Goal: Communication & Community: Answer question/provide support

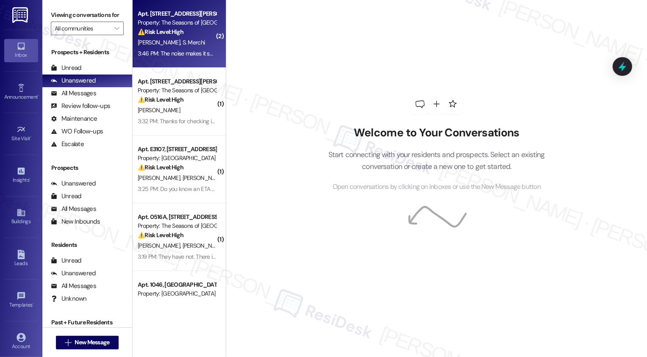
click at [176, 40] on div "E. Dilg S. Merchi" at bounding box center [177, 42] width 80 height 11
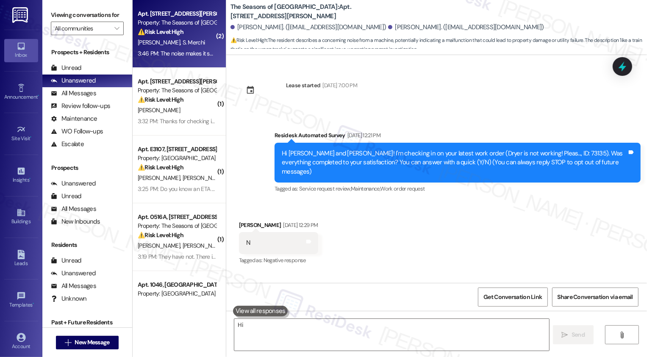
click at [176, 40] on div "E. Dilg S. Merchi" at bounding box center [177, 42] width 80 height 11
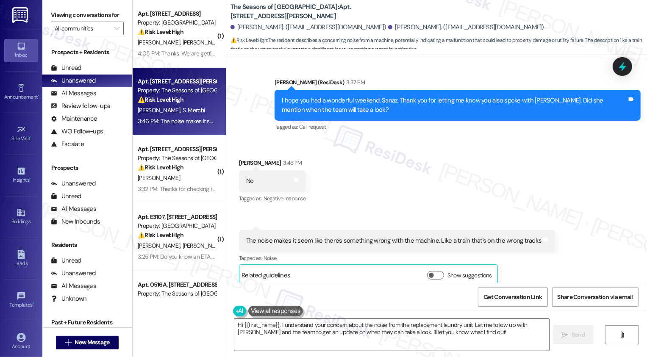
click at [304, 335] on textarea "Hi {{first_name}}, I understand your concern about the noise from the replaceme…" at bounding box center [391, 335] width 315 height 32
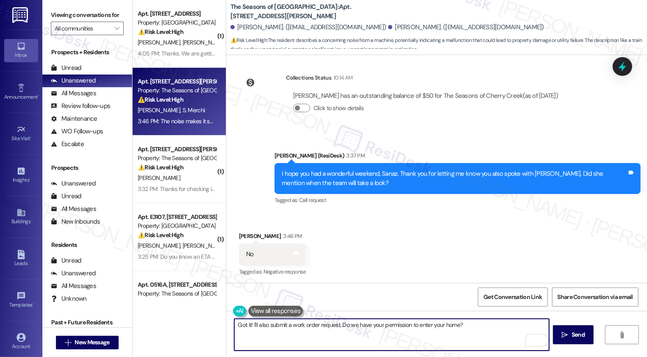
scroll to position [1012, 0]
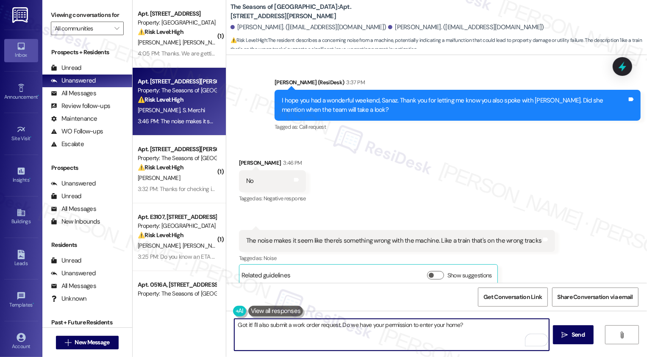
click at [279, 321] on textarea "Got it! I'll also submit a work order request. Do we have your permission to en…" at bounding box center [391, 335] width 315 height 32
click at [335, 324] on textarea "Got it! I'll also submit a work order request. Do we have your permission to en…" at bounding box center [391, 335] width 315 height 32
type textarea "Got it! I'll also submit a work order request on your behalf. Do we have your p…"
click at [570, 333] on span "Send" at bounding box center [578, 334] width 17 height 9
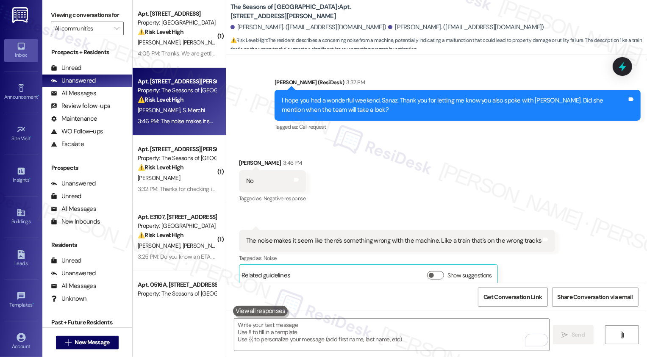
type textarea "Fetching suggested responses. Please feel free to read through the conversation…"
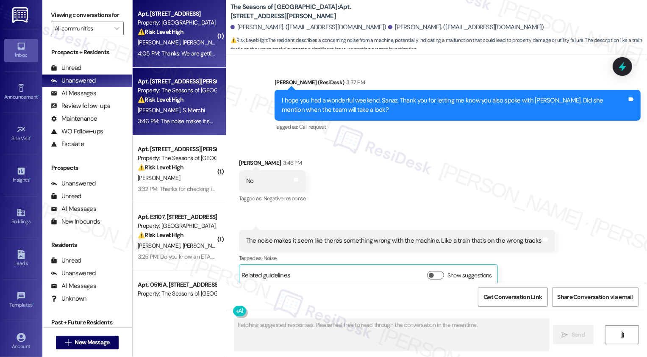
click at [184, 36] on div "⚠️ Risk Level: High The resident is getting an estimate for the leak damage to …" at bounding box center [177, 32] width 78 height 9
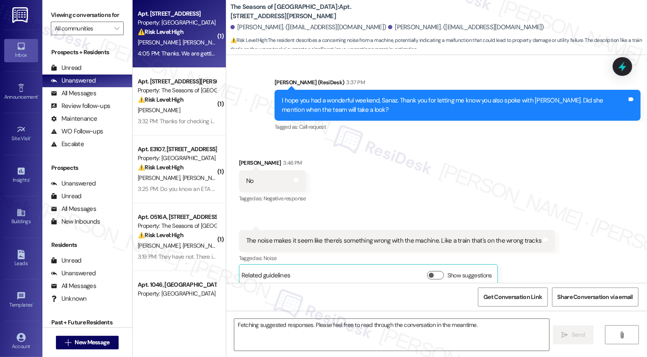
click at [184, 36] on div "⚠️ Risk Level: High The resident is getting an estimate for the leak damage to …" at bounding box center [177, 32] width 78 height 9
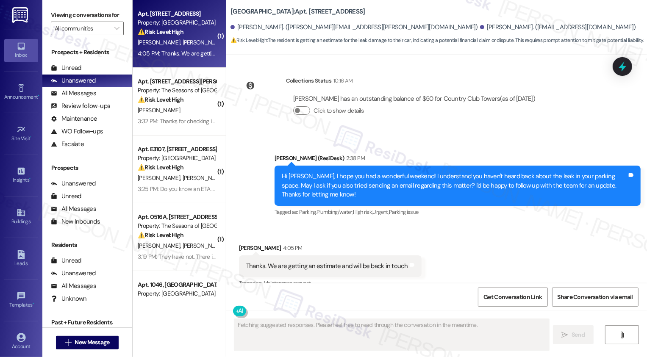
scroll to position [897, 0]
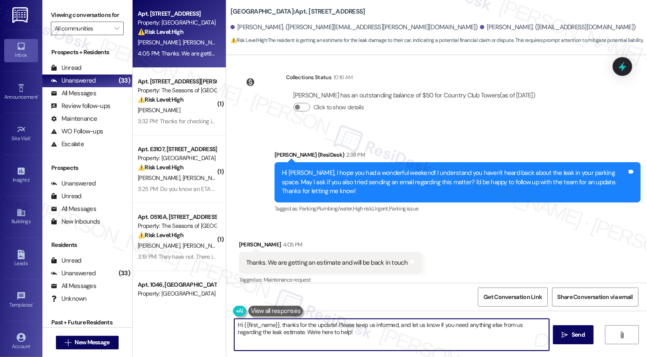
drag, startPoint x: 279, startPoint y: 324, endPoint x: 204, endPoint y: 327, distance: 74.6
click at [204, 327] on div "Apt. W3205, 1101 East Bayaud Avenue Property: Country Club Towers ⚠️ Risk Level…" at bounding box center [390, 178] width 514 height 357
click at [341, 339] on textarea "Thanks for the update! Please keep us informed, and let us know if you need any…" at bounding box center [391, 335] width 315 height 32
click at [324, 326] on textarea "Thanks for the update! Please keep us informed, and let us know if you need any…" at bounding box center [391, 335] width 315 height 32
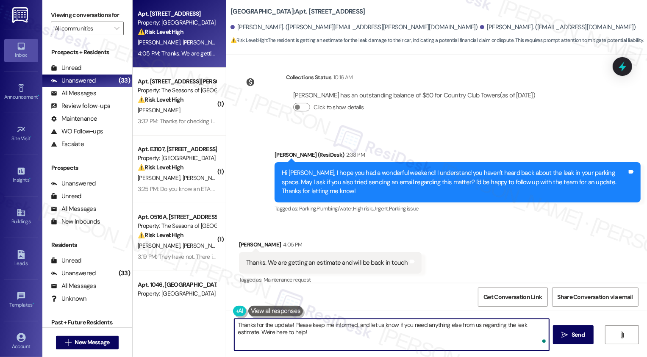
click at [368, 332] on textarea "Thanks for the update! Please keep me informed, and let us know if you need any…" at bounding box center [391, 335] width 315 height 32
click at [375, 326] on textarea "Thanks for the update! Please keep me informed, and let us know if you need any…" at bounding box center [391, 335] width 315 height 32
click at [419, 331] on textarea "Thanks for the update! Please keep me informed, and let me know if you need any…" at bounding box center [391, 335] width 315 height 32
drag, startPoint x: 289, startPoint y: 323, endPoint x: 320, endPoint y: 344, distance: 37.1
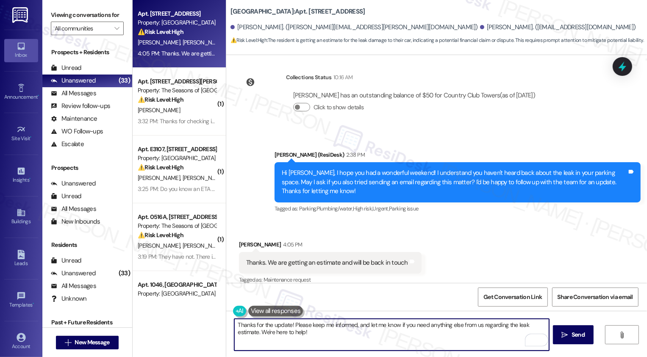
click at [319, 344] on textarea "Thanks for the update! Please keep me informed, and let me know if you need any…" at bounding box center [391, 335] width 315 height 32
click at [526, 340] on div "Rewrite with Grammarly" at bounding box center [530, 340] width 9 height 10
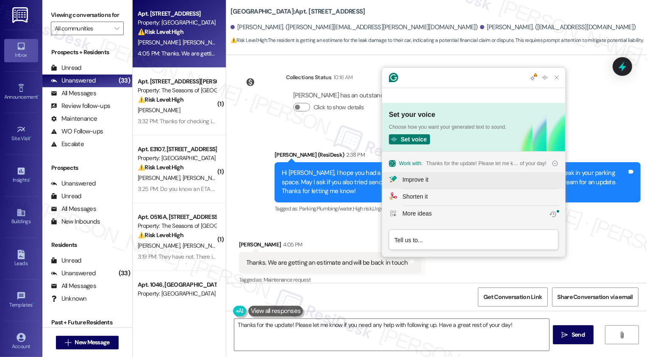
scroll to position [0, 0]
click at [412, 180] on div "Improve it" at bounding box center [415, 179] width 26 height 9
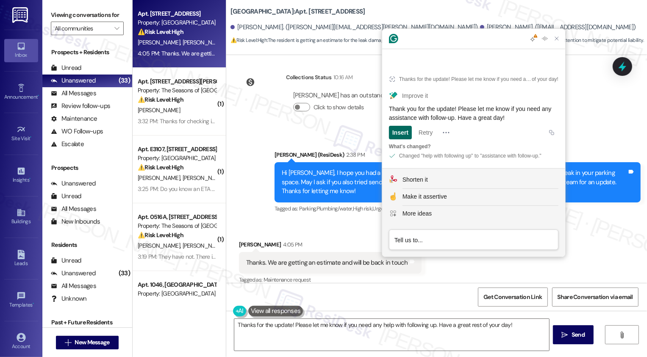
click at [404, 134] on div "Insert" at bounding box center [400, 133] width 16 height 14
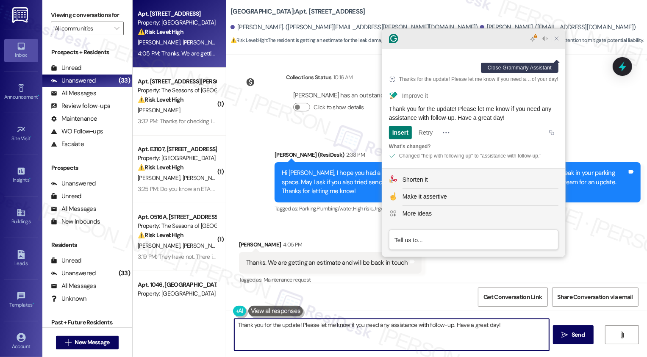
click at [555, 42] on icon "Close Grammarly Assistant" at bounding box center [556, 38] width 7 height 7
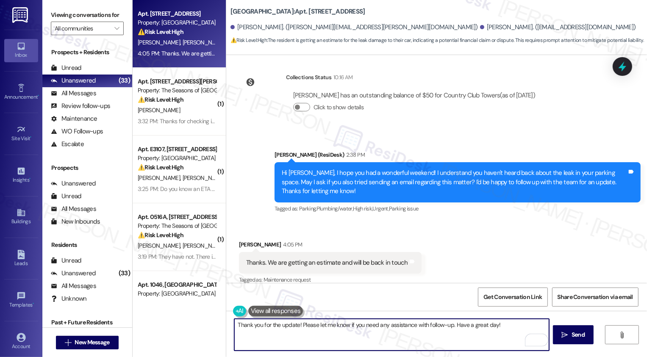
click at [481, 322] on textarea "Thank you for the update! Please let me know if you need any assistance with fo…" at bounding box center [391, 335] width 315 height 32
click at [318, 323] on textarea "Thank you for the update! Please let me know if you need any assistance with fo…" at bounding box center [391, 335] width 315 height 32
type textarea "Thank you for the update! Please let me know if you need any assistance with fo…"
click at [576, 332] on span "Send" at bounding box center [577, 334] width 13 height 9
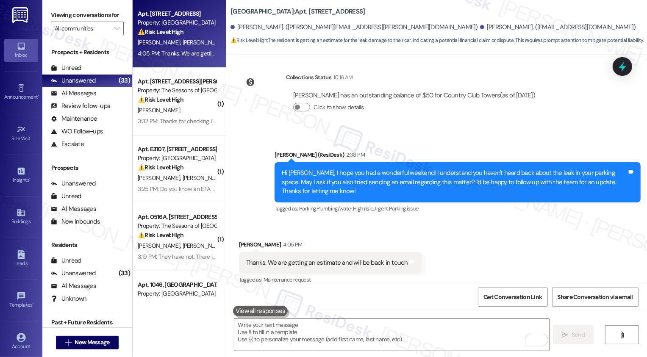
scroll to position [956, 0]
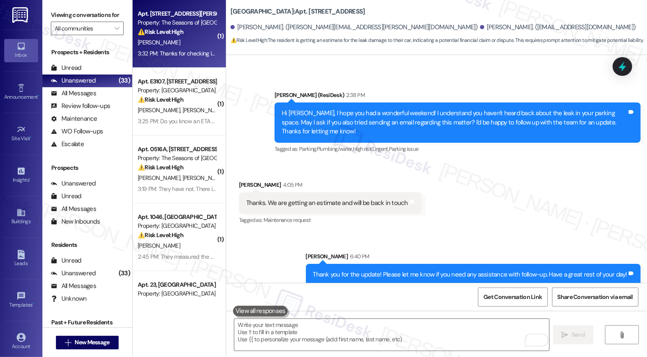
click at [183, 36] on div "⚠️ Risk Level: High The resident is asking to verify that their October rent wi…" at bounding box center [177, 32] width 78 height 9
type textarea "Fetching suggested responses. Please feel free to read through the conversation…"
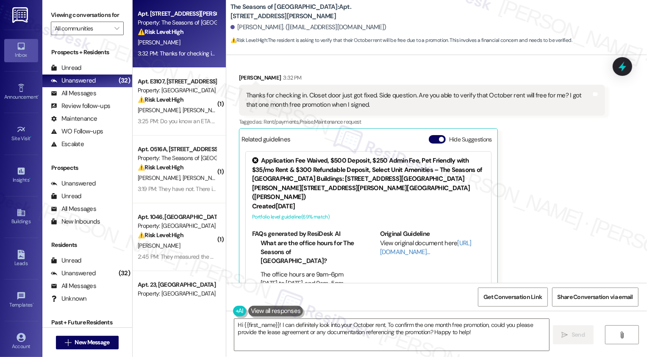
scroll to position [1417, 0]
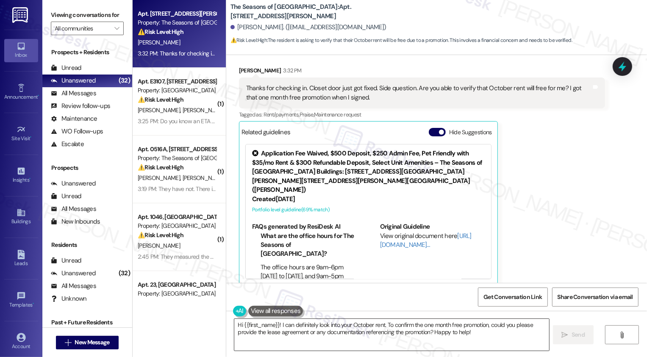
click at [311, 329] on textarea "Hi {{first_name}}! I can definitely look into your October rent. To confirm the…" at bounding box center [391, 335] width 315 height 32
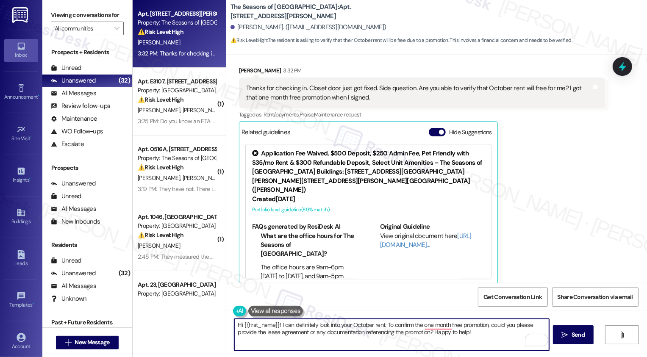
drag, startPoint x: 383, startPoint y: 324, endPoint x: 476, endPoint y: 336, distance: 93.1
click at [476, 336] on textarea "Hi {{first_name}}! I can definitely look into your October rent. To confirm the…" at bounding box center [391, 335] width 315 height 32
drag, startPoint x: 275, startPoint y: 324, endPoint x: 219, endPoint y: 324, distance: 55.5
click at [219, 324] on div "Apt. 0815A, 3498 Seasons E Ellsworth Ave Property: The Seasons of Cherry Creek …" at bounding box center [390, 178] width 514 height 357
click at [415, 336] on textarea "Thanks for the update! I can definitely look into your October rent." at bounding box center [391, 335] width 315 height 32
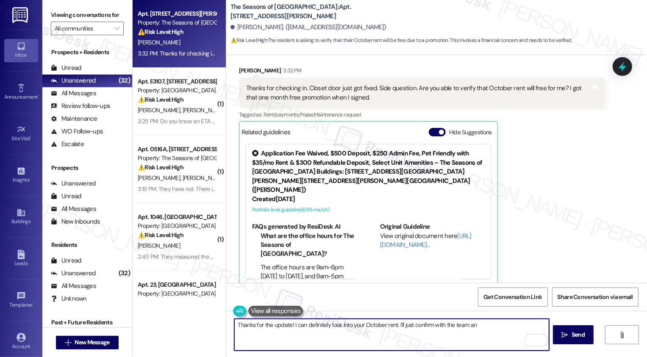
drag, startPoint x: 393, startPoint y: 326, endPoint x: 542, endPoint y: 327, distance: 149.9
click at [543, 328] on textarea "Thanks for the update! I can definitely look into your October rent. I'll just …" at bounding box center [391, 335] width 315 height 32
drag, startPoint x: 288, startPoint y: 325, endPoint x: 190, endPoint y: 323, distance: 97.8
click at [190, 324] on div "Apt. 0815A, 3498 Seasons E Ellsworth Ave Property: The Seasons of Cherry Creek …" at bounding box center [390, 178] width 514 height 357
click at [234, 321] on textarea "I can definitely look into your October rent for you. Thank you for your patien…" at bounding box center [391, 335] width 315 height 32
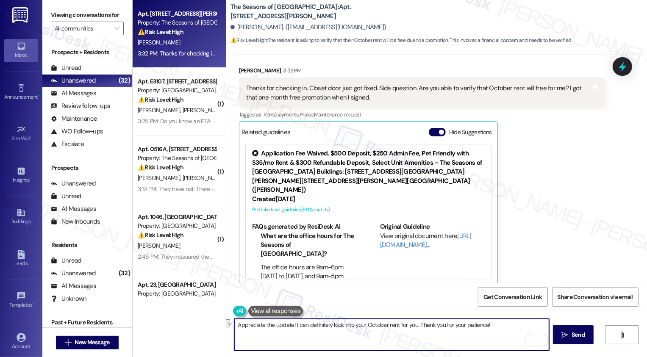
drag, startPoint x: 383, startPoint y: 325, endPoint x: 415, endPoint y: 321, distance: 31.6
click at [415, 324] on textarea "Appreciate the update! I can definitely look into your October rent for you. Th…" at bounding box center [391, 335] width 315 height 32
click at [406, 324] on textarea "Appreciate the update! I can definitely look into your October rent for you. Th…" at bounding box center [391, 335] width 315 height 32
type textarea "Appreciate the update! I can definitely look into your October rent. Let me con…"
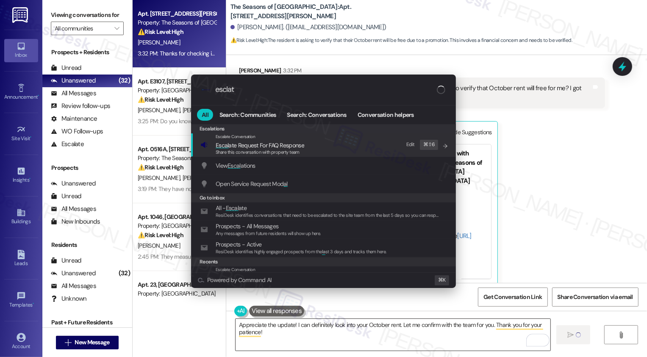
type input "esclate"
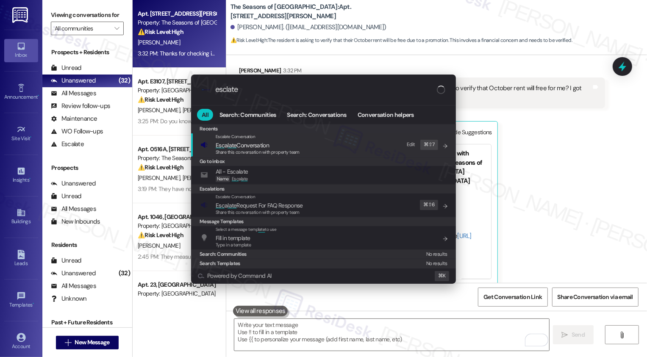
scroll to position [1417, 0]
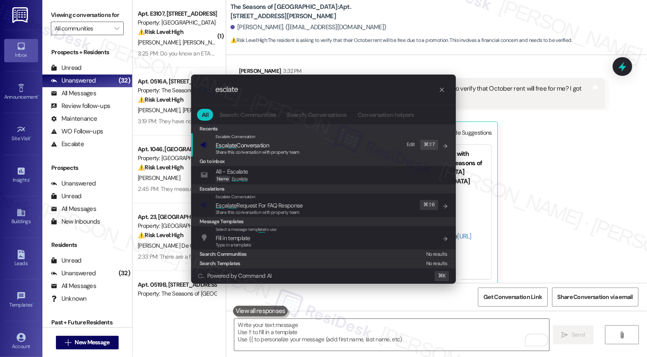
type input "esclate"
click at [249, 147] on span "Esc a late Conversation" at bounding box center [242, 145] width 53 height 8
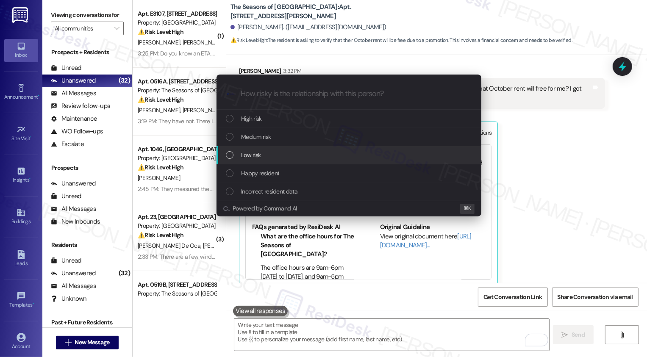
click at [272, 153] on div "Low risk" at bounding box center [350, 154] width 248 height 9
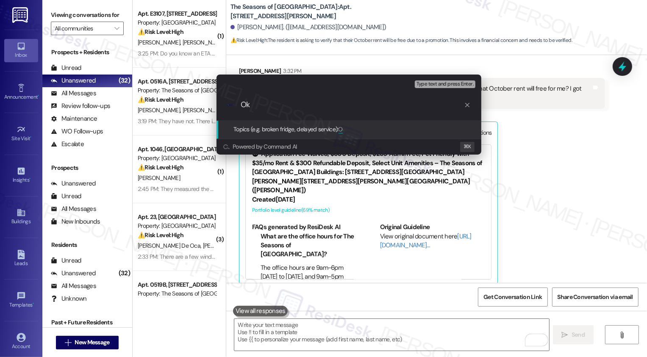
type input "O"
type input "Please confirm if the October rent is free"
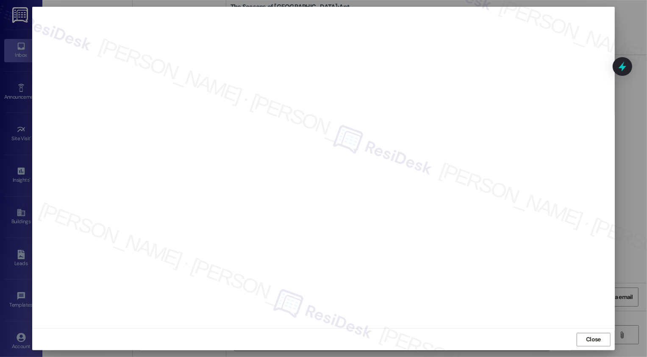
scroll to position [0, 0]
click at [595, 340] on button "Close" at bounding box center [593, 340] width 34 height 14
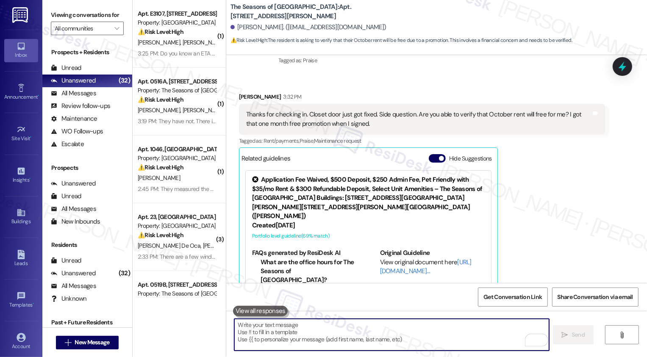
scroll to position [1486, 0]
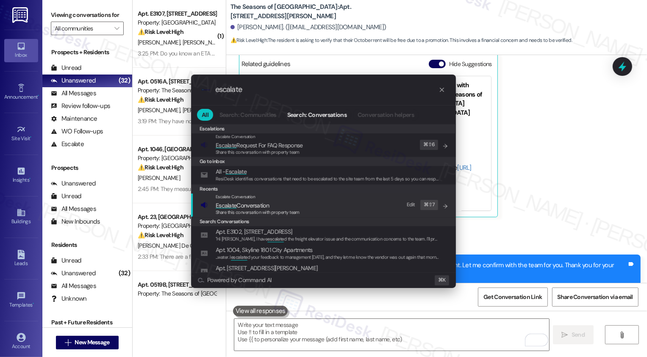
type input "escalate"
click at [284, 204] on span "Escalate Conversation" at bounding box center [258, 205] width 84 height 9
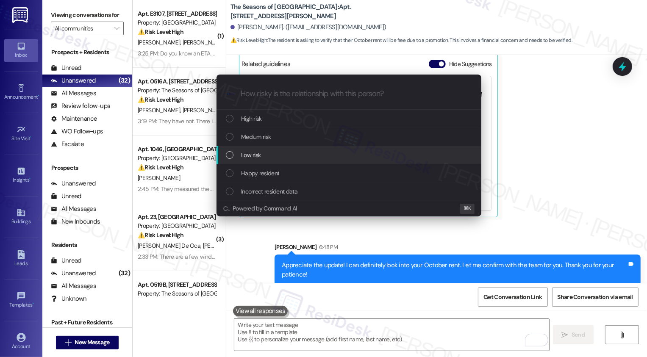
click at [256, 147] on div "Low risk" at bounding box center [348, 155] width 265 height 18
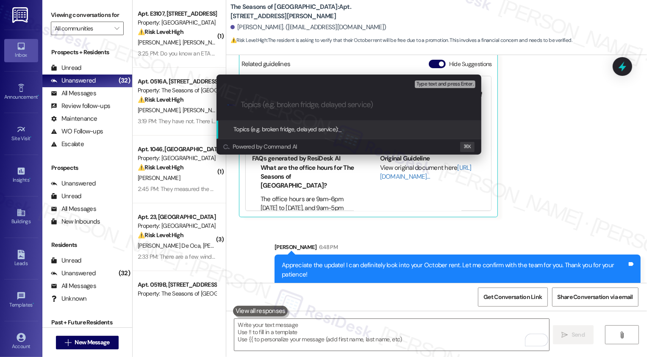
paste input "Please confirm if the October rent is free"
type input "Please confirm if the October rent is free"
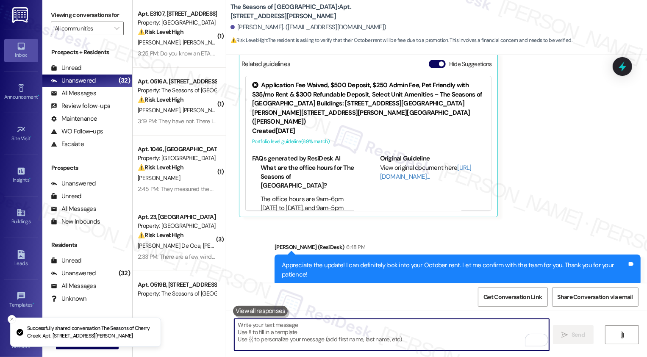
scroll to position [1417, 0]
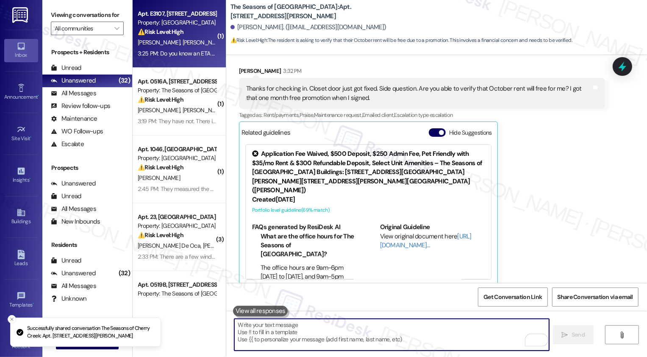
click at [178, 49] on div "3:25 PM: Do you know an ETA for them to come work on it? Last time the work ord…" at bounding box center [177, 53] width 80 height 11
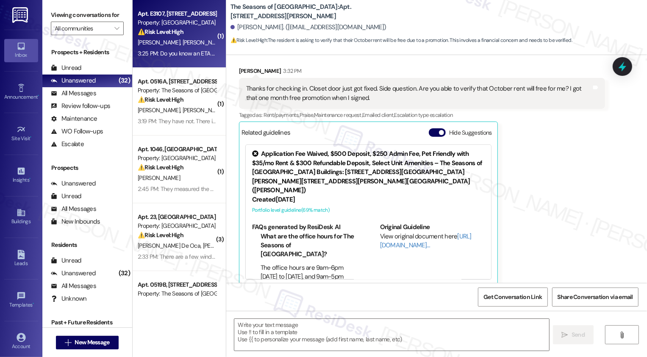
click at [178, 49] on div "3:25 PM: Do you know an ETA for them to come work on it? Last time the work ord…" at bounding box center [177, 53] width 80 height 11
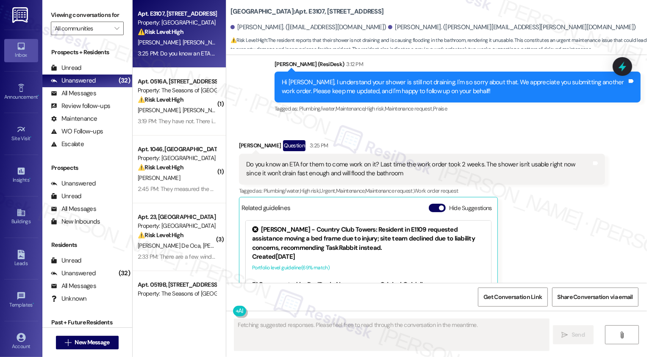
scroll to position [642, 0]
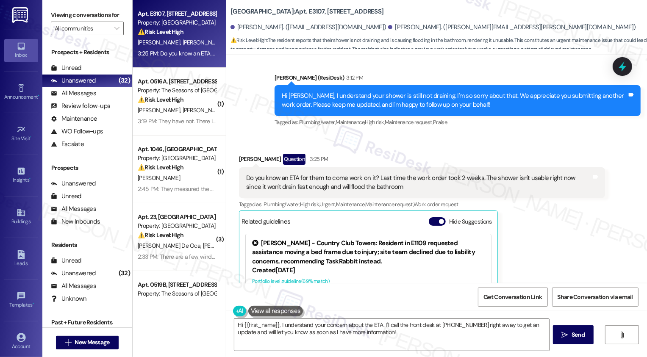
click at [287, 120] on div "Sent via SMS Sarah (ResiDesk) 3:12 PM Hi Daniel, I understand your shower is st…" at bounding box center [457, 101] width 379 height 68
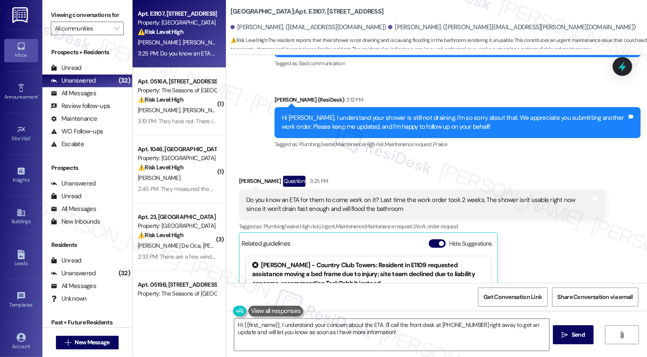
scroll to position [732, 0]
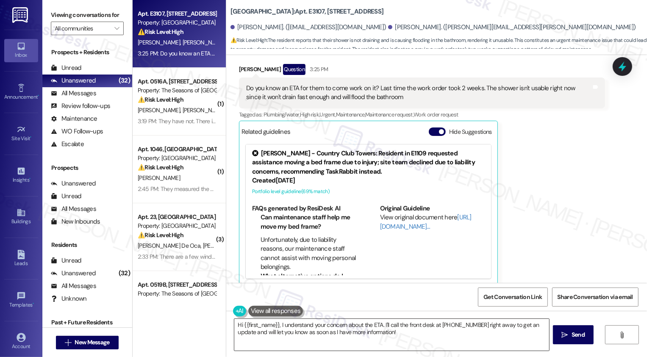
click at [339, 331] on textarea "Hi {{first_name}}, I understand your concern about the ETA. I'll call the front…" at bounding box center [391, 335] width 315 height 32
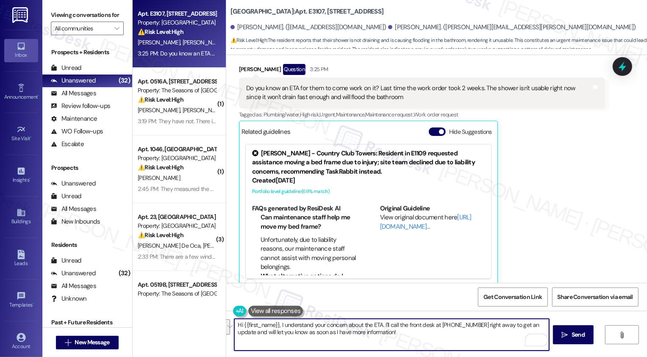
paste textarea "This is to confirm that your work order is in our queue and will be completed i…"
click at [234, 324] on textarea "This is to confirm that your work order is in our queue and will be completed i…" at bounding box center [391, 335] width 315 height 32
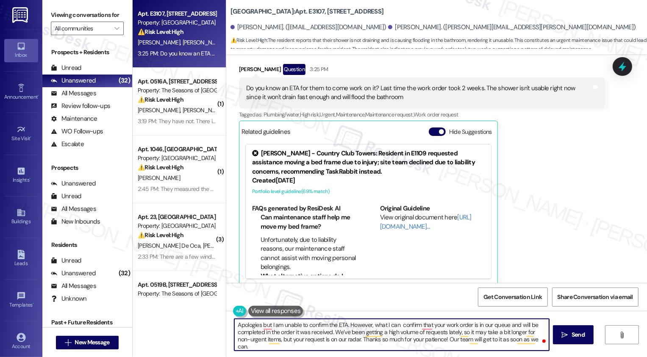
type textarea "Apologies but I am unable to confirm the ETA. However, what I can confirm that …"
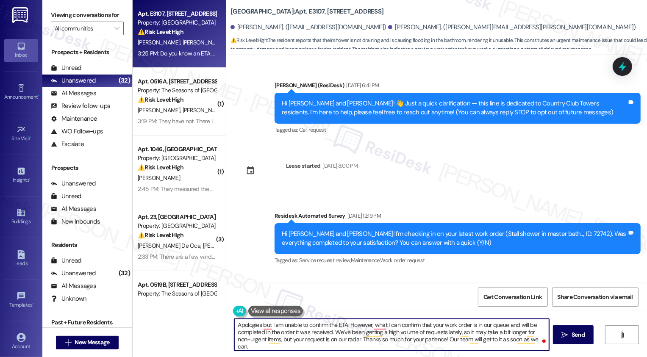
scroll to position [732, 0]
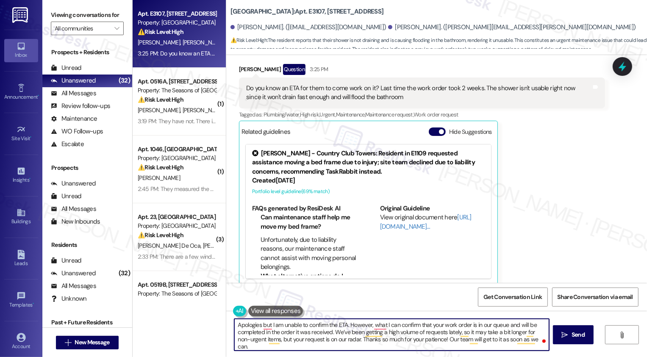
click at [416, 324] on textarea "Apologies but I am unable to confirm the ETA. However, what I can confirm that …" at bounding box center [391, 335] width 315 height 32
drag, startPoint x: 331, startPoint y: 332, endPoint x: 432, endPoint y: 338, distance: 101.0
click at [432, 338] on textarea "Apologies but I am unable to confirm the ETA. However, what I can confirm is th…" at bounding box center [391, 335] width 315 height 32
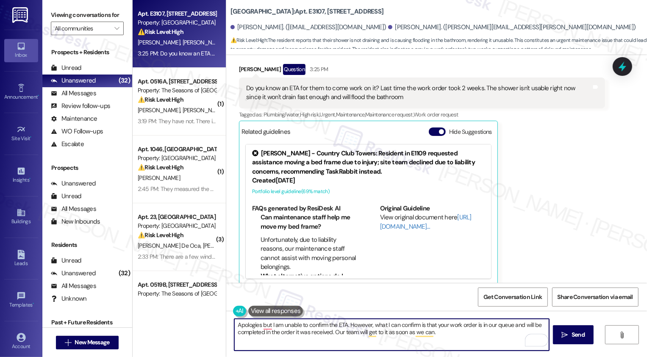
click at [473, 332] on textarea "Apologies but I am unable to confirm the ETA. However, what I can confirm is th…" at bounding box center [391, 335] width 315 height 32
drag, startPoint x: 372, startPoint y: 325, endPoint x: 346, endPoint y: 326, distance: 26.3
click at [346, 326] on textarea "Apologies but I am unable to confirm the ETA. However, what I can confirm is th…" at bounding box center [391, 335] width 315 height 32
click at [423, 334] on textarea "Apologies but I am unable to confirm the ETA. What I can confirm is that your w…" at bounding box center [391, 335] width 315 height 32
click at [265, 323] on textarea "Apologies but I am unable to confirm the ETA. What I can confirm is that your w…" at bounding box center [391, 335] width 315 height 32
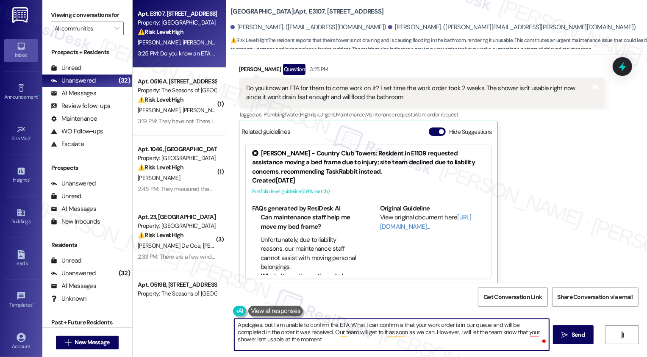
click at [304, 344] on textarea "Apologies, but I am unable to confirm the ETA. What I can confirm is that your …" at bounding box center [391, 335] width 315 height 32
click at [527, 340] on div "Rewrite with Grammarly" at bounding box center [525, 341] width 9 height 10
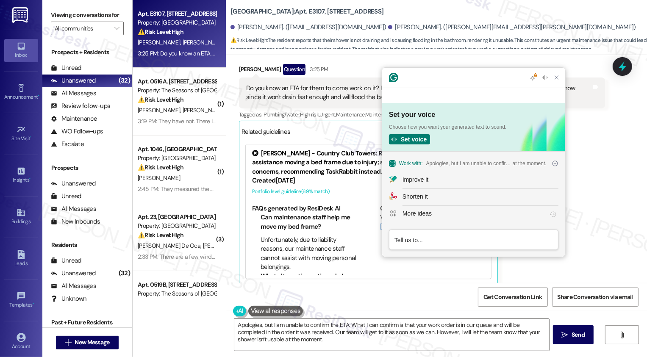
scroll to position [0, 0]
click at [455, 183] on div "Improve it" at bounding box center [480, 179] width 156 height 9
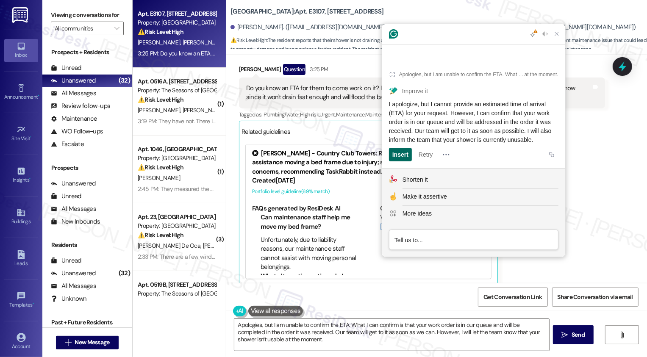
click at [407, 154] on div "Insert" at bounding box center [400, 155] width 16 height 14
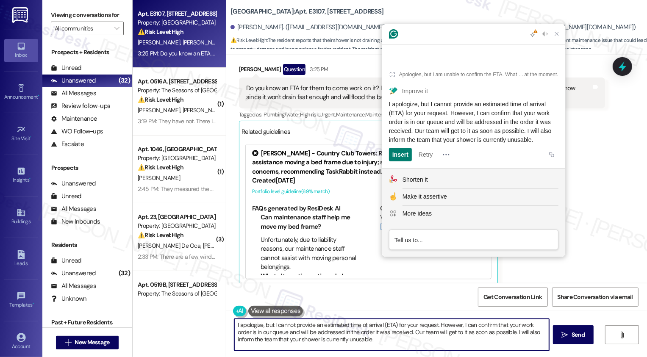
click at [268, 332] on textarea "I apologize, but I cannot provide an estimated time of arrival (ETA) for your r…" at bounding box center [391, 335] width 315 height 32
click at [362, 332] on textarea "I apologize, but I cannot provide an estimated time of arrival (ETA) for your r…" at bounding box center [391, 335] width 315 height 32
click at [312, 325] on textarea "I apologize, but I cannot provide an estimated time of arrival (ETA) for your r…" at bounding box center [391, 335] width 315 height 32
drag, startPoint x: 318, startPoint y: 325, endPoint x: 433, endPoint y: 322, distance: 114.8
click at [433, 323] on textarea "I apologize, but I cannot provide an estimated time of arrival (ETA) for your r…" at bounding box center [391, 335] width 315 height 32
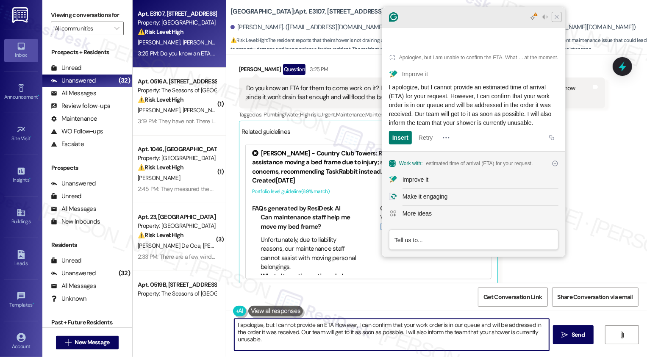
type textarea "I apologize, but I cannot provide an ETA However, I can confirm that your work …"
click at [556, 20] on icon "Close Grammarly Assistant" at bounding box center [556, 17] width 7 height 7
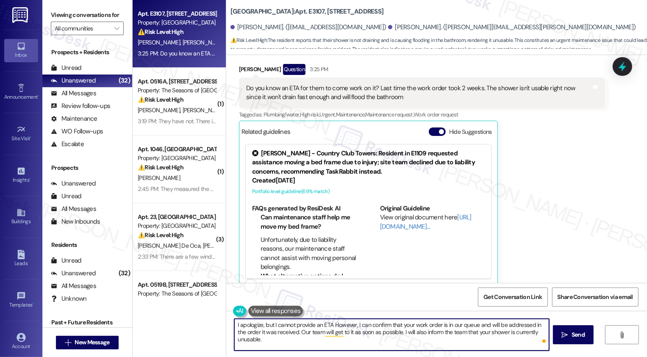
click at [313, 340] on textarea "I apologize, but I cannot provide an ETA However, I can confirm that your work …" at bounding box center [391, 335] width 315 height 32
click at [302, 338] on textarea "I apologize, but I cannot provide an ETA However, I can confirm that your work …" at bounding box center [391, 335] width 315 height 32
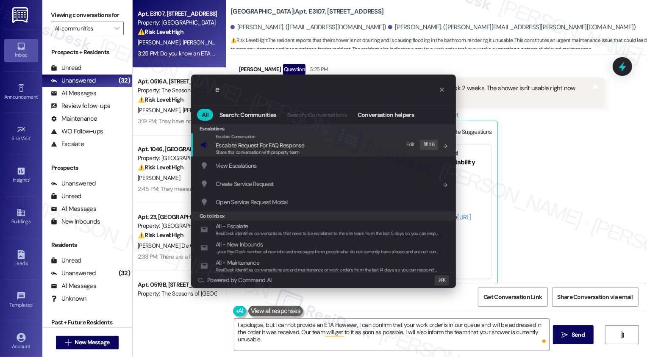
type input "e"
click at [292, 340] on div ".cls-1{fill:#0a055f;}.cls-2{fill:#0cc4c4;} resideskLogoBlueOrange e All Search:…" at bounding box center [323, 178] width 647 height 357
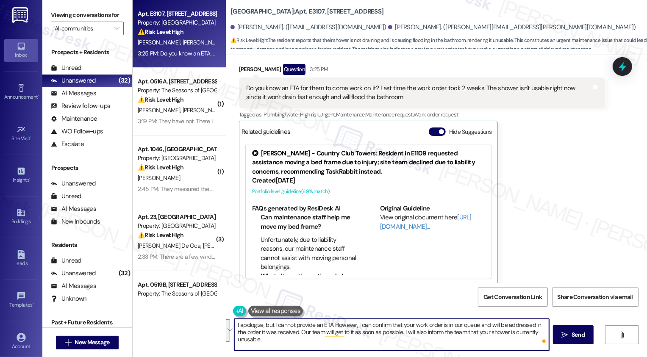
click at [292, 340] on textarea "I apologize, but I cannot provide an ETA However, I can confirm that your work …" at bounding box center [391, 335] width 315 height 32
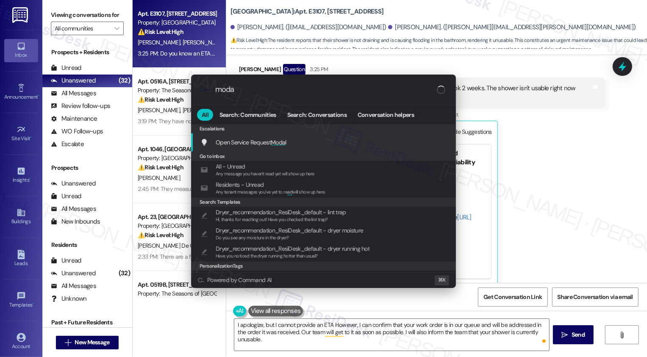
type input "modal"
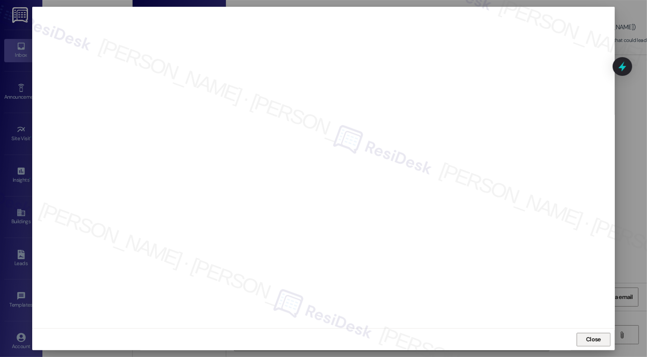
click at [593, 344] on span "Close" at bounding box center [593, 339] width 18 height 13
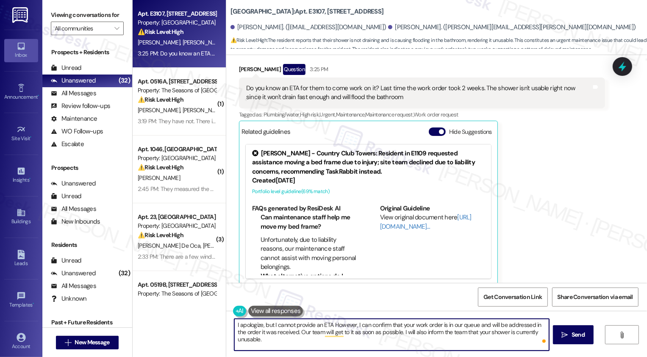
click at [375, 336] on textarea "I apologize, but I cannot provide an ETA However, I can confirm that your work …" at bounding box center [391, 335] width 315 height 32
click at [402, 339] on textarea "I apologize, but I cannot provide an ETA However, I can confirm that your work …" at bounding box center [391, 335] width 315 height 32
type textarea "I apologize, but I cannot provide an ETA However, I can confirm that your work …"
click at [557, 343] on button " Send" at bounding box center [573, 334] width 41 height 19
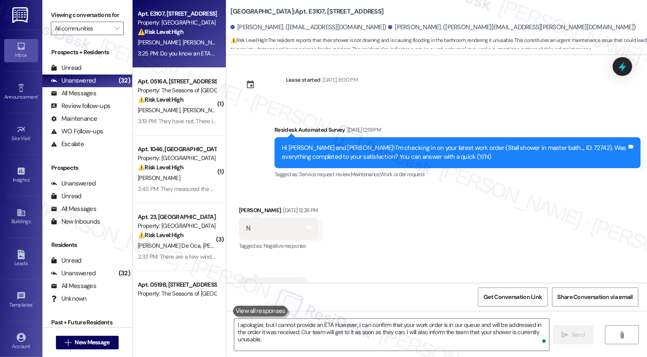
scroll to position [74, 0]
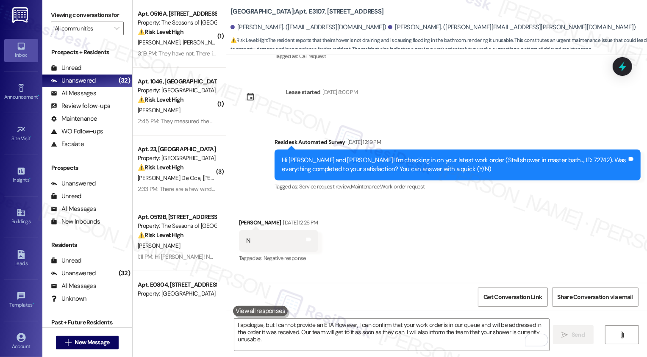
click at [531, 160] on div "Hi [PERSON_NAME] and [PERSON_NAME]! I'm checking in on your latest work order (…" at bounding box center [454, 165] width 345 height 18
copy div "72742"
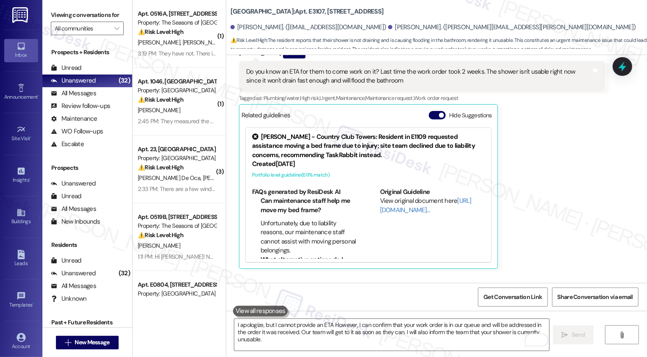
scroll to position [800, 0]
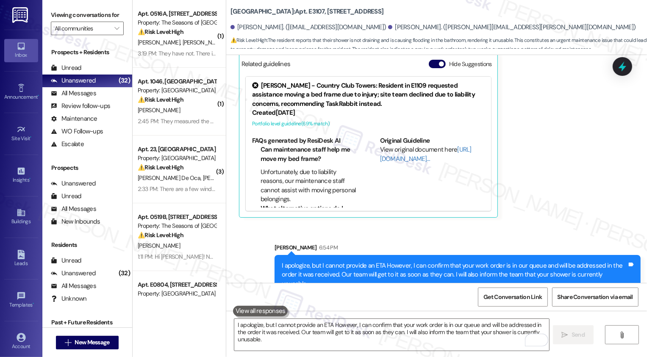
click at [536, 142] on div "Sarah Davis Question 3:25 PM Do you know an ETA for them to come work on it? La…" at bounding box center [422, 106] width 366 height 221
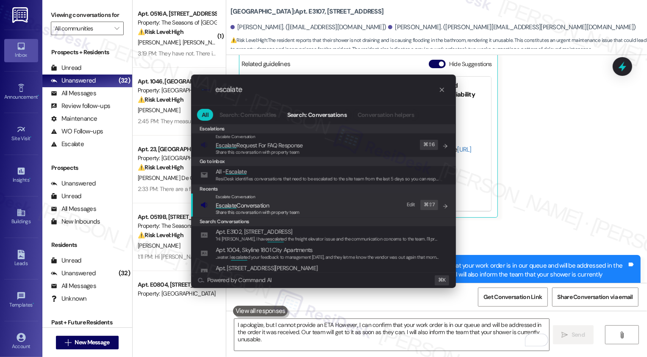
type input "escalate"
click at [249, 203] on span "Escalate Conversation" at bounding box center [242, 206] width 53 height 8
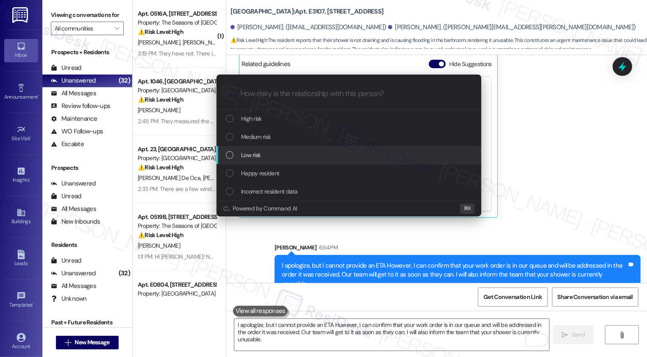
click at [251, 150] on span "Low risk" at bounding box center [250, 154] width 19 height 9
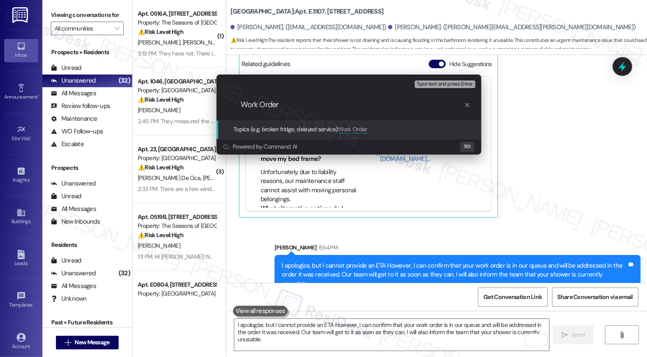
paste input "72742"
type input "Work Order 72742 Feedback: shower drain is still clogged (the resident submitte…"
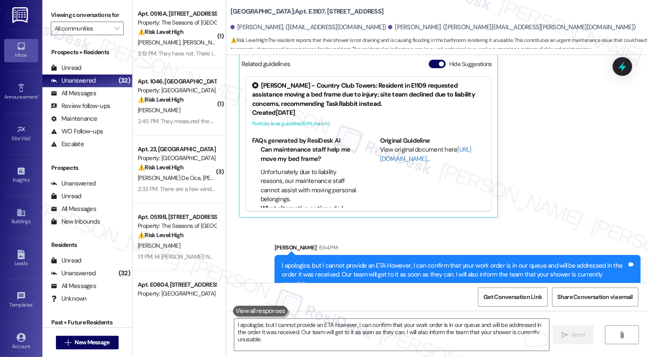
scroll to position [796, 0]
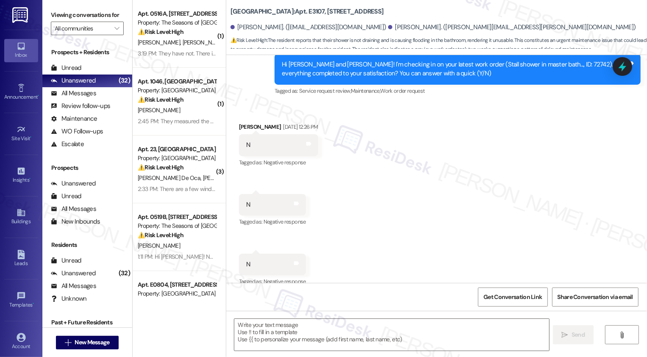
type textarea "Fetching suggested responses. Please feel free to read through the conversation…"
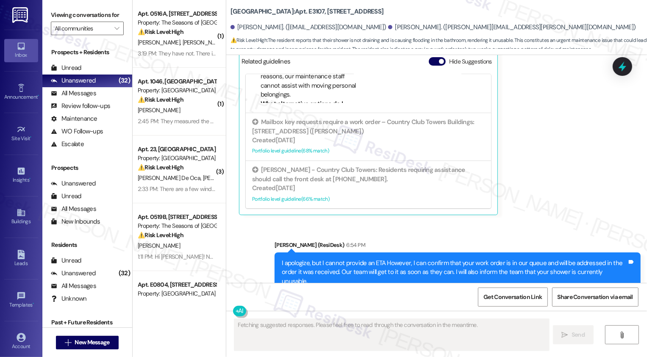
scroll to position [812, 0]
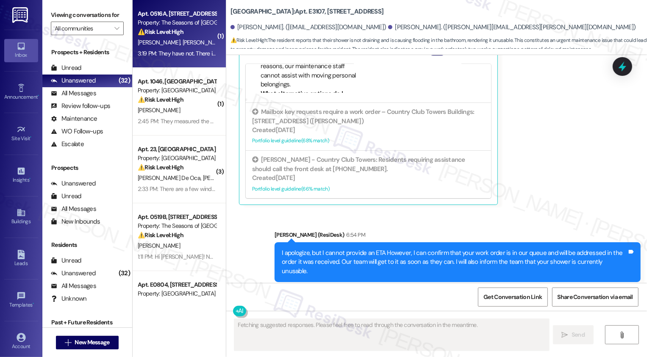
click at [184, 57] on div "3:19 PM: They have not. There is also a light in our kitchen to the left of the…" at bounding box center [260, 54] width 244 height 8
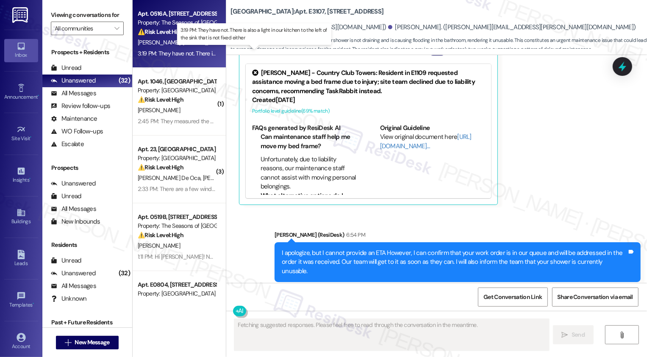
click at [184, 57] on div "3:19 PM: They have not. There is also a light in our kitchen to the left of the…" at bounding box center [260, 54] width 244 height 8
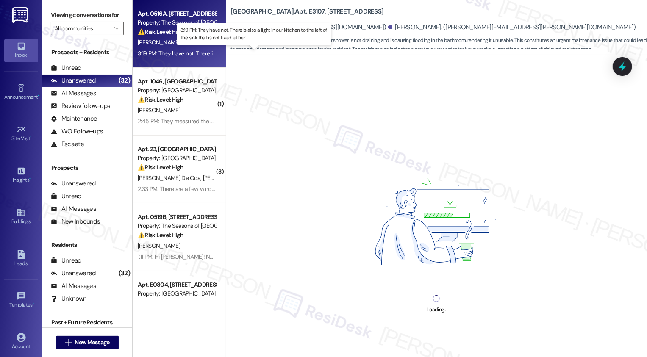
click at [184, 57] on div "3:19 PM: They have not. There is also a light in our kitchen to the left of the…" at bounding box center [260, 54] width 244 height 8
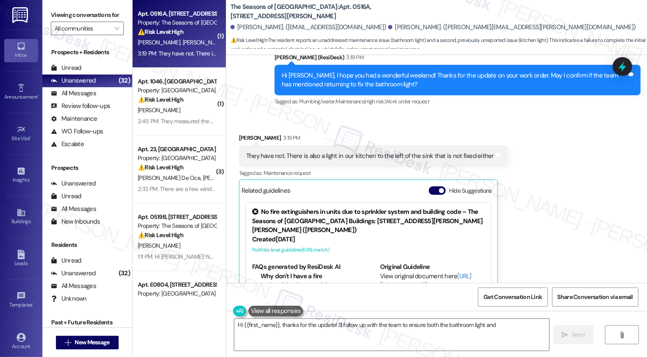
scroll to position [473, 0]
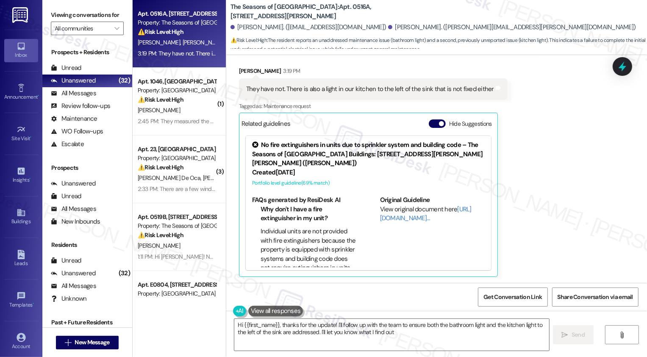
type textarea "Hi {{first_name}}, thanks for the update! I'll follow up with the team to ensur…"
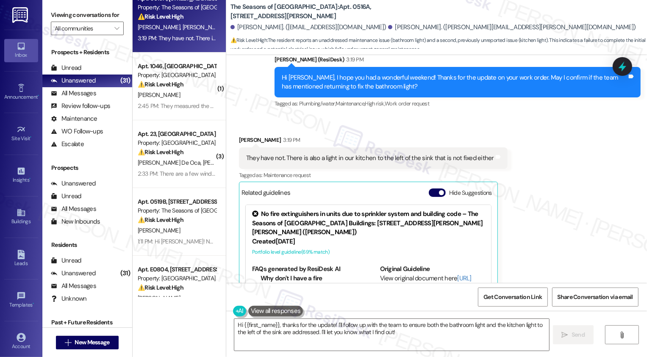
scroll to position [0, 0]
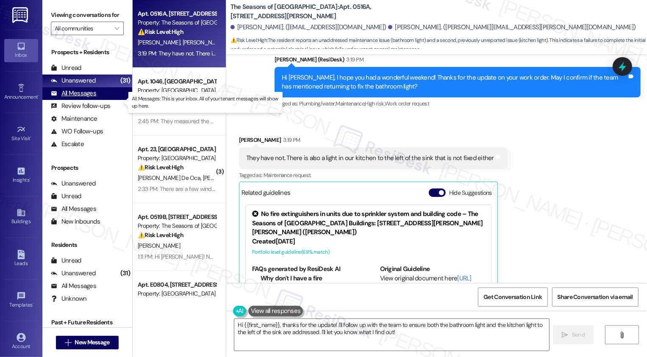
click at [101, 100] on div "All Messages (undefined)" at bounding box center [87, 93] width 90 height 13
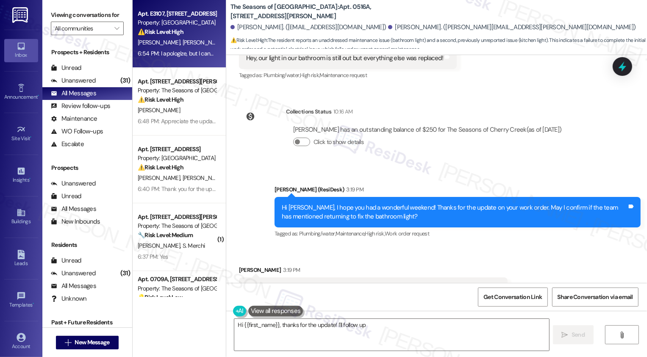
type textarea "Hi {{first_name}}, thanks for the update! I'll follow up"
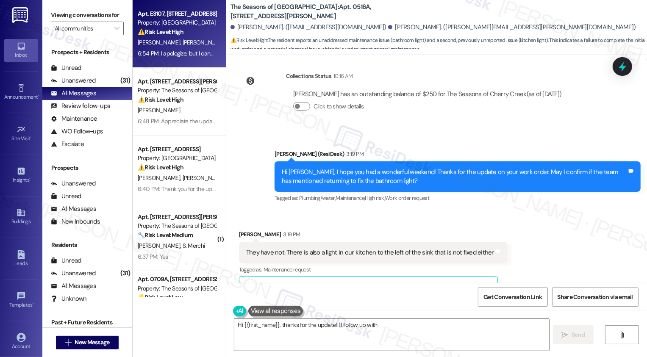
click at [171, 54] on div "6:54 PM: I apologize, but I cannot provide an ETA However, I can confirm that y…" at bounding box center [465, 54] width 654 height 8
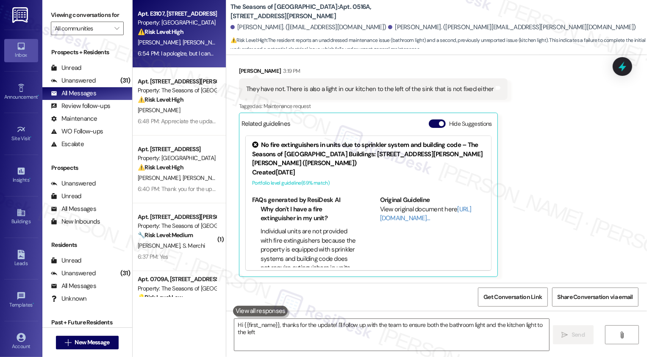
click at [171, 54] on div "6:54 PM: I apologize, but I cannot provide an ETA However, I can confirm that y…" at bounding box center [465, 54] width 654 height 8
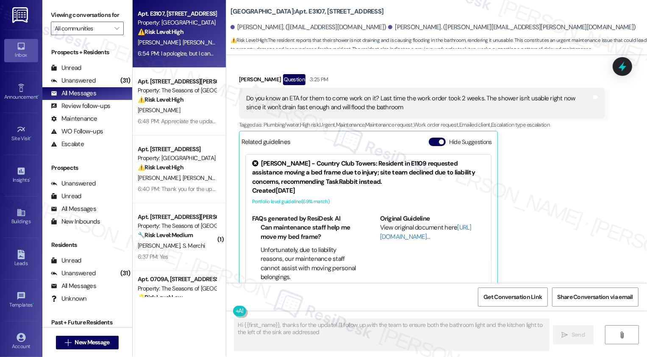
scroll to position [731, 0]
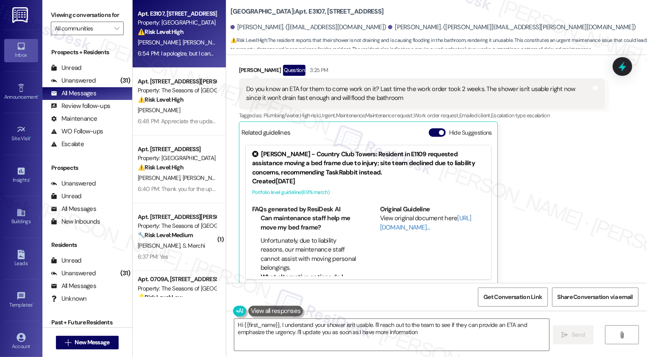
type textarea "Hi {{first_name}}, I understand your shower isn't usable. I'll reach out to the…"
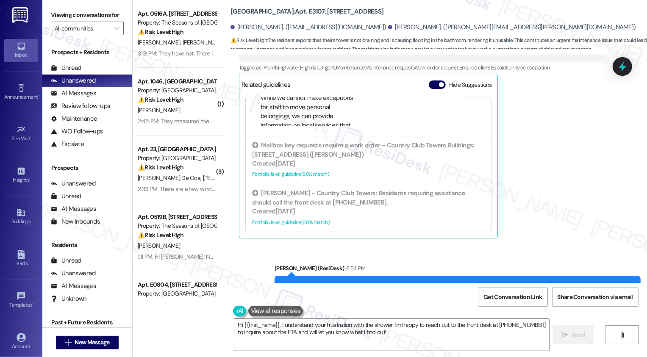
scroll to position [1003, 0]
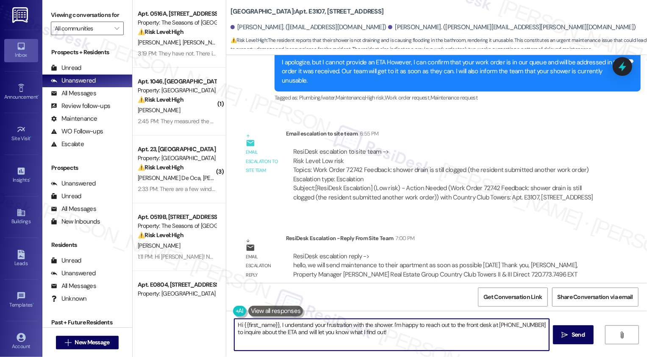
drag, startPoint x: 239, startPoint y: 324, endPoint x: 457, endPoint y: 341, distance: 218.7
click at [457, 341] on textarea "Hi {{first_name}}, I understand your frustration with the shower. I'm happy to …" at bounding box center [391, 335] width 315 height 32
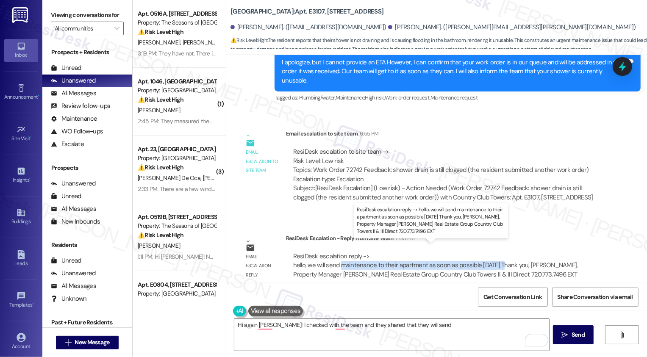
drag, startPoint x: 336, startPoint y: 257, endPoint x: 500, endPoint y: 256, distance: 163.9
click at [500, 256] on div "ResiDesk escalation reply -> hello, we will send maintenance to their apartment…" at bounding box center [435, 265] width 285 height 27
copy div "maintenance to their apartment as soon as possible [DATE]"
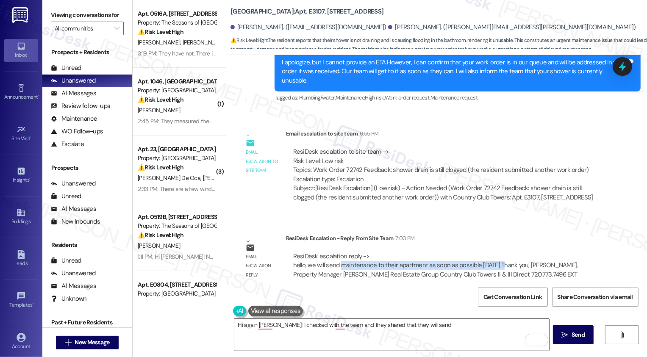
click at [437, 329] on textarea "Hi again [PERSON_NAME]! I checked with the team and they shared that they will …" at bounding box center [391, 335] width 315 height 32
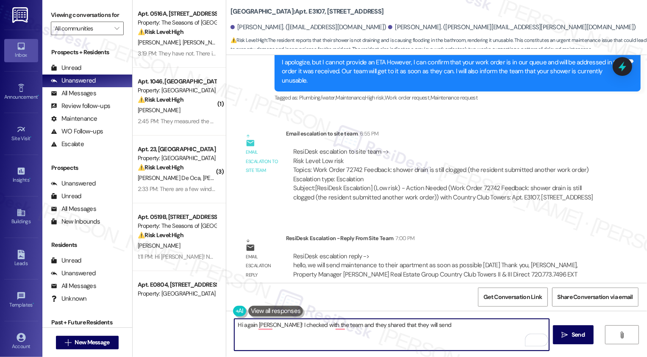
paste textarea "maintenance to their apartment as soon as possible [DATE]"
click at [464, 325] on textarea "Hi again [PERSON_NAME]! I checked with the team and they shared that they will …" at bounding box center [391, 335] width 315 height 32
click at [234, 330] on textarea "Hi again [PERSON_NAME]! I checked with the team and they shared that they will …" at bounding box center [391, 335] width 315 height 32
click at [285, 335] on textarea "Hi again [PERSON_NAME]! I checked with the team and they shared that they will …" at bounding box center [391, 335] width 315 height 32
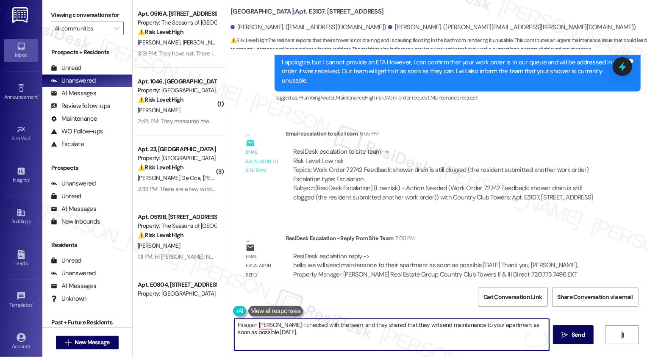
click at [319, 327] on textarea "Hi again [PERSON_NAME]! I checked with the team, and they shared that they will…" at bounding box center [391, 335] width 315 height 32
type textarea "Hi again [PERSON_NAME]! I checked with the office, and they shared that they wi…"
click at [570, 335] on span "Send" at bounding box center [578, 334] width 17 height 9
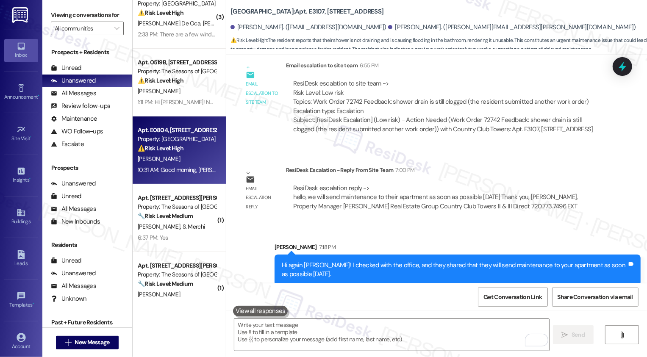
scroll to position [0, 0]
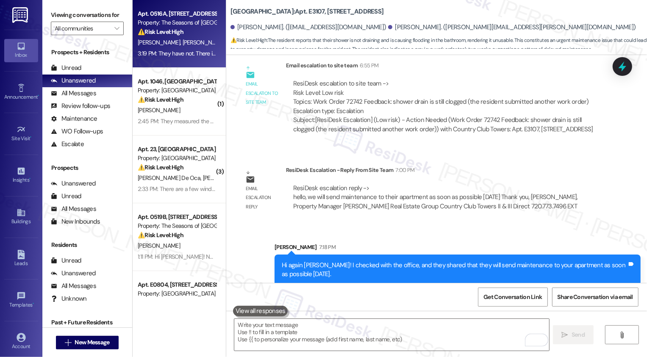
click at [175, 56] on div "3:19 PM: They have not. There is also a light in our kitchen to the left of the…" at bounding box center [260, 54] width 244 height 8
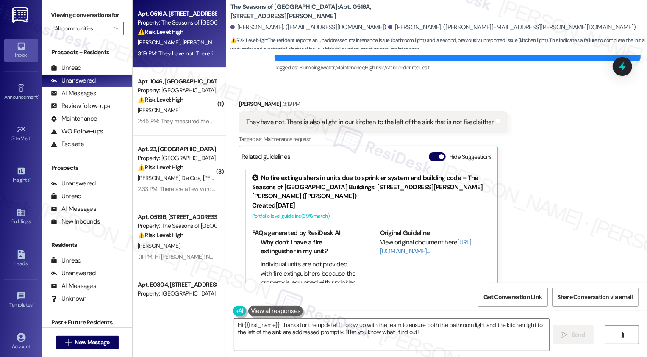
scroll to position [451, 0]
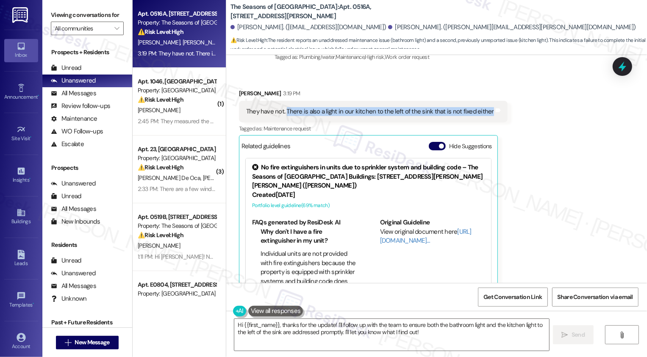
drag, startPoint x: 280, startPoint y: 109, endPoint x: 480, endPoint y: 115, distance: 200.0
click at [480, 115] on div "They have not. There is also a light in our kitchen to the left of the sink tha…" at bounding box center [369, 111] width 249 height 9
copy div "There is also a light in our kitchen to the left of the sink that is not fixed …"
click at [515, 133] on div "Received via SMS Kaitlin Carnes 3:19 PM They have not. There is also a light in…" at bounding box center [436, 188] width 421 height 236
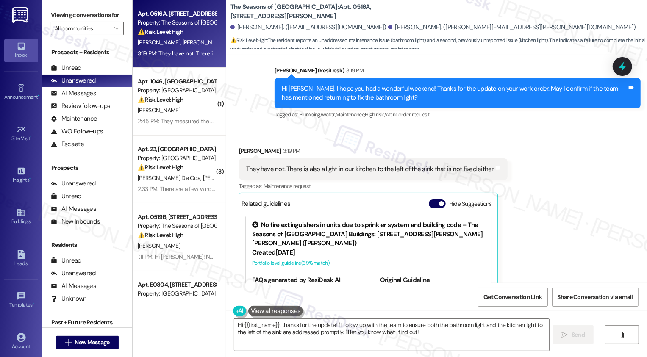
scroll to position [400, 0]
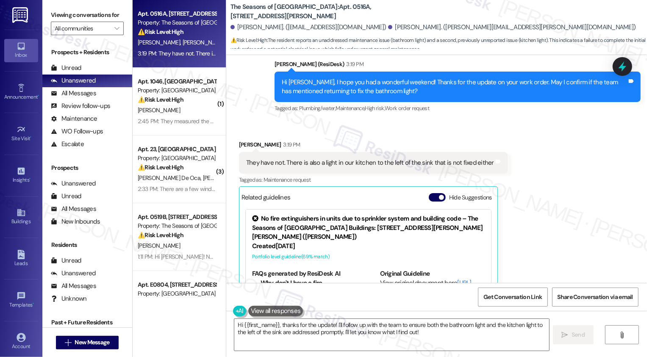
click at [552, 199] on div "Received via SMS Kaitlin Carnes 3:19 PM They have not. There is also a light in…" at bounding box center [436, 239] width 421 height 236
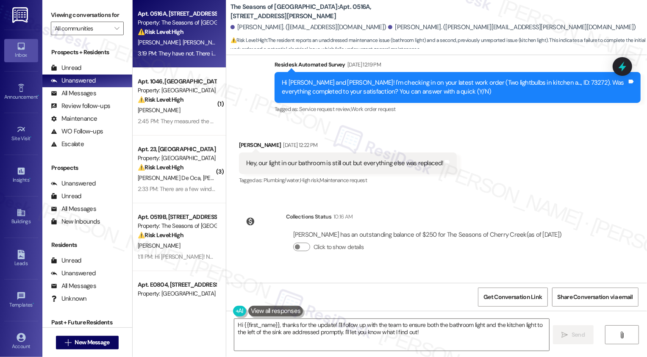
scroll to position [161, 0]
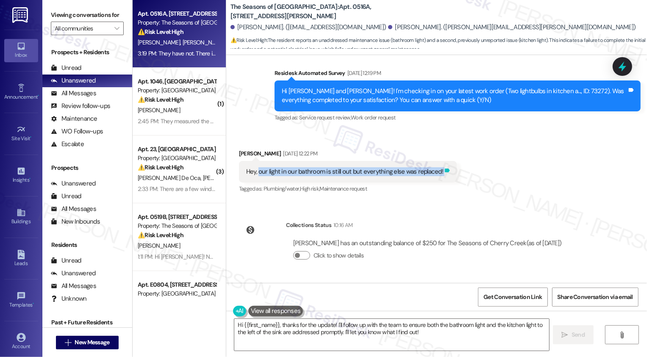
drag, startPoint x: 253, startPoint y: 172, endPoint x: 436, endPoint y: 174, distance: 183.0
click at [437, 174] on div "Hey, our light in our bathroom is still out but everything else was replaced! T…" at bounding box center [348, 172] width 218 height 22
copy div "our light in our bathroom is still out but everything else was replaced! Tags a…"
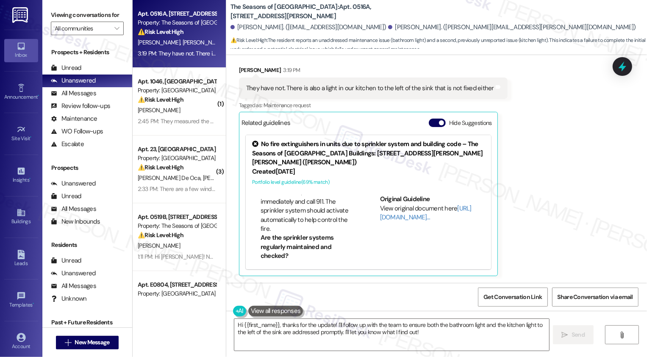
scroll to position [385, 0]
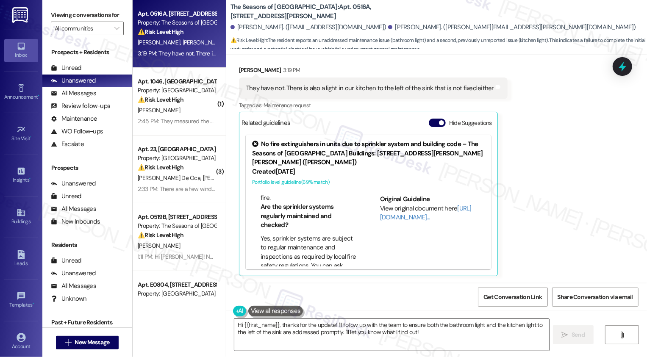
click at [425, 335] on textarea "Hi {{first_name}}, thanks for the update! I'll follow up with the team to ensur…" at bounding box center [391, 335] width 315 height 32
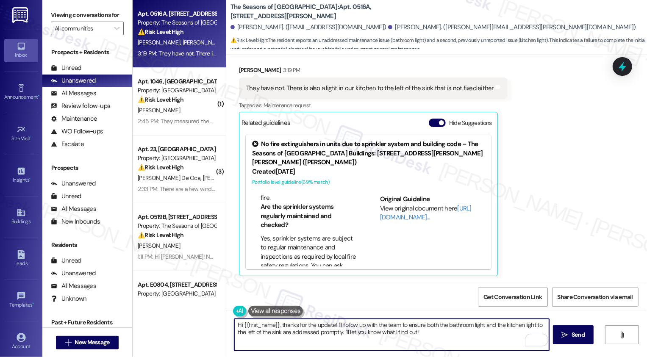
click at [446, 339] on textarea "Hi {{first_name}}, thanks for the update! I'll follow up with the team to ensur…" at bounding box center [391, 335] width 315 height 32
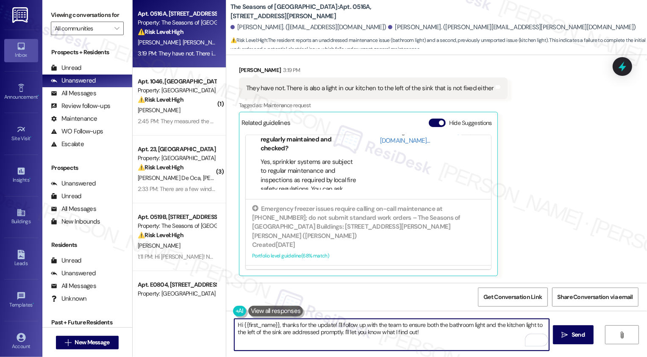
scroll to position [129, 0]
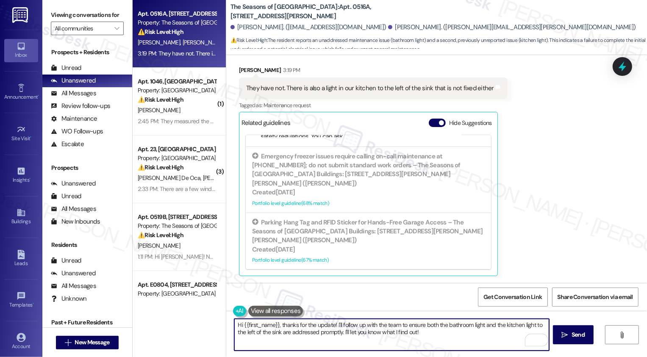
click at [358, 334] on textarea "Hi {{first_name}}, thanks for the update! I'll follow up with the team to ensur…" at bounding box center [391, 335] width 315 height 32
drag, startPoint x: 336, startPoint y: 325, endPoint x: 457, endPoint y: 356, distance: 124.9
click at [457, 356] on div "Hi {{first_name}}, thanks for the update! I'll follow up with the team to ensur…" at bounding box center [436, 343] width 421 height 64
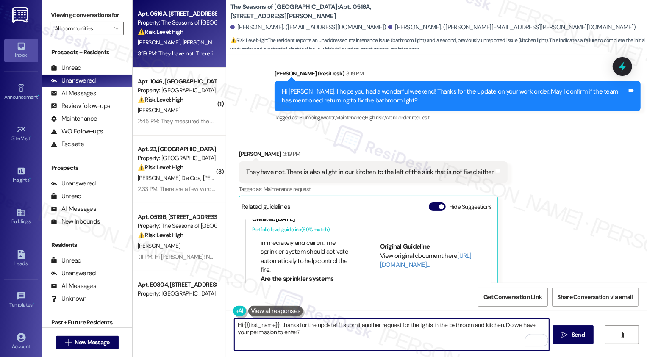
scroll to position [349, 0]
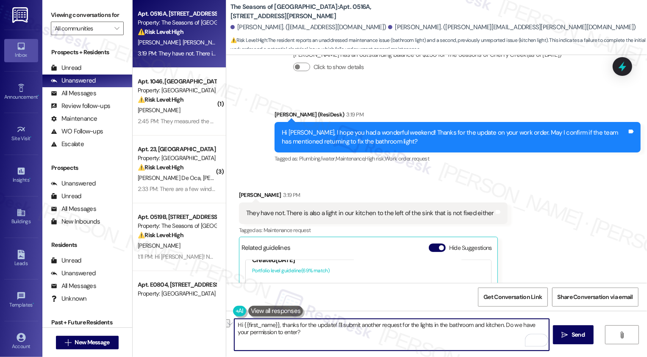
drag, startPoint x: 329, startPoint y: 326, endPoint x: 202, endPoint y: 324, distance: 127.0
click at [202, 325] on div "Apt. 0516A, 3498 Seasons E Ellsworth Ave Property: The Seasons of Cherry Creek …" at bounding box center [390, 178] width 514 height 357
type textarea "Got it! I'll submit another request for the lights in the bathroom and kitchen.…"
click at [572, 340] on button " Send" at bounding box center [573, 334] width 41 height 19
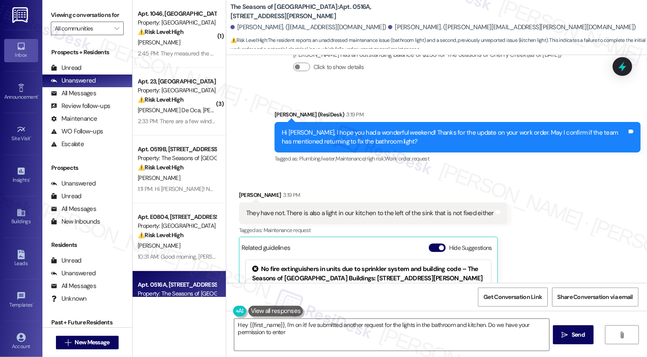
type textarea "Hey {{first_name}}, I'm on it! I've submitted another request for the lights in…"
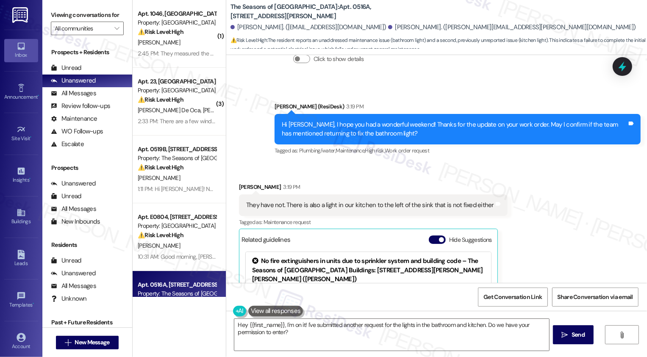
scroll to position [354, 0]
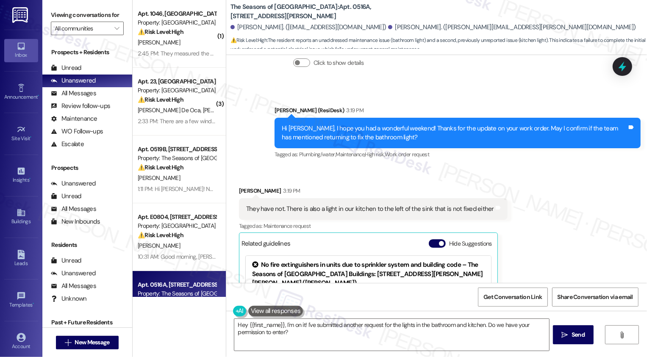
click at [338, 174] on div "Received via SMS Kaitlin Carnes 3:19 PM They have not. There is also a light in…" at bounding box center [436, 285] width 421 height 236
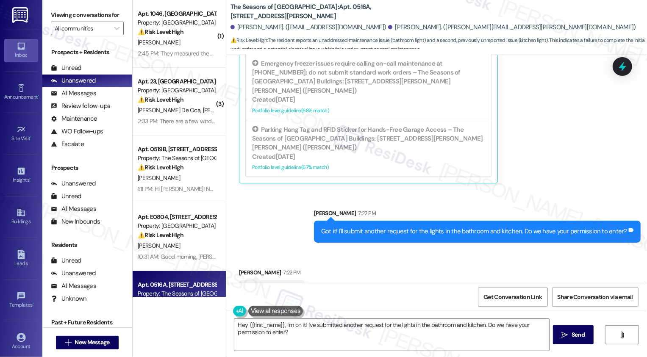
scroll to position [651, 0]
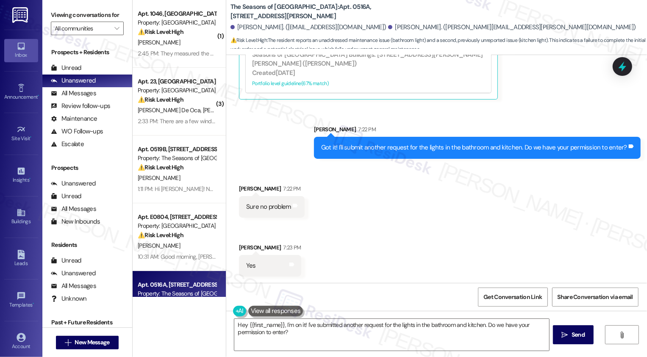
click at [372, 228] on div "Received via SMS Kaitlin Carnes 7:22 PM Sure no problem Tags and notes Received…" at bounding box center [436, 224] width 421 height 118
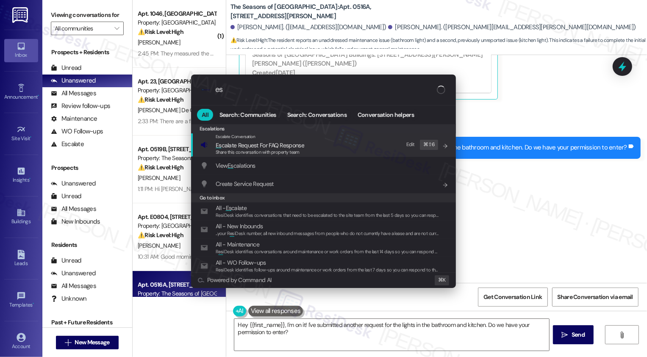
type input "e"
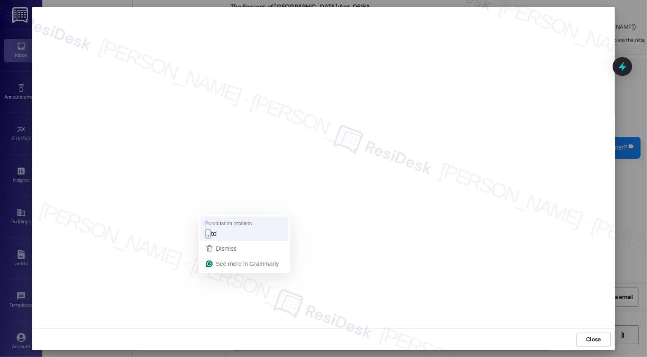
click at [216, 236] on span "to" at bounding box center [214, 233] width 6 height 9
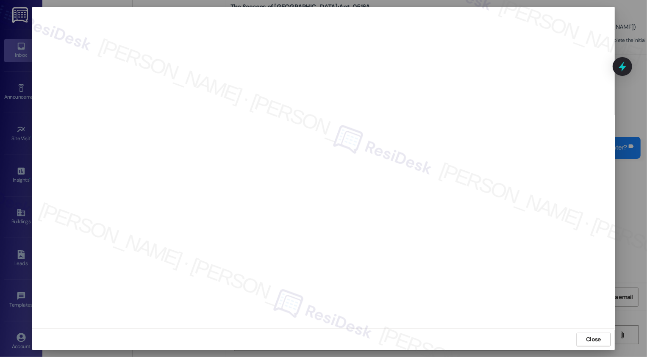
scroll to position [0, 0]
click at [587, 339] on span "Close" at bounding box center [593, 339] width 15 height 9
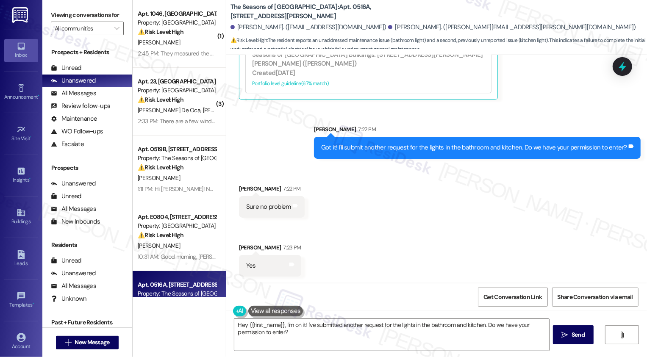
click at [420, 213] on div "Received via SMS Kaitlin Carnes 7:22 PM Sure no problem Tags and notes Received…" at bounding box center [436, 224] width 421 height 118
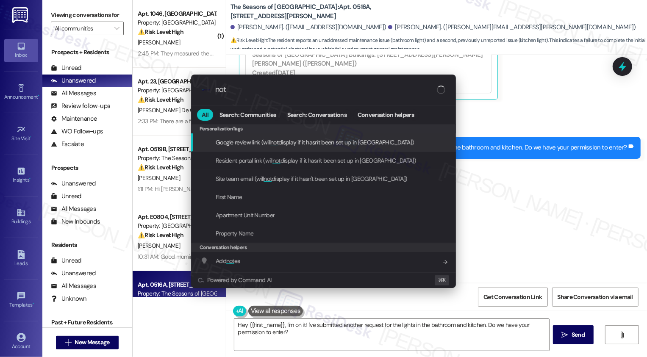
type input "note"
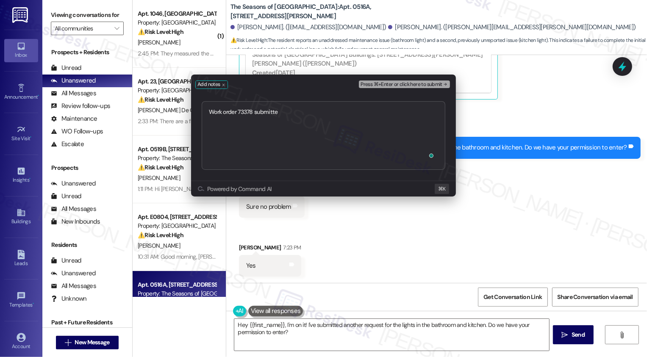
type textarea "Work order 73378 submitted"
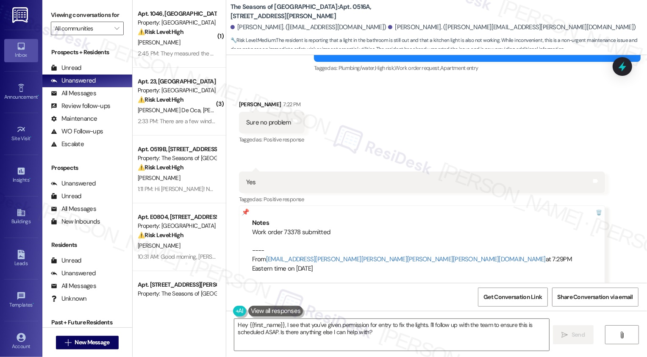
scroll to position [605, 0]
click at [293, 333] on textarea "Hey {{first_name}}, I see that you've given permission for entry to fix the lig…" at bounding box center [391, 335] width 315 height 32
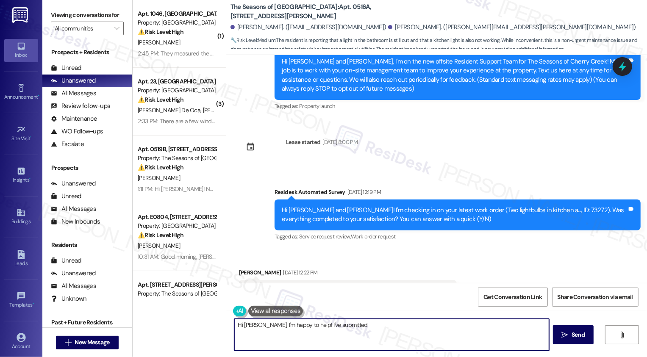
scroll to position [0, 0]
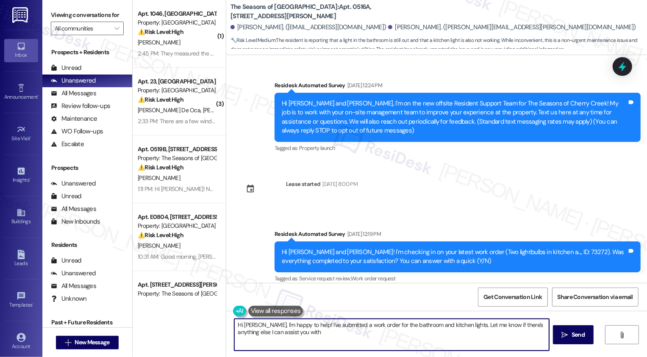
type textarea "Hi Kaitlin, I'm happy to help! I've submitted a work order for the bathroom and…"
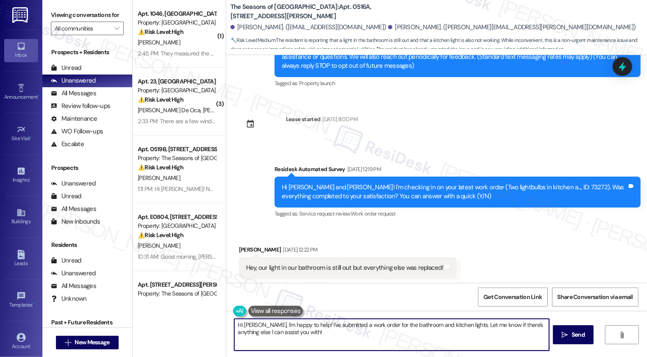
scroll to position [89, 0]
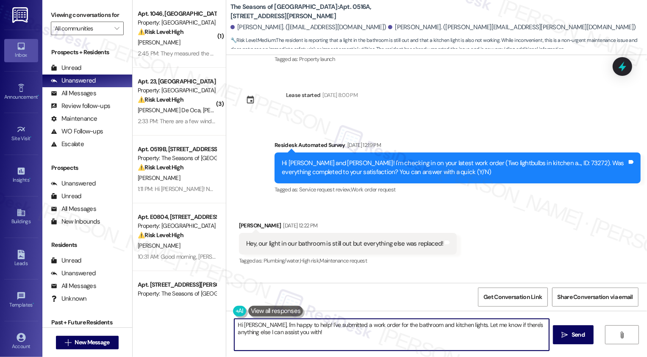
click at [527, 164] on div "Hi Kaitlin and Dylan! I'm checking in on your latest work order (Two lightbulbs…" at bounding box center [454, 168] width 345 height 18
copy div "73272"
click at [514, 243] on div "Received via SMS Kaitlin Carnes Sep 19, 2025 at 12:22 PM Hey, our light in our …" at bounding box center [436, 238] width 421 height 72
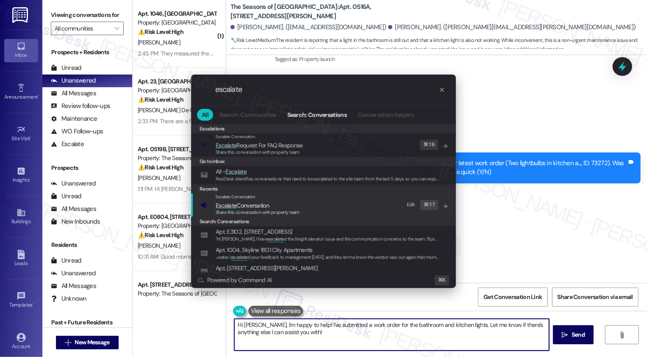
type input "escalate"
click at [244, 208] on span "Escalate Conversation" at bounding box center [242, 206] width 53 height 8
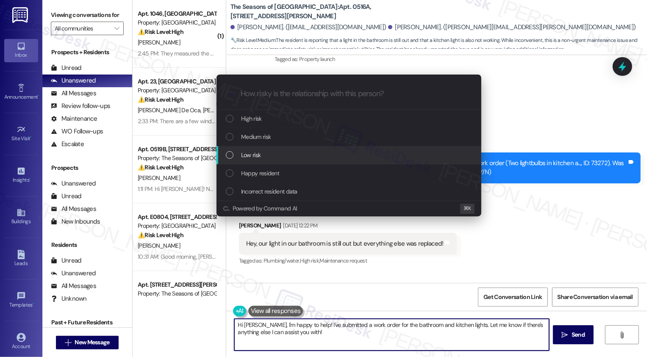
click at [247, 155] on span "Low risk" at bounding box center [250, 154] width 19 height 9
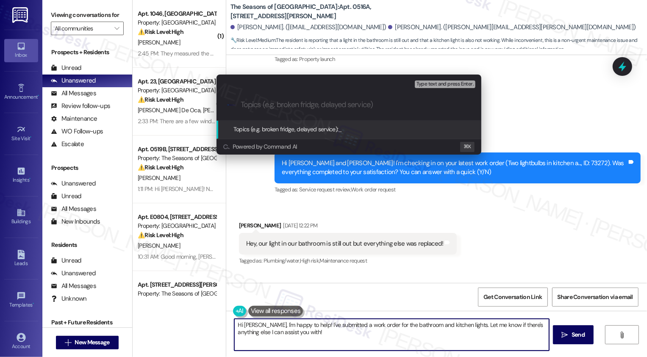
paste input "73272"
type input "Work Order 73272 Feedback: bathroom and kitchen lights are still out (ResiDesk …"
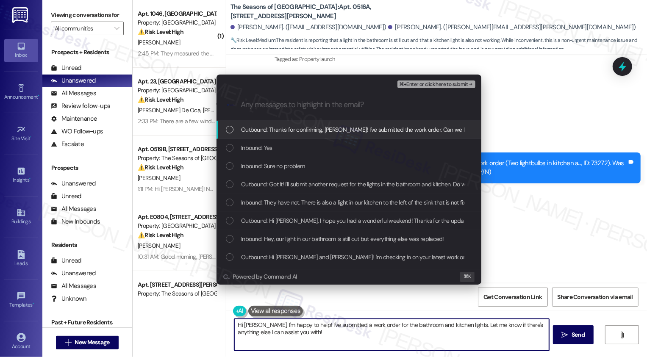
scroll to position [0, 0]
click at [285, 131] on span "Outbound: Thanks for confirming, Kaitlin! I've submitted the work order. Can we…" at bounding box center [386, 129] width 291 height 9
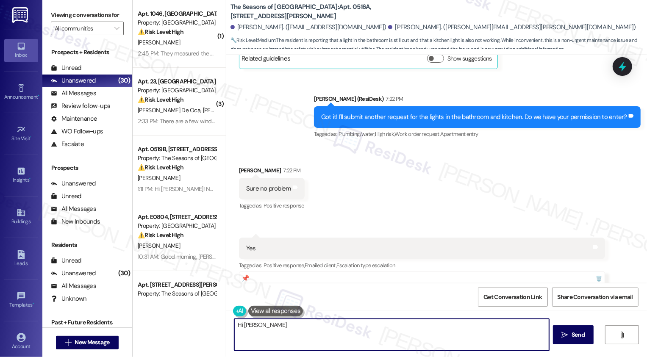
scroll to position [605, 0]
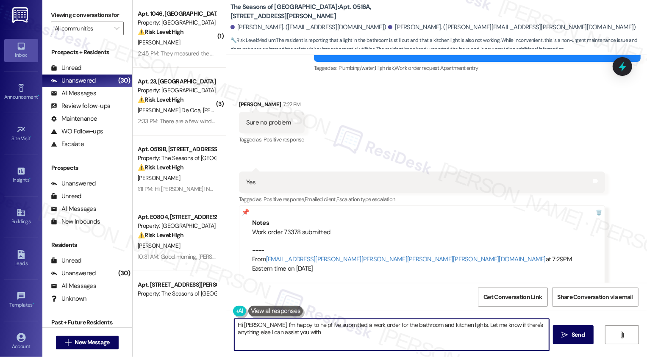
type textarea "Hi Kaitlin, I'm happy to help! I've submitted a work order for the bathroom and…"
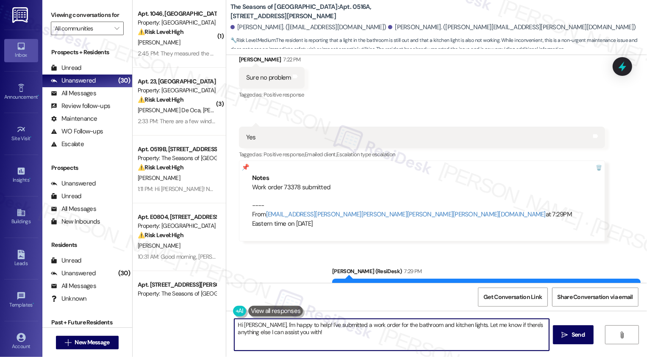
scroll to position [677, 0]
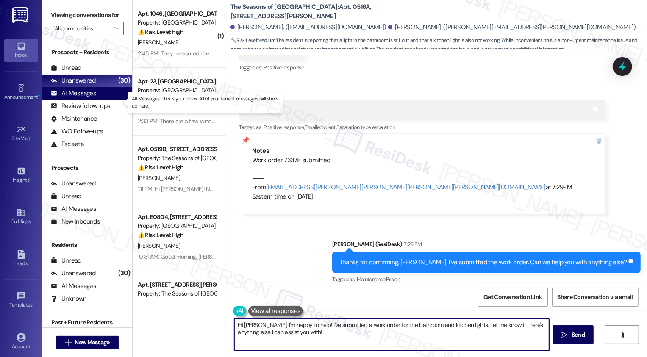
click at [83, 98] on div "All Messages" at bounding box center [73, 93] width 45 height 9
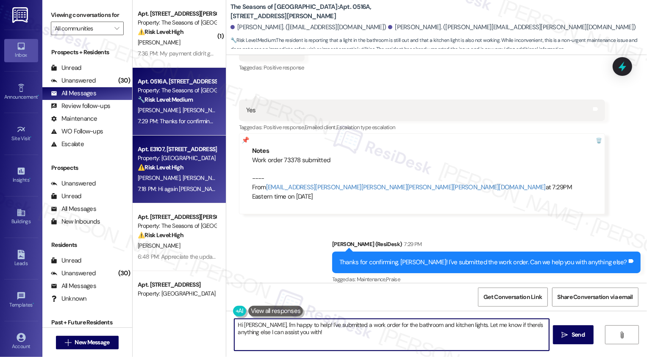
click at [180, 165] on div "⚠️ Risk Level: High The resident reports that their shower is not draining and …" at bounding box center [177, 167] width 78 height 9
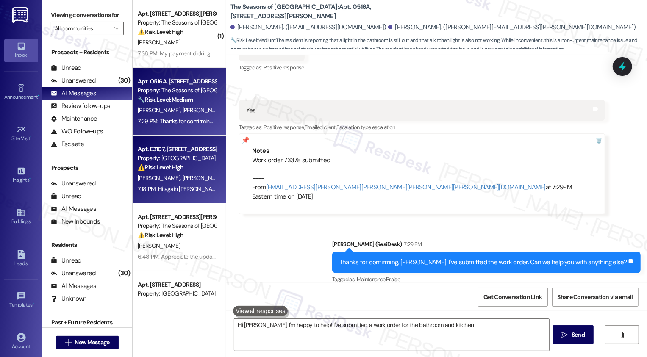
type textarea "Hi Kaitlin, I'm happy to help! I've submitted a work order for the bathroom and…"
click at [180, 116] on div "7:29 PM: Thanks for confirming, Kaitlin! I've submitted the work order. Can we …" at bounding box center [177, 121] width 80 height 11
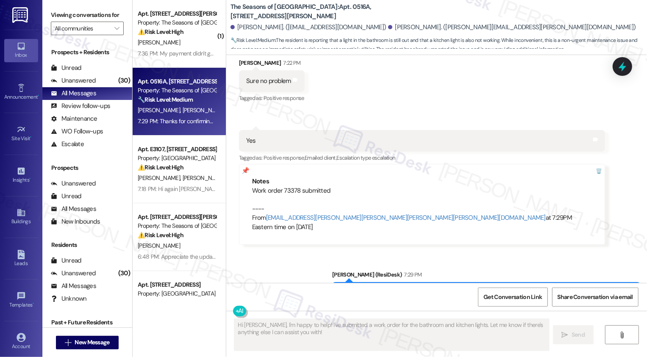
scroll to position [790, 0]
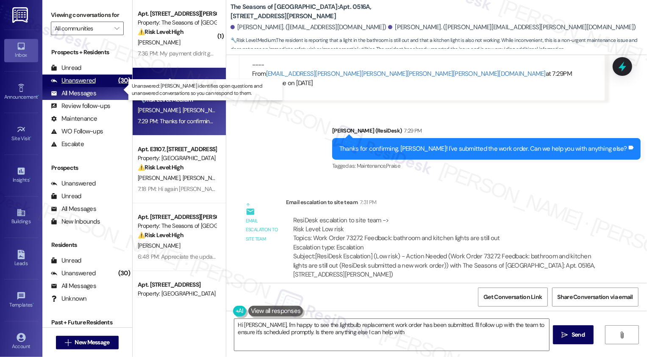
type textarea "Hi Kaitlin, I'm happy to see the lightbulb replacement work order has been subm…"
click at [104, 87] on div "Unanswered (30)" at bounding box center [87, 81] width 90 height 13
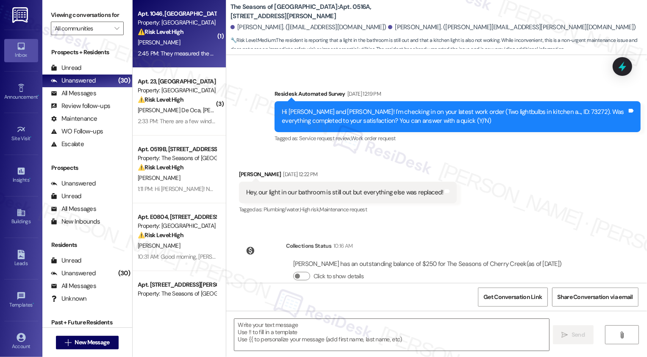
type textarea "Fetching suggested responses. Please feel free to read through the conversation…"
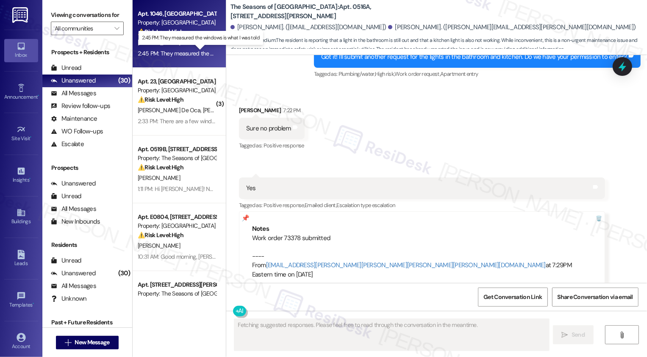
scroll to position [605, 0]
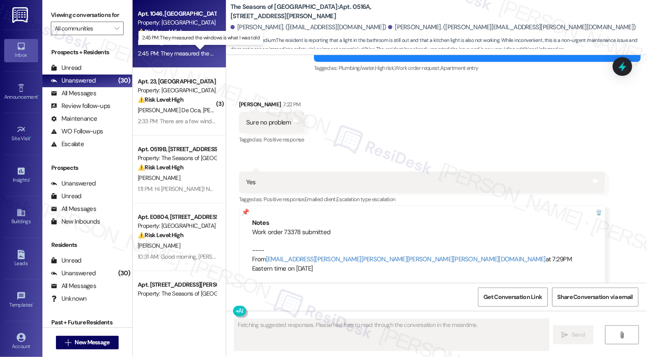
click at [192, 50] on div "2:45 PM: They measured the windows is what I was told 2:45 PM: They measured th…" at bounding box center [207, 54] width 138 height 8
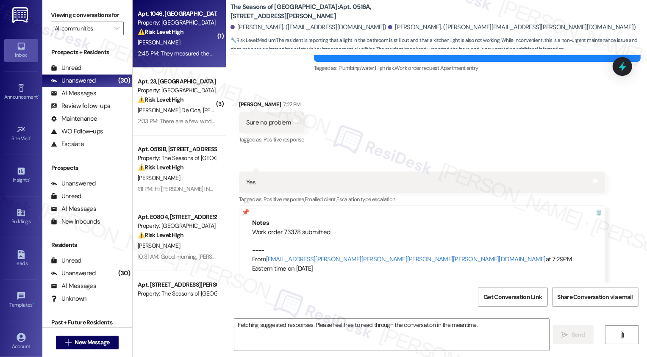
click at [192, 50] on div "2:45 PM: They measured the windows is what I was told 2:45 PM: They measured th…" at bounding box center [207, 54] width 138 height 8
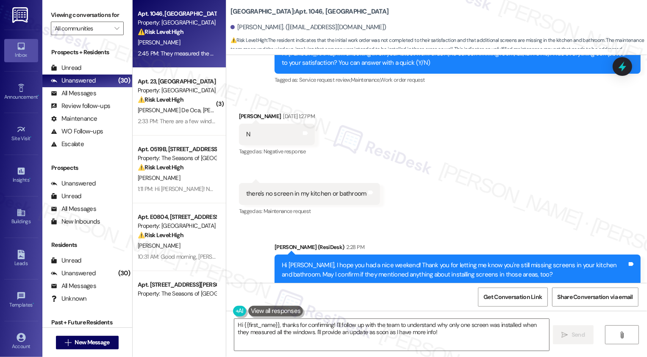
scroll to position [1624, 0]
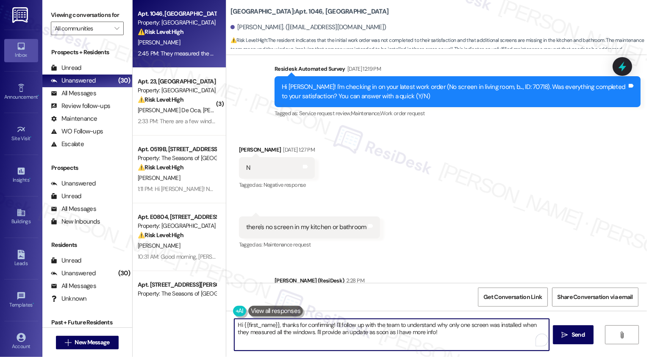
click at [329, 326] on textarea "Hi {{first_name}}, thanks for confirming! I'll follow up with the team to under…" at bounding box center [391, 335] width 315 height 32
click at [302, 323] on textarea "Got it. I'll reach out to the office to get more info. Thank you for your patie…" at bounding box center [391, 335] width 315 height 32
type textarea "Got it. I'll reach out to the team to get more info. Thank you for your patienc…"
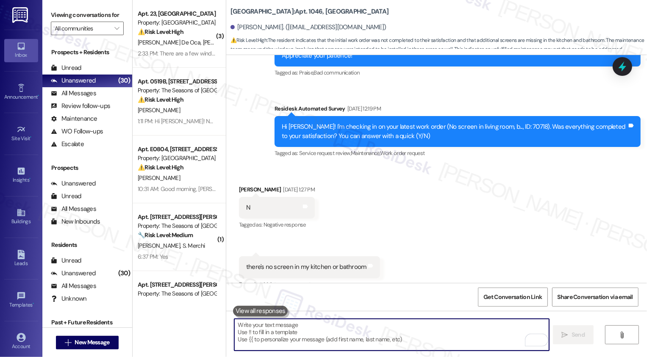
scroll to position [1585, 0]
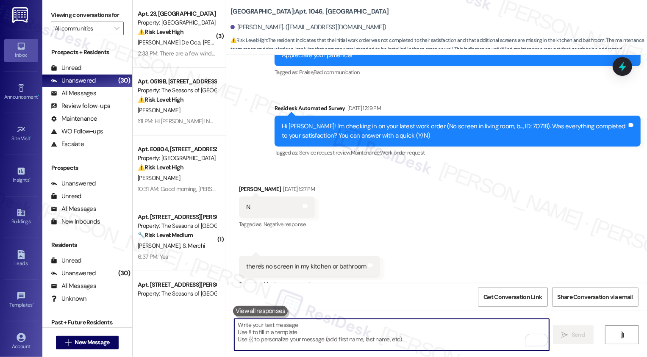
click at [504, 122] on div "Hi Melissa! I'm checking in on your latest work order (No screen in living room…" at bounding box center [454, 131] width 345 height 18
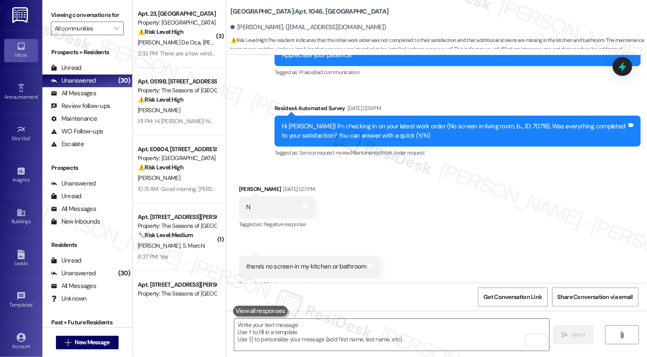
click at [504, 122] on div "Hi Melissa! I'm checking in on your latest work order (No screen in living room…" at bounding box center [454, 131] width 345 height 18
copy div "70718"
click at [483, 183] on div "Received via SMS Melissa Barkin Sep 19, 2025 at 1:27 PM N Tags and notes Tagged…" at bounding box center [436, 231] width 421 height 131
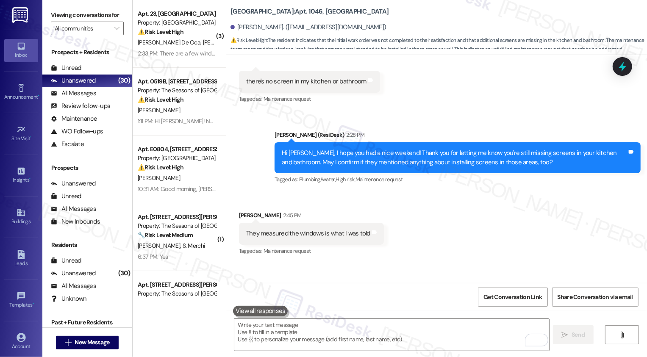
scroll to position [1770, 0]
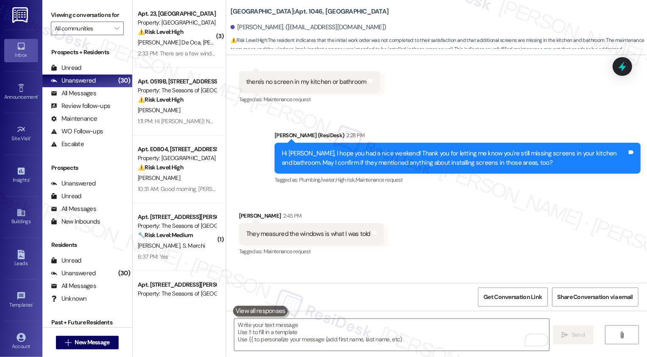
click at [413, 112] on div "Sent via SMS Sarah (ResiDesk) 2:28 PM Hi Melissa, I hope you had a nice weekend…" at bounding box center [436, 152] width 421 height 80
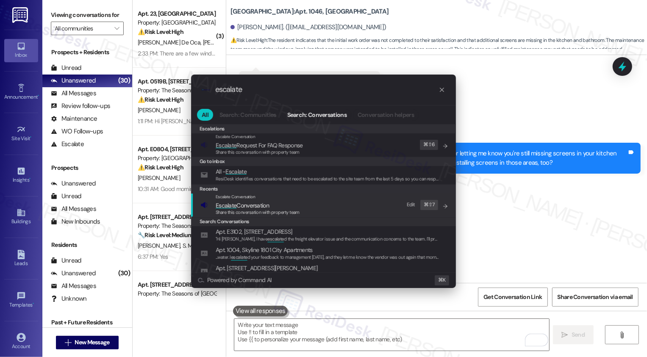
type input "escalate"
click at [254, 205] on span "Escalate Conversation" at bounding box center [242, 206] width 53 height 8
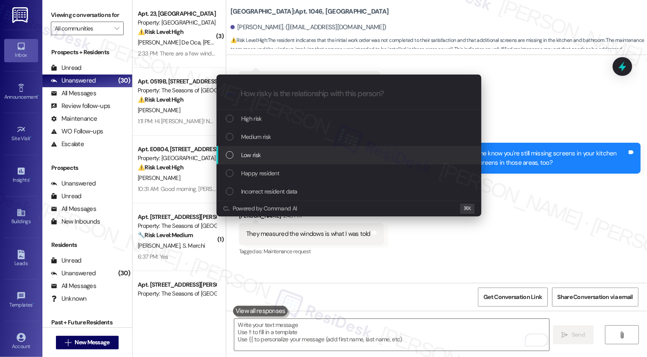
click at [250, 149] on div "Low risk" at bounding box center [348, 155] width 265 height 18
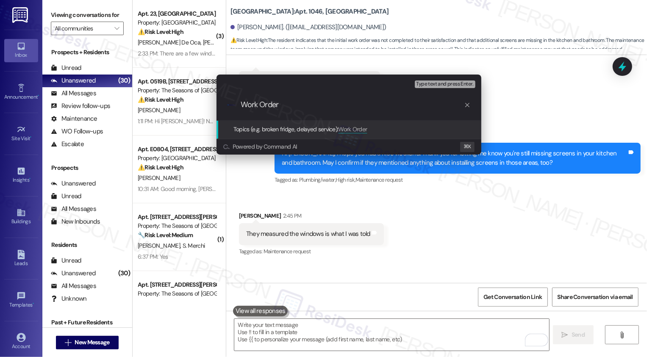
paste input "70718"
click at [346, 105] on input "Work Order 70718 Feedback: 70718" at bounding box center [352, 104] width 223 height 9
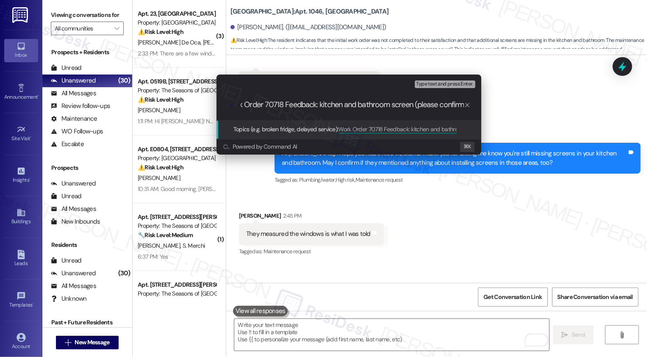
type input "Work Order 70718 Feedback: kitchen and bathroom screen (please confirm)"
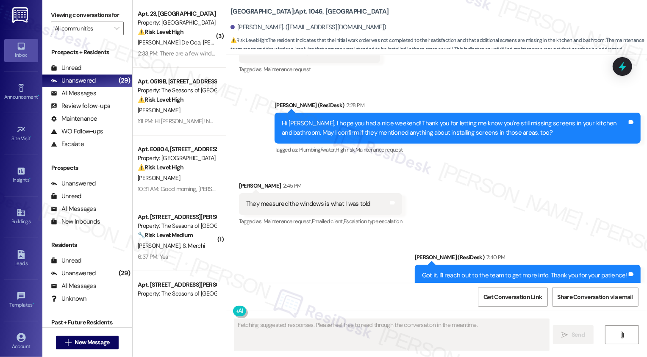
scroll to position [1813, 0]
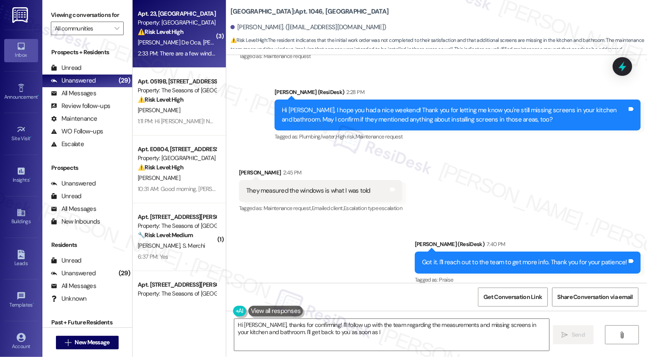
type textarea "Hi Melissa, thanks for confirming! I'll follow up with the team regarding the m…"
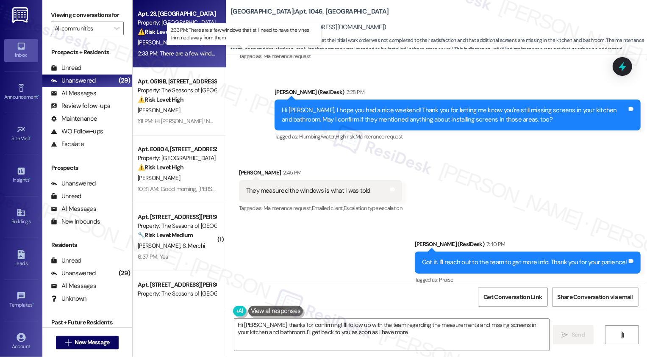
click at [200, 53] on div "2:33 PM: There are a few windows that still need to have the vines trimmed away…" at bounding box center [251, 54] width 226 height 8
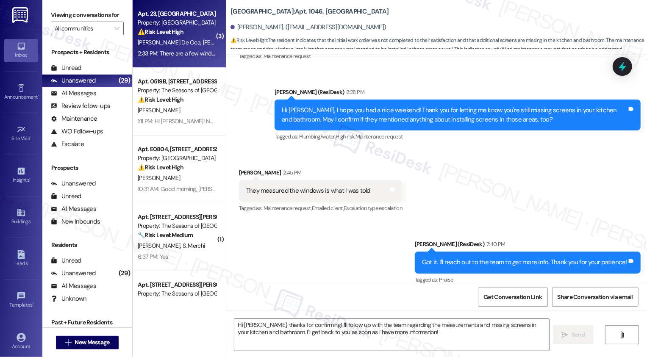
click at [200, 53] on div "2:33 PM: There are a few windows that still need to have the vines trimmed away…" at bounding box center [251, 54] width 226 height 8
type textarea "Fetching suggested responses. Please feel free to read through the conversation…"
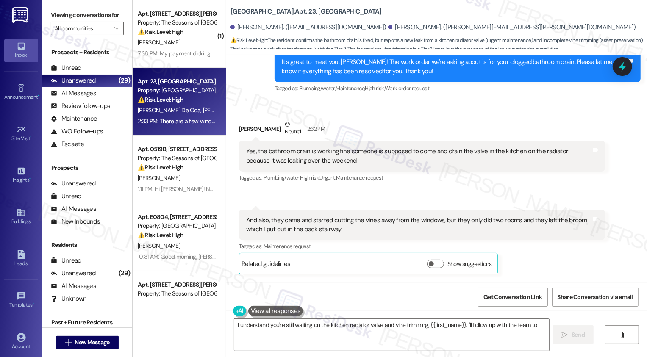
scroll to position [504, 0]
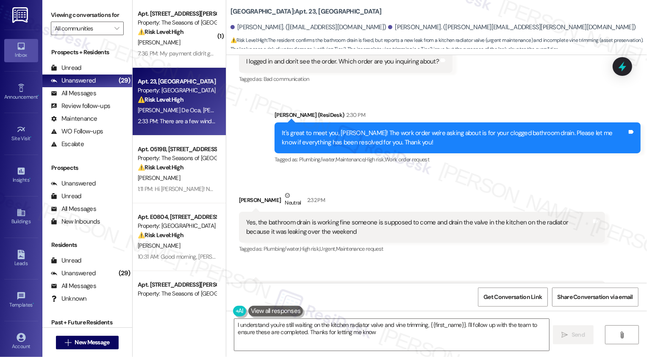
type textarea "I understand you're still waiting on the kitchen radiator valve and vine trimmi…"
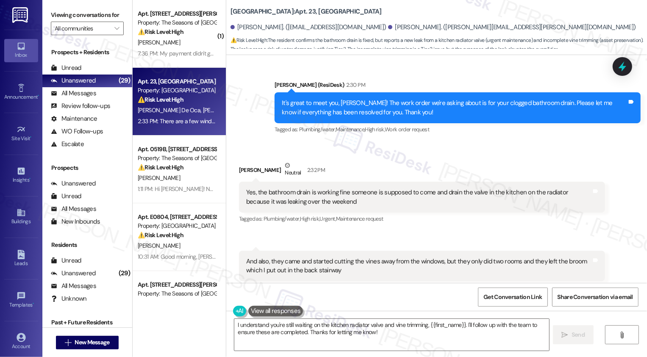
scroll to position [533, 0]
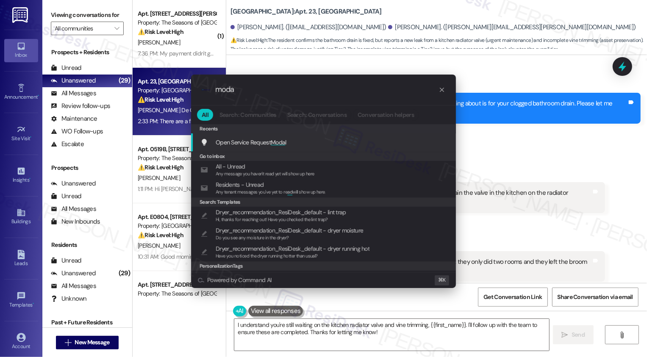
type input "modal"
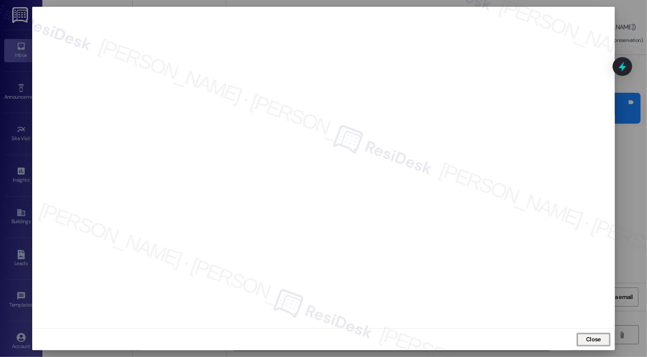
click at [590, 340] on span "Close" at bounding box center [593, 339] width 15 height 9
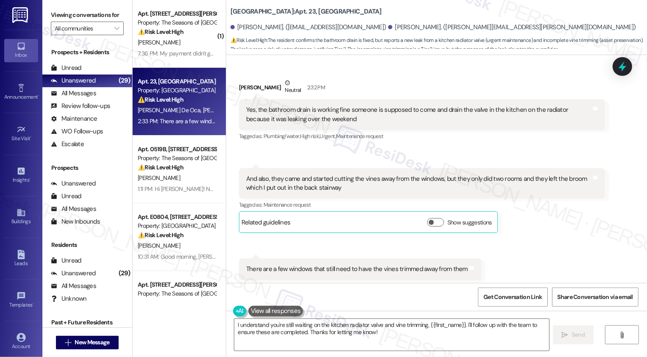
scroll to position [623, 0]
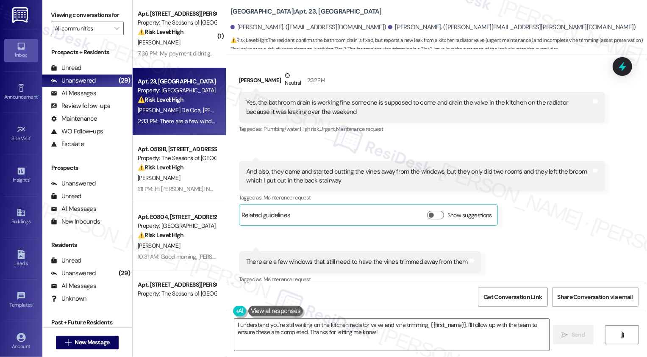
click at [476, 333] on textarea "I understand you're still waiting on the kitchen radiator valve and vine trimmi…" at bounding box center [391, 335] width 315 height 32
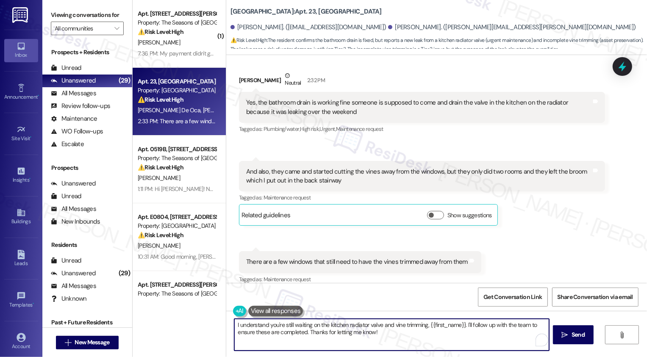
drag, startPoint x: 464, startPoint y: 324, endPoint x: 479, endPoint y: 333, distance: 17.9
click at [479, 333] on textarea "I understand you're still waiting on the kitchen radiator valve and vine trimmi…" at bounding box center [391, 335] width 315 height 32
type textarea "I understand you're still waiting on the kitchen radiator valve and vine trimmi…"
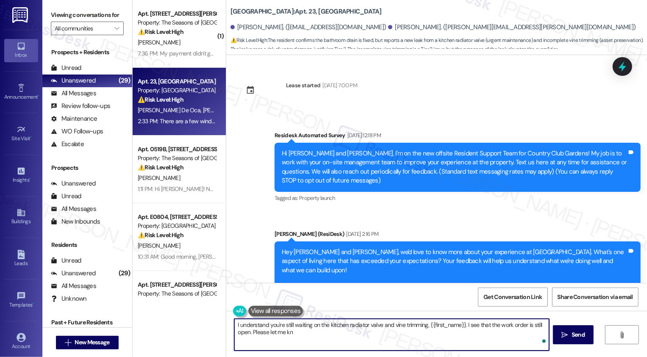
scroll to position [623, 0]
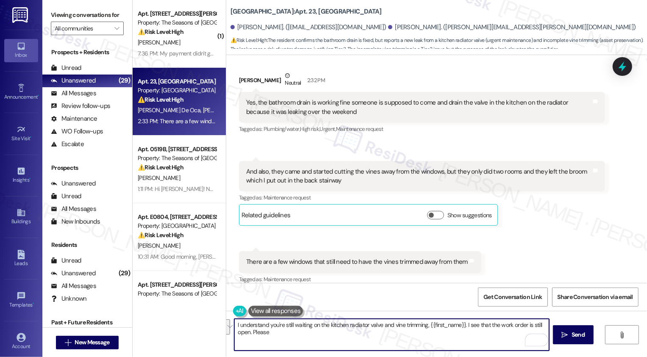
drag, startPoint x: 423, startPoint y: 324, endPoint x: 462, endPoint y: 330, distance: 39.4
click at [462, 330] on textarea "I understand you're still waiting on the kitchen radiator valve and vine trimmi…" at bounding box center [391, 335] width 315 height 32
click at [318, 331] on textarea "I understand you're still waiting on the kitchen radiator valve and vine trimmi…" at bounding box center [391, 335] width 315 height 32
click at [417, 338] on textarea "I understand you're still waiting on the kitchen radiator valve and vine trimmi…" at bounding box center [391, 335] width 315 height 32
type textarea "I understand you're still waiting on the kitchen radiator valve and vine trimmi…"
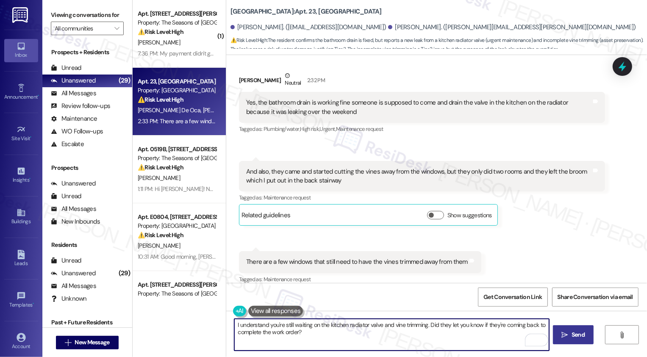
click at [573, 337] on span "Send" at bounding box center [577, 334] width 13 height 9
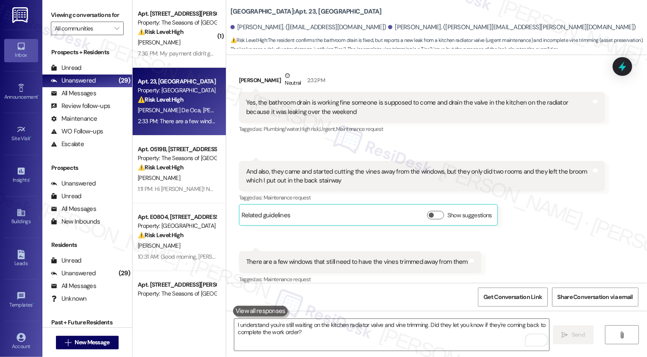
scroll to position [623, 0]
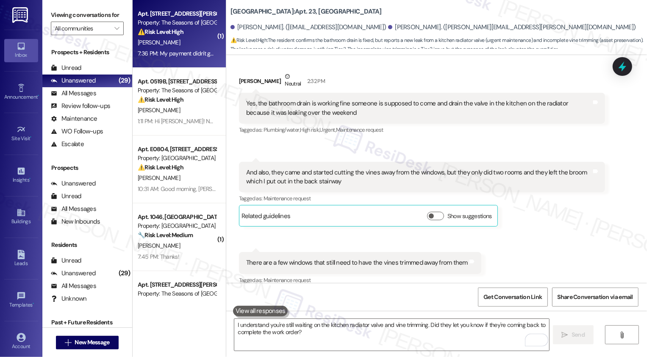
click at [178, 52] on div "7:36 PM: My payment didn't go through so I will go to the bank and get some che…" at bounding box center [453, 54] width 631 height 8
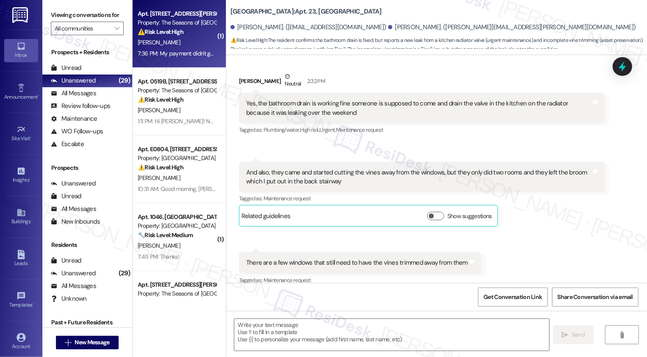
click at [178, 52] on div "7:36 PM: My payment didn't go through so I will go to the bank and get some che…" at bounding box center [453, 54] width 631 height 8
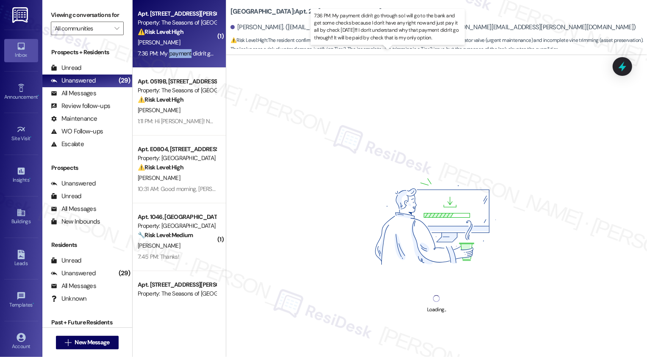
click at [178, 52] on div "7:36 PM: My payment didn't go through so I will go to the bank and get some che…" at bounding box center [453, 54] width 631 height 8
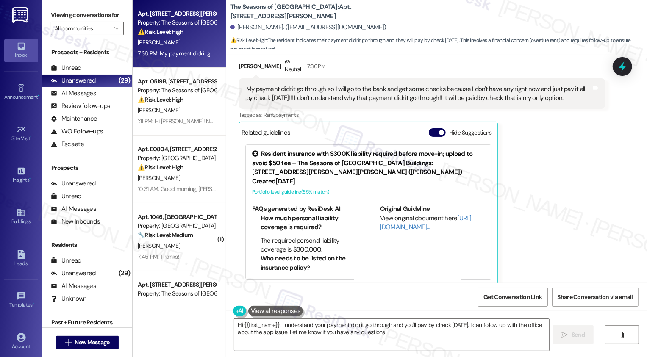
scroll to position [1387, 0]
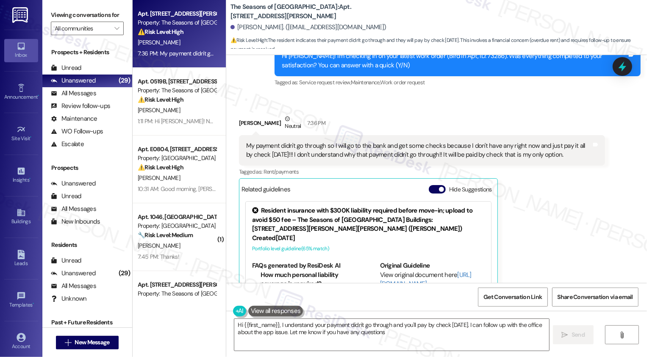
type textarea "Hi {{first_name}}, I understand your payment didn't go through and you'll pay b…"
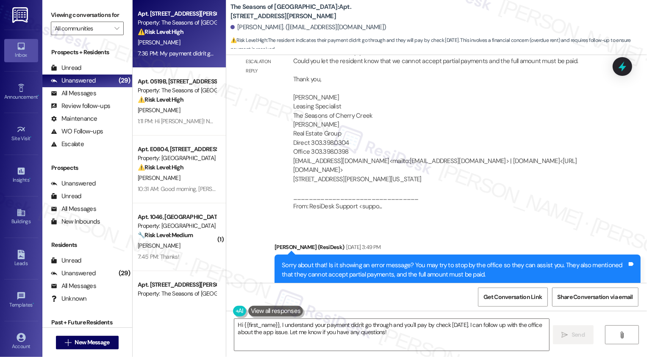
scroll to position [730, 0]
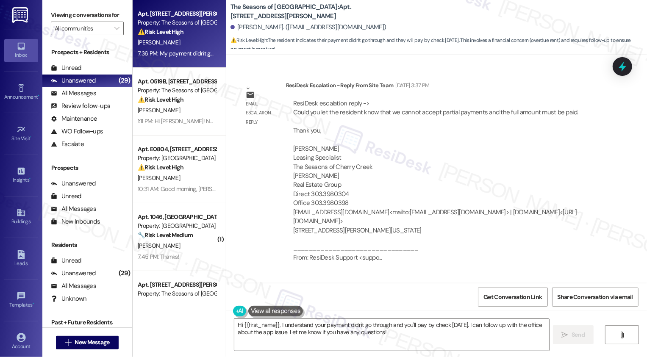
click at [408, 179] on div "ResiDesk escalation reply -> Could you let the resident know that we cannot acc…" at bounding box center [445, 180] width 306 height 163
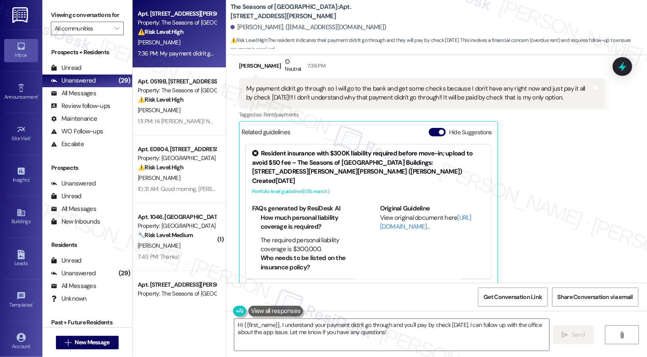
scroll to position [6, 0]
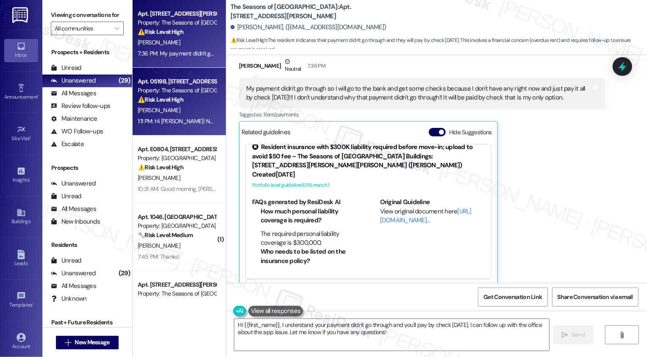
click at [181, 97] on div "⚠️ Risk Level: High The resident reports a recurring floor buckling issue cause…" at bounding box center [177, 99] width 78 height 9
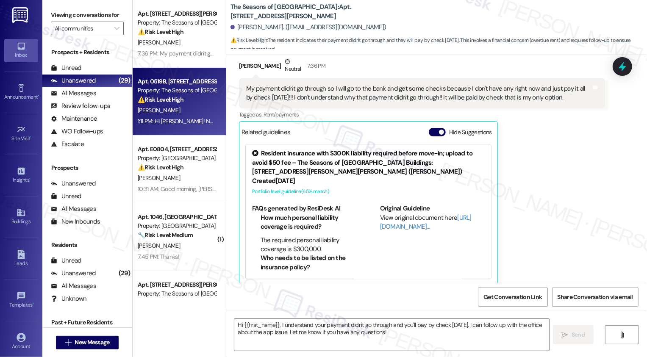
click at [181, 97] on div "⚠️ Risk Level: High The resident reports a recurring floor buckling issue cause…" at bounding box center [177, 99] width 78 height 9
type textarea "Fetching suggested responses. Please feel free to read through the conversation…"
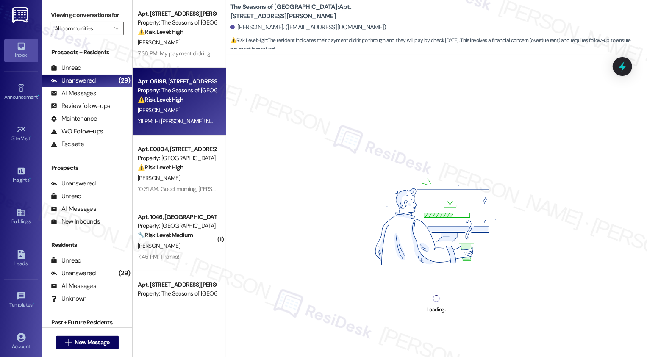
click at [181, 97] on div "⚠️ Risk Level: High The resident reports a recurring floor buckling issue cause…" at bounding box center [177, 99] width 78 height 9
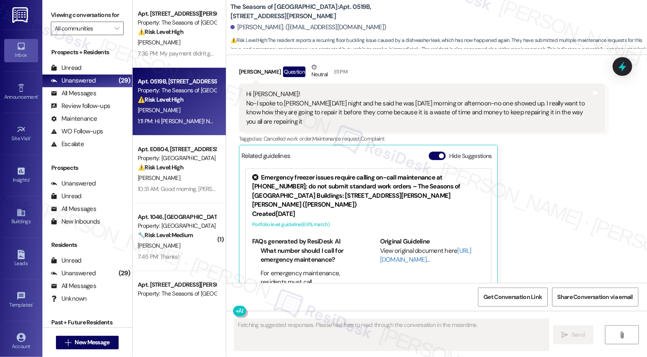
scroll to position [3650, 0]
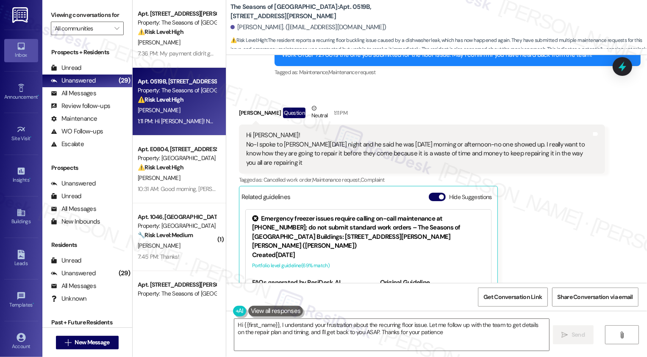
type textarea "Hi {{first_name}}, I understand your frustration about the recurring floor issu…"
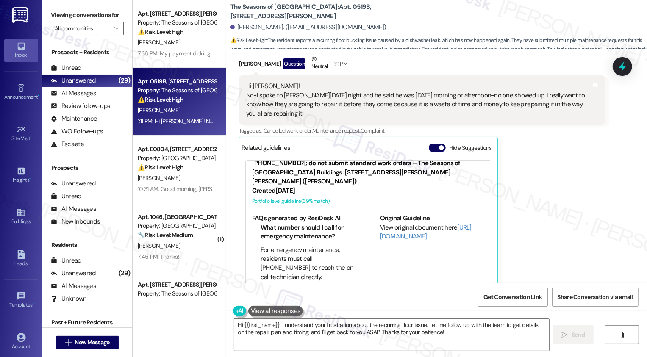
scroll to position [3714, 0]
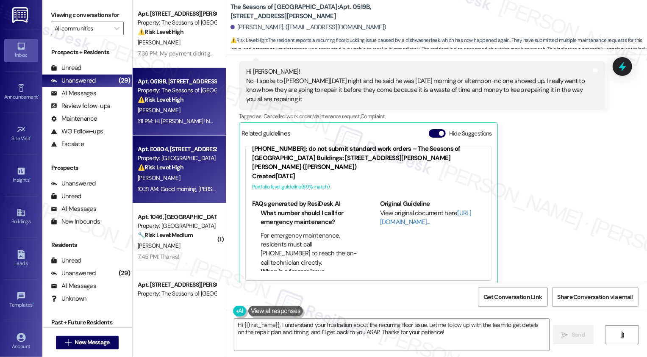
click at [188, 183] on div "[PERSON_NAME]" at bounding box center [177, 178] width 80 height 11
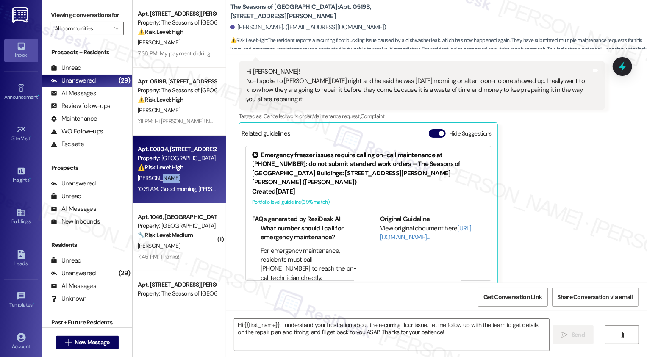
click at [188, 183] on div "[PERSON_NAME]" at bounding box center [177, 178] width 80 height 11
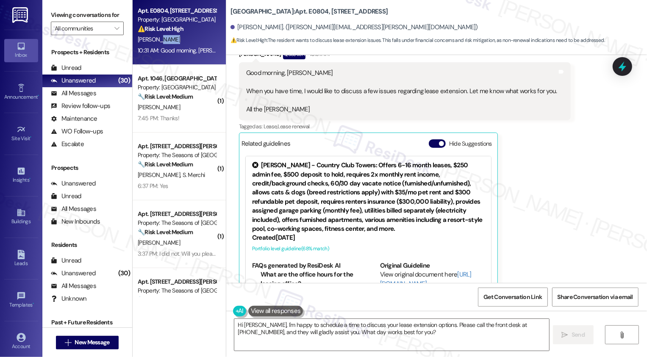
scroll to position [728, 0]
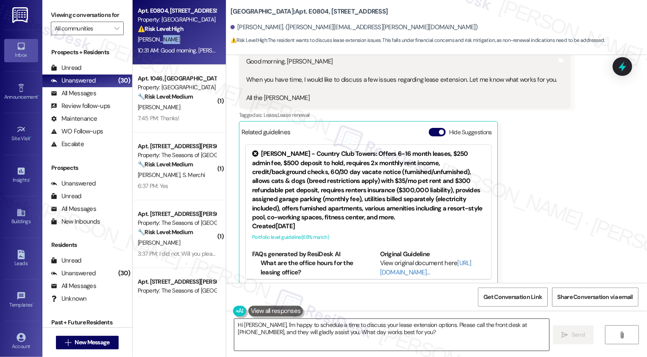
click at [309, 332] on textarea "Hi David, I'm happy to schedule a time to discuss your lease extension options.…" at bounding box center [391, 335] width 315 height 32
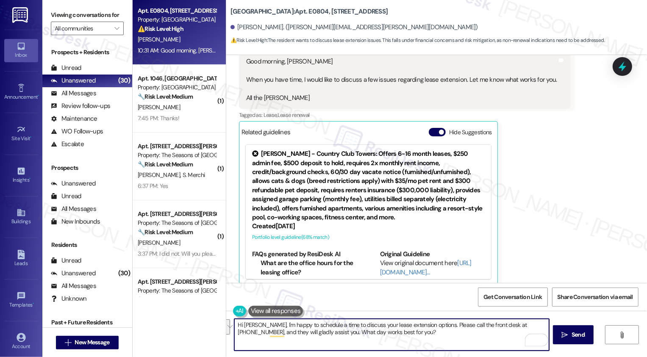
drag, startPoint x: 285, startPoint y: 325, endPoint x: 390, endPoint y: 341, distance: 106.2
click at [390, 341] on textarea "Hi David, I'm happy to schedule a time to discuss your lease extension options.…" at bounding box center [391, 335] width 315 height 32
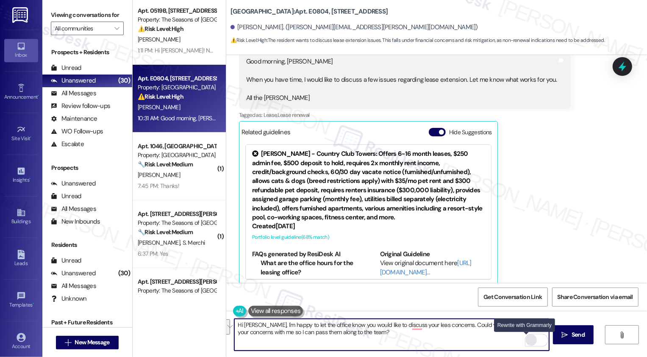
click at [526, 339] on div "Rewrite with Grammarly" at bounding box center [530, 340] width 9 height 10
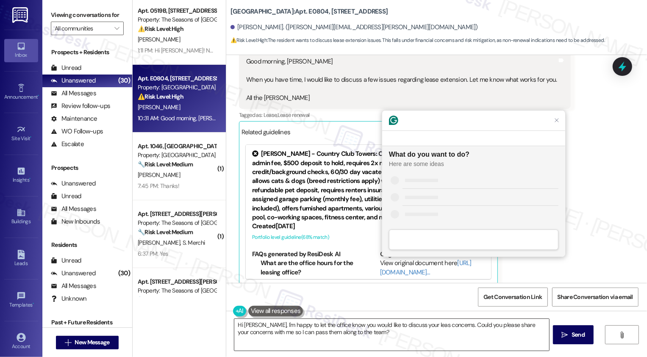
scroll to position [0, 0]
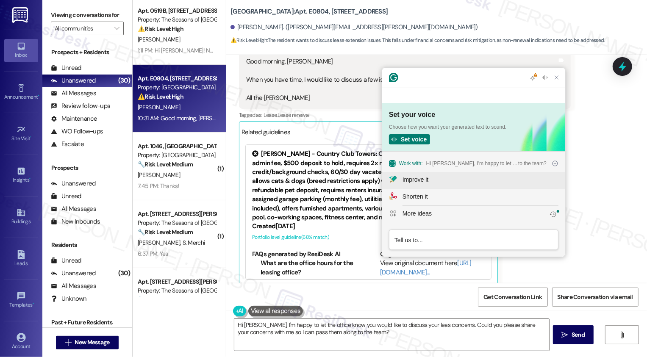
click at [433, 182] on div "Improve it" at bounding box center [480, 179] width 156 height 9
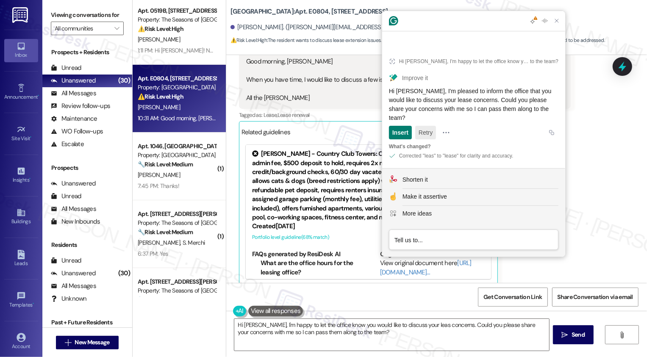
click at [429, 138] on button "Retry" at bounding box center [425, 133] width 21 height 14
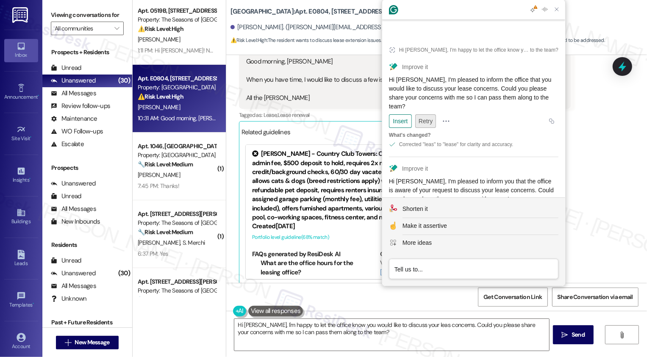
scroll to position [46, 0]
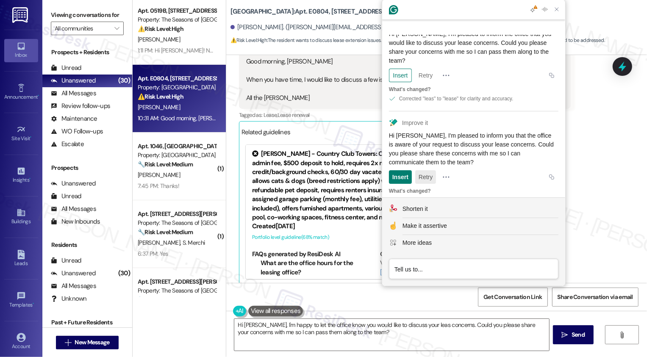
click at [423, 170] on button "Retry" at bounding box center [425, 177] width 21 height 14
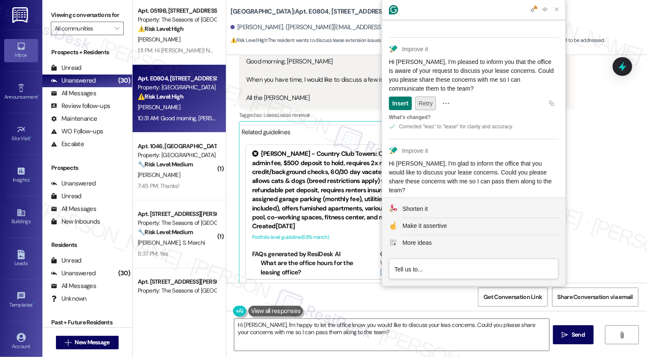
scroll to position [138, 0]
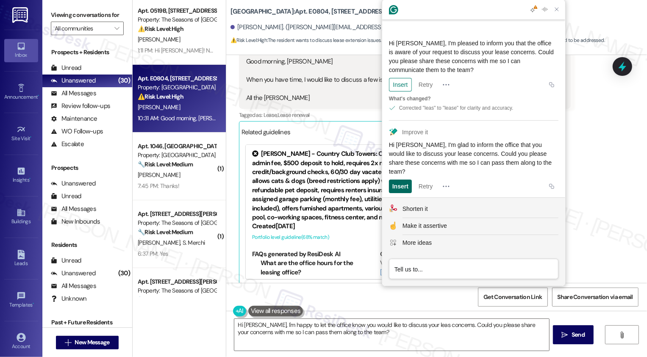
click at [398, 180] on div "Insert" at bounding box center [400, 187] width 16 height 14
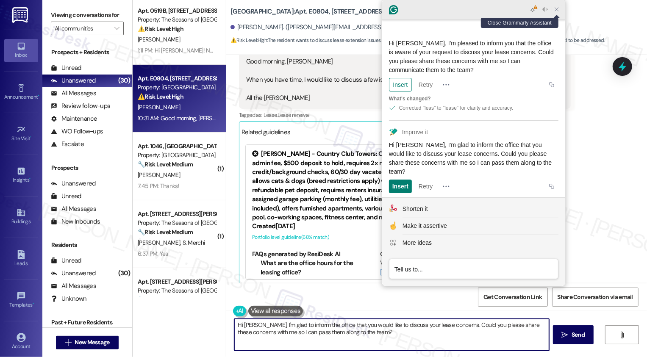
click at [559, 9] on icon "Close Grammarly Assistant" at bounding box center [556, 9] width 7 height 7
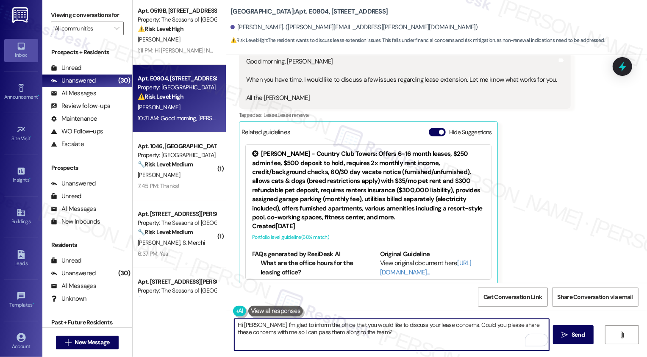
click at [272, 325] on textarea "Hi David, I'm glad to inform the office that you would like to discuss your lea…" at bounding box center [391, 335] width 315 height 32
click at [394, 332] on textarea "Hi David, I'd be glad to inform the office that you would like to discuss your …" at bounding box center [391, 335] width 315 height 32
click at [389, 330] on textarea "Hi David, I'd be glad to inform the office that you would like to discuss your …" at bounding box center [391, 335] width 315 height 32
type textarea "Hi David, I'd be glad to inform the office that you would like to discuss your …"
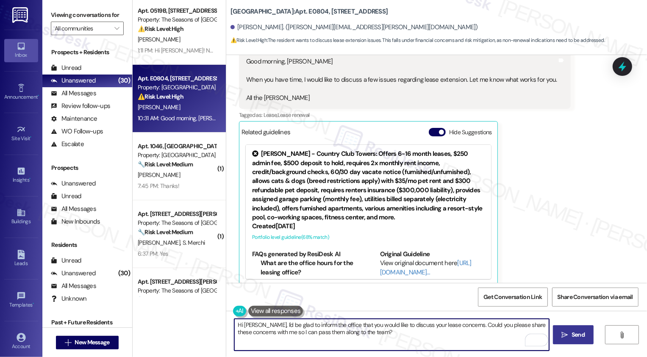
click at [570, 333] on span "Send" at bounding box center [578, 334] width 17 height 9
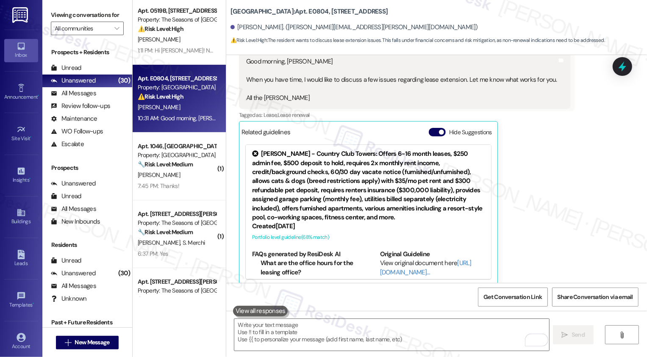
scroll to position [797, 0]
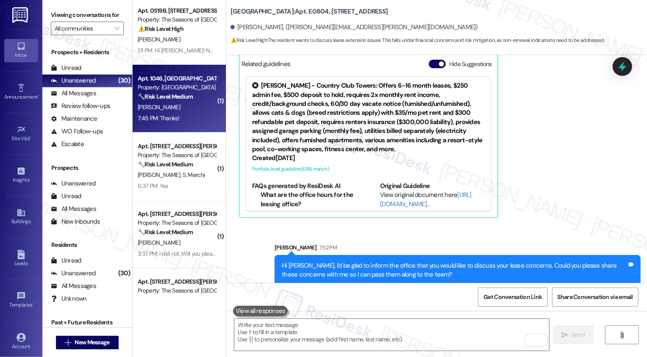
click at [212, 126] on div "Apt. 1046, Country Club Gardens Property: Country Club Gardens 🔧 Risk Level: Me…" at bounding box center [179, 99] width 93 height 68
type textarea "Fetching suggested responses. Please feel free to read through the conversation…"
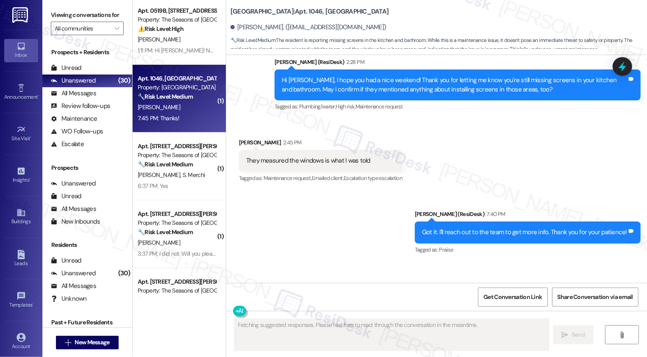
scroll to position [1988, 0]
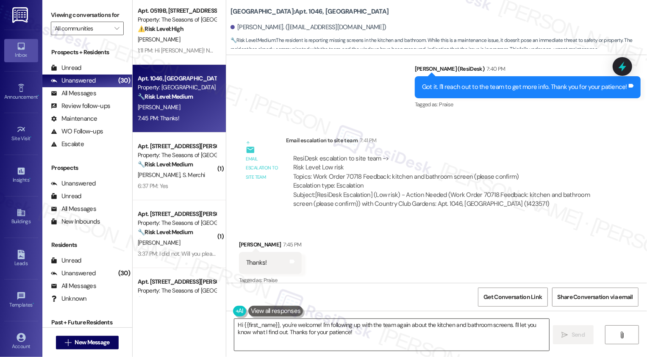
click at [295, 329] on textarea "Hi {{first_name}}, you're welcome! I'm following up with the team again about t…" at bounding box center [391, 335] width 315 height 32
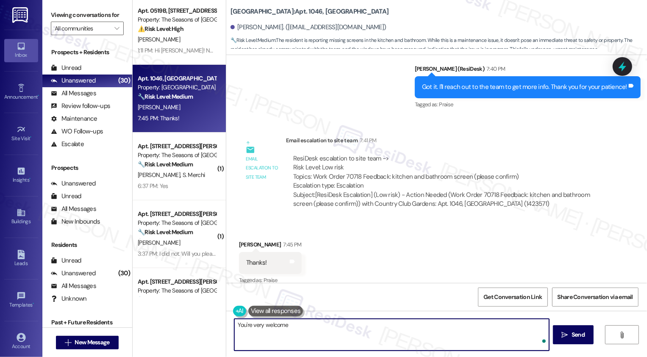
type textarea "You're very welcome!"
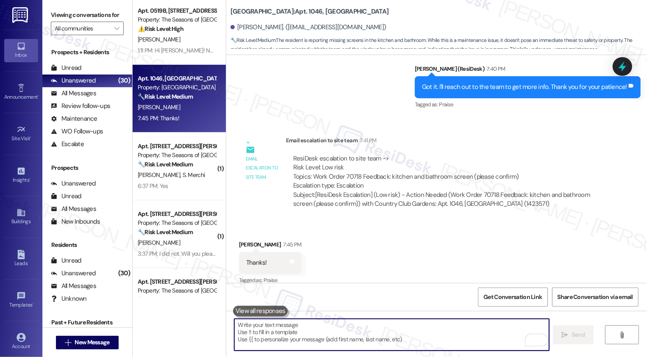
scroll to position [2048, 0]
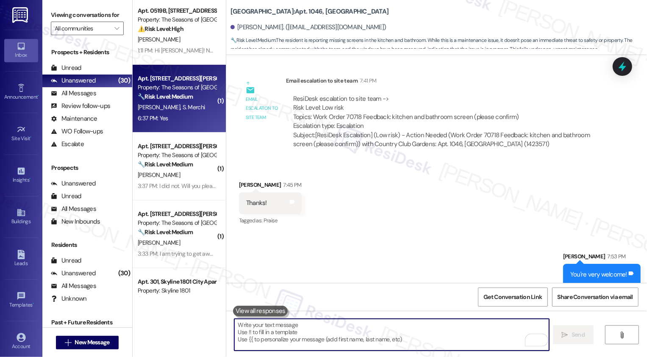
click at [147, 104] on span "[PERSON_NAME]" at bounding box center [160, 107] width 45 height 8
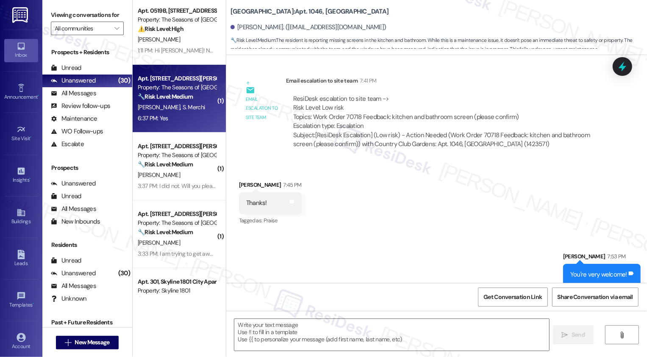
type textarea "Fetching suggested responses. Please feel free to read through the conversation…"
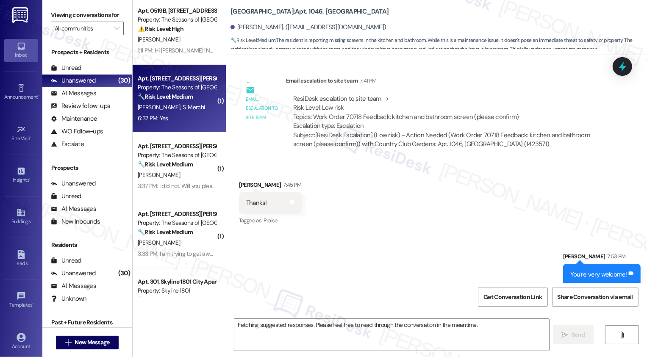
click at [147, 104] on span "[PERSON_NAME]" at bounding box center [160, 107] width 45 height 8
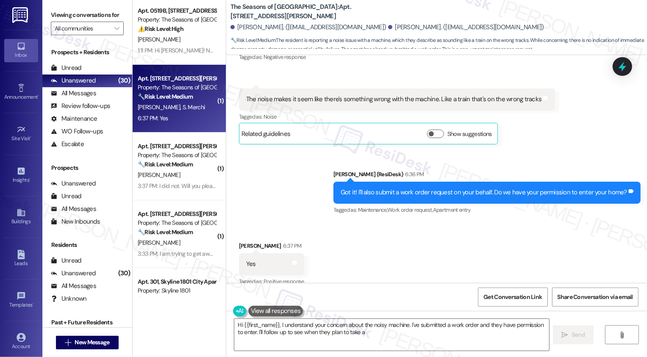
scroll to position [1155, 0]
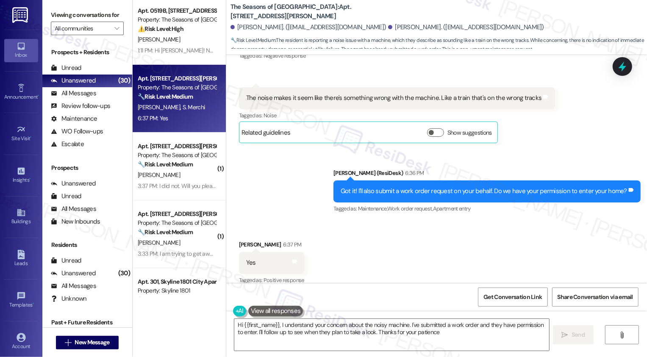
type textarea "Hi {{first_name}}, I understand your concern about the noisy machine. I've subm…"
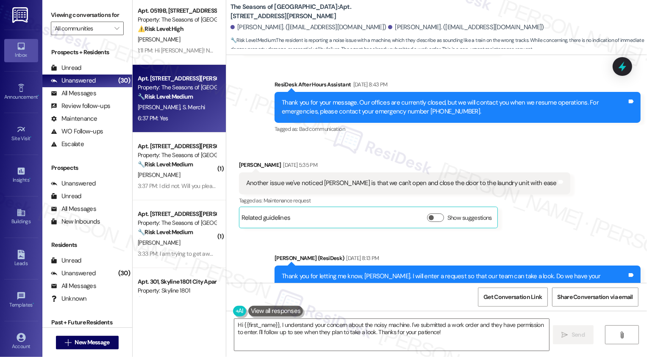
scroll to position [486, 0]
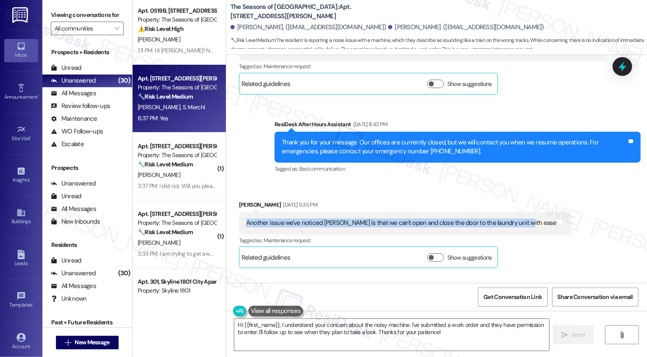
drag, startPoint x: 239, startPoint y: 213, endPoint x: 459, endPoint y: 221, distance: 220.0
click at [459, 222] on div "Another issue we've noticed Sarah is that we can't open and close the door to t…" at bounding box center [404, 223] width 331 height 22
copy div "Another issue we've noticed [PERSON_NAME] is that we can't open and close the d…"
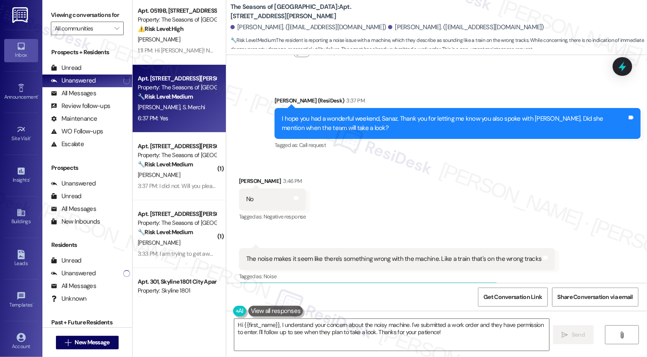
scroll to position [1010, 0]
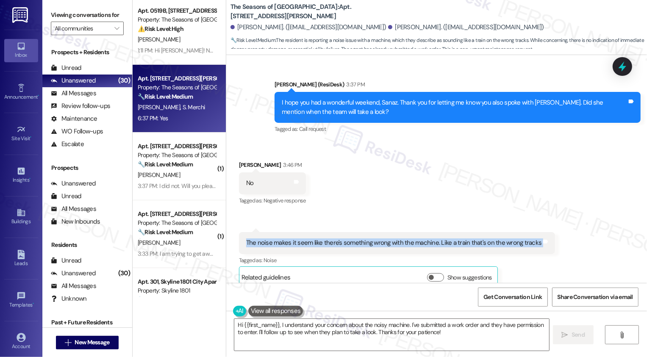
drag, startPoint x: 242, startPoint y: 233, endPoint x: 490, endPoint y: 242, distance: 248.3
click at [491, 244] on div "The noise makes it seem like there's something wrong with the machine. Like a t…" at bounding box center [397, 243] width 316 height 22
copy div "The noise makes it seem like there's something wrong with the machine. Like a t…"
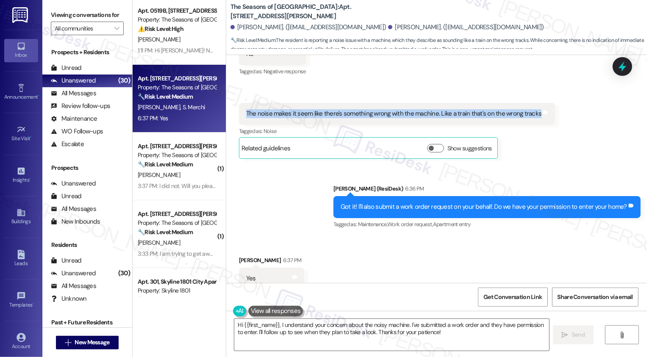
scroll to position [1155, 0]
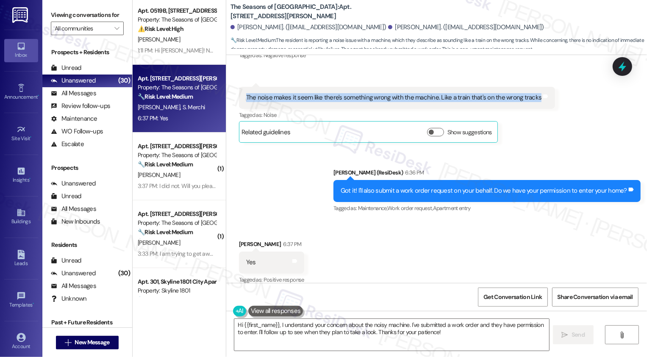
click at [375, 247] on div "Received via SMS Sanaz Merchi 6:37 PM Yes Tags and notes Tagged as: Positive re…" at bounding box center [436, 257] width 421 height 72
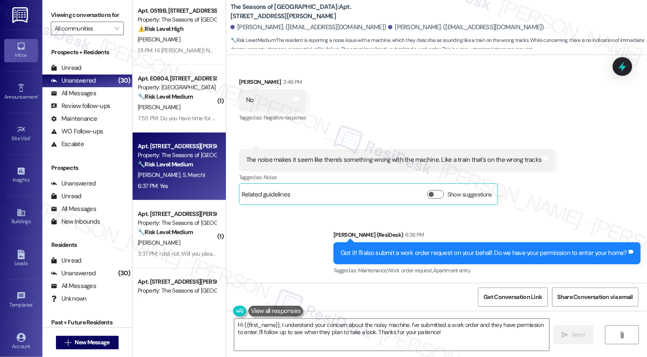
scroll to position [1093, 0]
click at [255, 222] on div "Sent via SMS Sarah (ResiDesk) 6:36 PM Got it! I'll also submit a work order req…" at bounding box center [436, 248] width 421 height 72
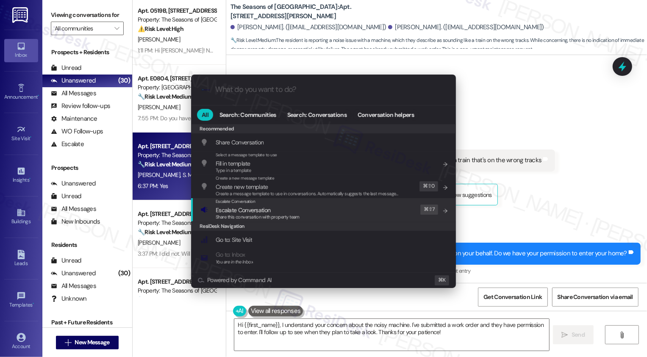
click at [553, 201] on div ".cls-1{fill:#0a055f;}.cls-2{fill:#0cc4c4;} resideskLogoBlueOrange All Search: C…" at bounding box center [323, 178] width 647 height 357
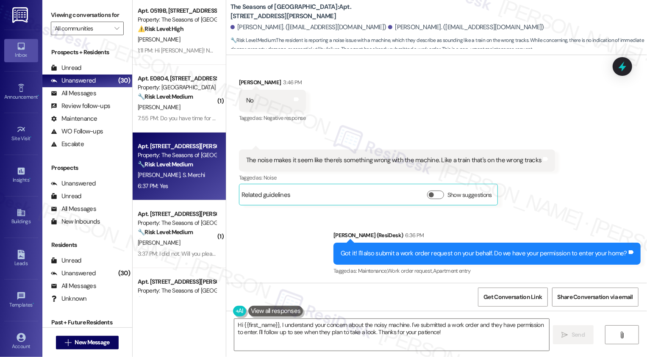
scroll to position [1155, 0]
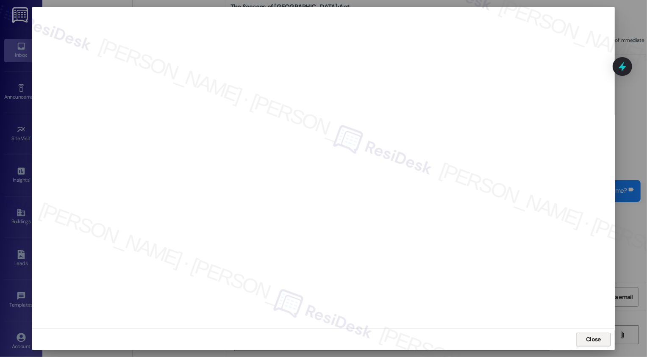
click at [587, 335] on span "Close" at bounding box center [593, 339] width 15 height 9
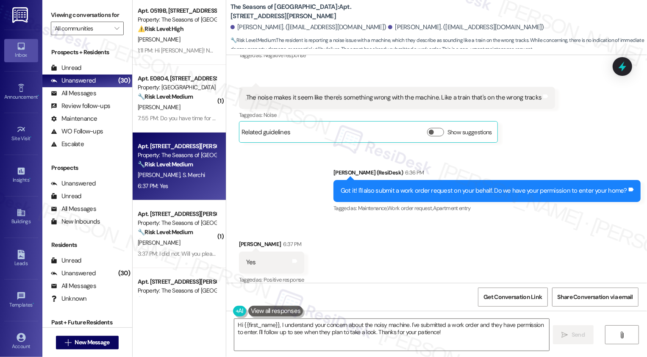
click at [444, 232] on div "Received via SMS Sanaz Merchi 6:37 PM Yes Tags and notes Tagged as: Positive re…" at bounding box center [436, 257] width 421 height 72
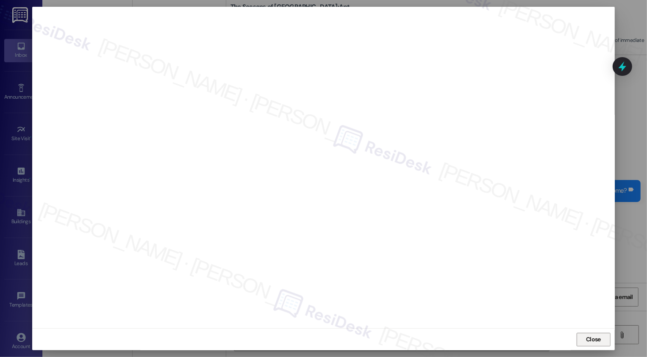
click at [599, 338] on span "Close" at bounding box center [593, 339] width 18 height 9
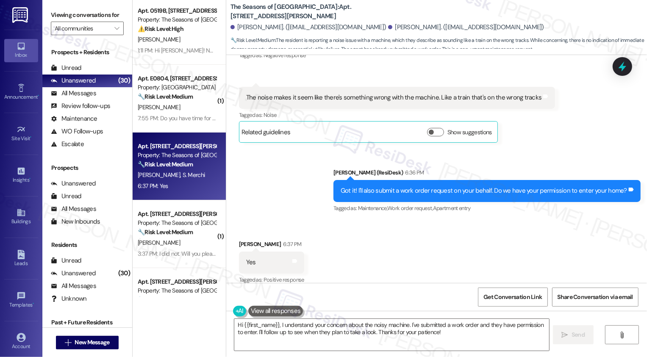
click at [404, 244] on div "Received via SMS Sanaz Merchi 6:37 PM Yes Tags and notes Tagged as: Positive re…" at bounding box center [436, 257] width 421 height 72
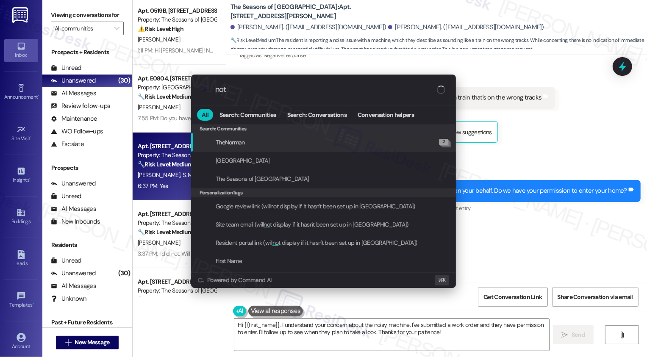
type input "note"
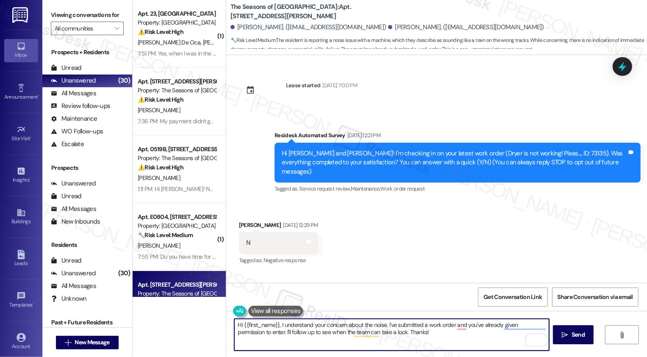
scroll to position [1227, 0]
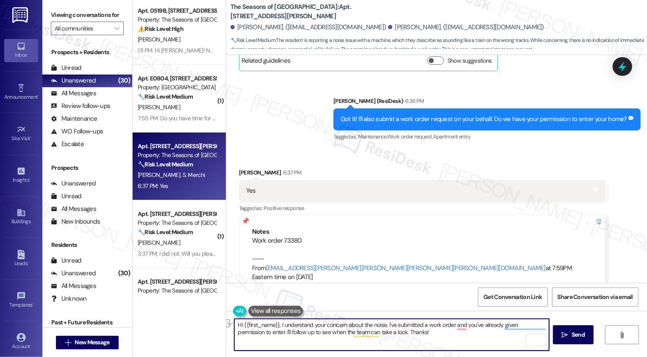
drag, startPoint x: 0, startPoint y: 0, endPoint x: 226, endPoint y: 324, distance: 394.5
click at [226, 324] on div "Hi {{first_name}}, I understand your concern about the noise. I've submitted a …" at bounding box center [436, 343] width 421 height 64
drag, startPoint x: 285, startPoint y: 325, endPoint x: 393, endPoint y: 325, distance: 108.4
click at [393, 325] on textarea "Thanks for confirming! I understand your concern about the noise. I've submitte…" at bounding box center [391, 335] width 315 height 32
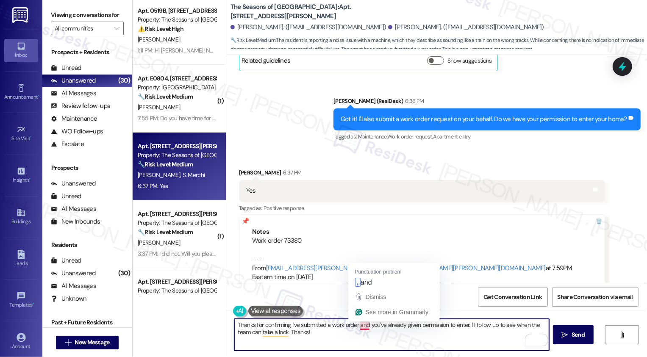
drag, startPoint x: 355, startPoint y: 326, endPoint x: 364, endPoint y: 333, distance: 11.7
click at [364, 333] on textarea "Thanks for confirming I've submitted a work order and you've already given perm…" at bounding box center [391, 335] width 315 height 32
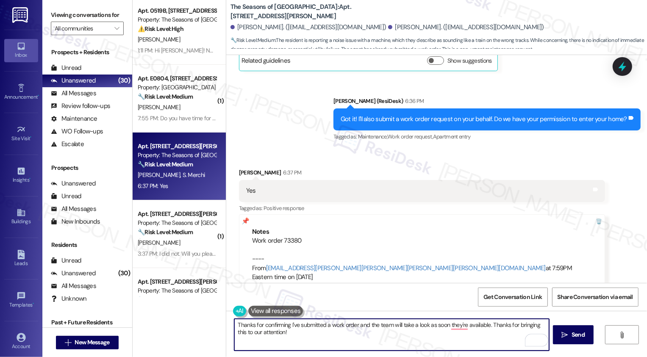
click at [449, 330] on textarea "Thanks for confirming I've submitted a work order and the team will take a look…" at bounding box center [391, 335] width 315 height 32
click at [453, 326] on textarea "Thanks for confirming I've submitted a work order and the team will take a look…" at bounding box center [391, 335] width 315 height 32
click at [241, 168] on div "Sanaz Merchi 6:37 PM" at bounding box center [422, 174] width 366 height 12
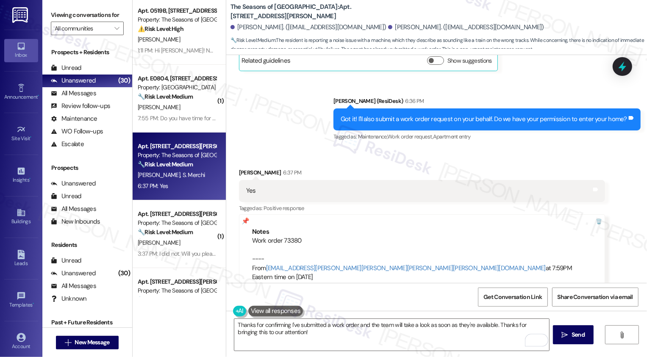
click at [241, 168] on div "Sanaz Merchi 6:37 PM" at bounding box center [422, 174] width 366 height 12
copy div "Sanaz"
click at [284, 324] on textarea "Thanks for confirming I've submitted a work order and the team will take a look…" at bounding box center [391, 335] width 315 height 32
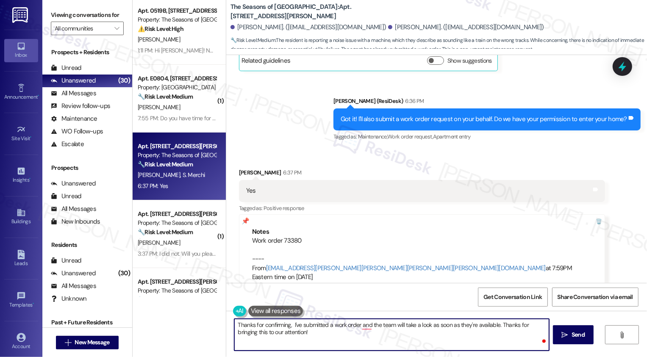
paste textarea "Sanaz"
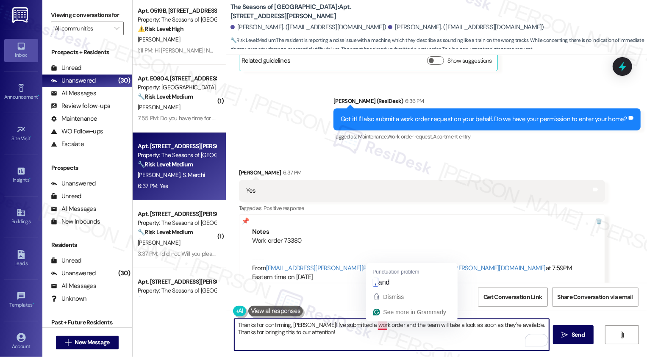
click at [379, 325] on textarea "Thanks for confirming, [PERSON_NAME]! I've submitted a work order and the team …" at bounding box center [391, 335] width 315 height 32
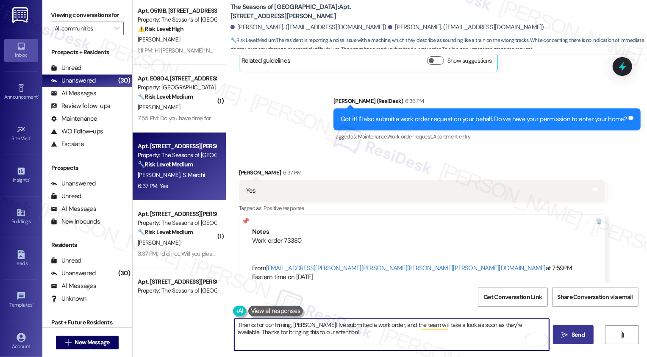
type textarea "Thanks for confirming, [PERSON_NAME]! I've submitted a work order, and the team…"
click at [560, 333] on span " Send" at bounding box center [573, 334] width 27 height 9
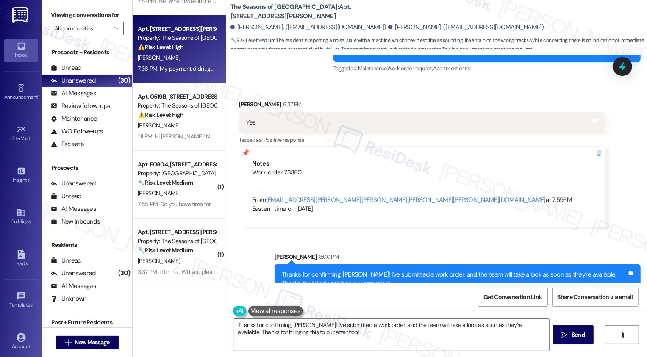
scroll to position [0, 0]
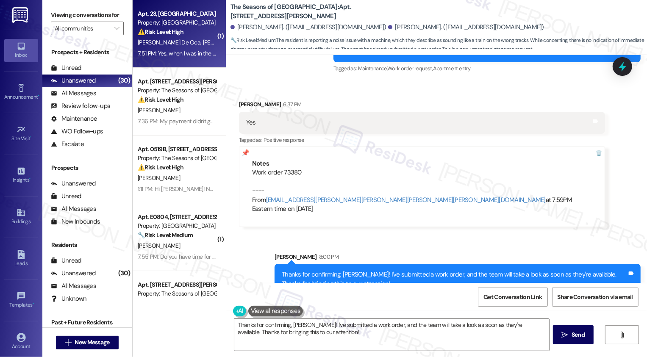
click at [176, 55] on div "7:51 PM: Yes, when I was in the office [DATE]. Then someone came, I think [DATE…" at bounding box center [333, 54] width 390 height 8
type textarea "Fetching suggested responses. Please feel free to read through the conversation…"
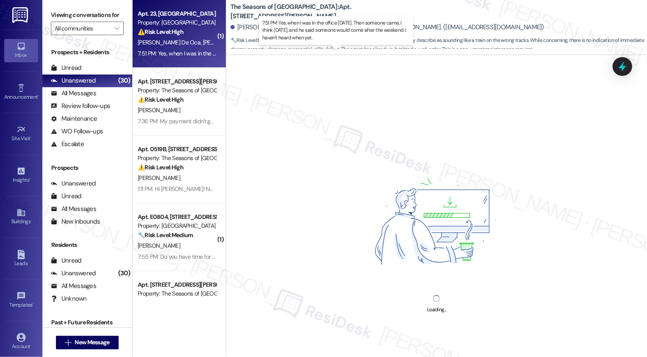
click at [176, 55] on div "7:51 PM: Yes, when I was in the office [DATE]. Then someone came, I think [DATE…" at bounding box center [333, 54] width 390 height 8
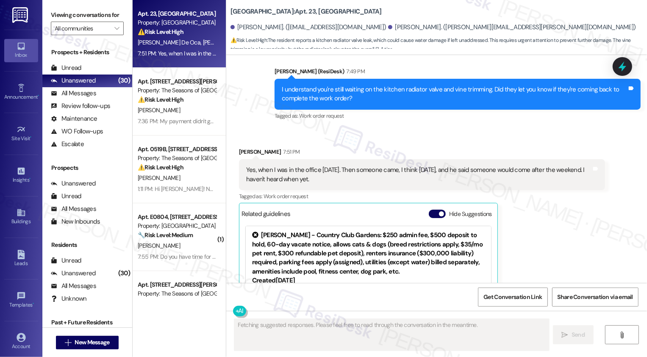
scroll to position [834, 0]
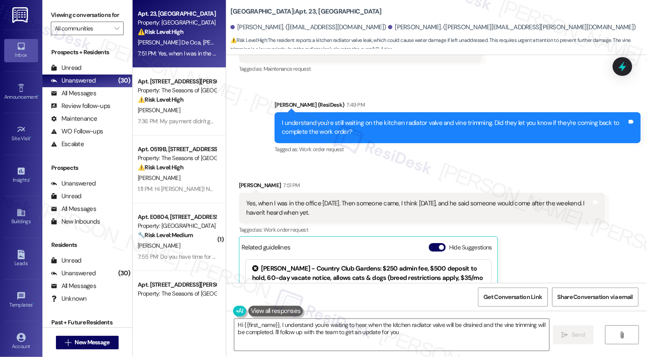
type textarea "Hi {{first_name}}, I understand you're waiting to hear when the kitchen radiato…"
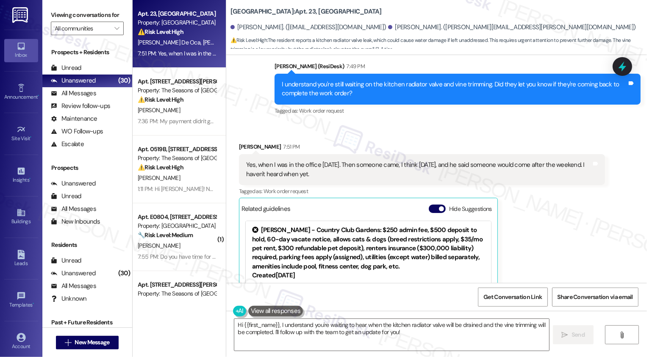
scroll to position [949, 0]
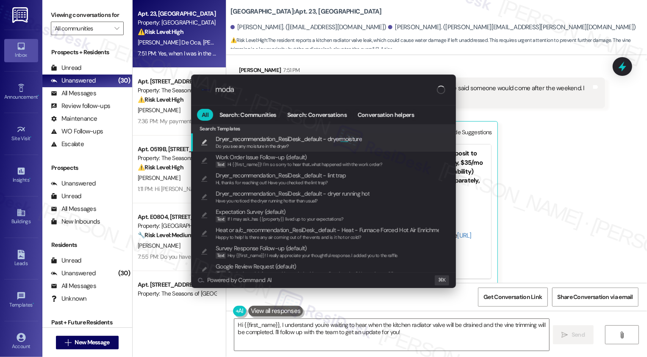
type input "modal"
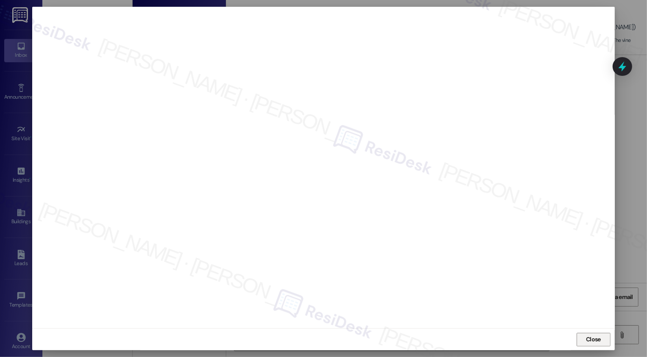
click at [589, 340] on span "Close" at bounding box center [593, 339] width 15 height 9
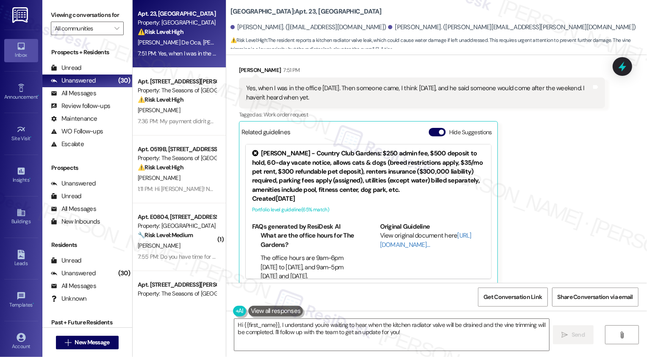
click at [546, 224] on div "[PERSON_NAME] 7:51 PM Yes, when I was in the office [DATE]. Then someone came, …" at bounding box center [422, 176] width 366 height 220
click at [311, 332] on textarea "Hi {{first_name}}, I understand you're waiting to hear when the kitchen radiato…" at bounding box center [391, 335] width 315 height 32
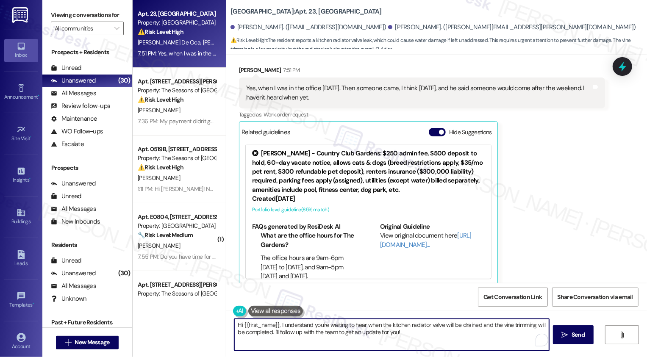
click at [413, 335] on textarea "Hi {{first_name}}, I understand you're waiting to hear when the kitchen radiato…" at bounding box center [391, 335] width 315 height 32
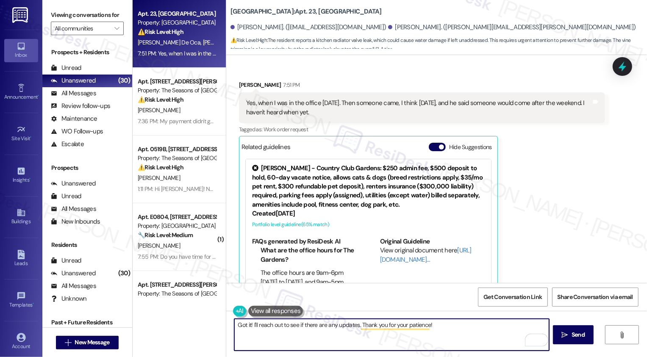
scroll to position [932, 0]
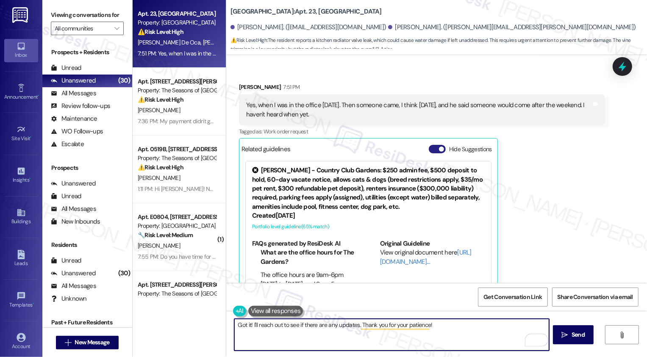
type textarea "Got it! I'll reach out to see if there are any updates. Thank you for your pati…"
click at [433, 145] on button "Hide Suggestions" at bounding box center [437, 149] width 17 height 8
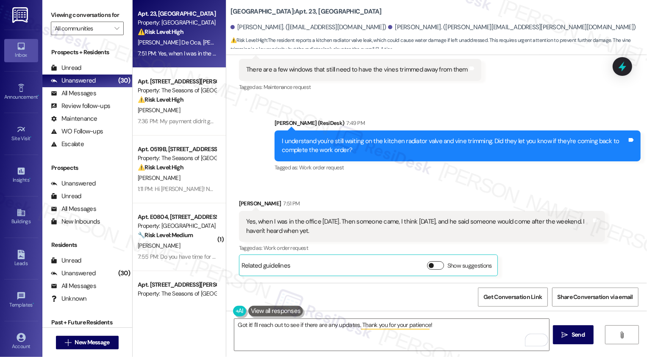
scroll to position [806, 0]
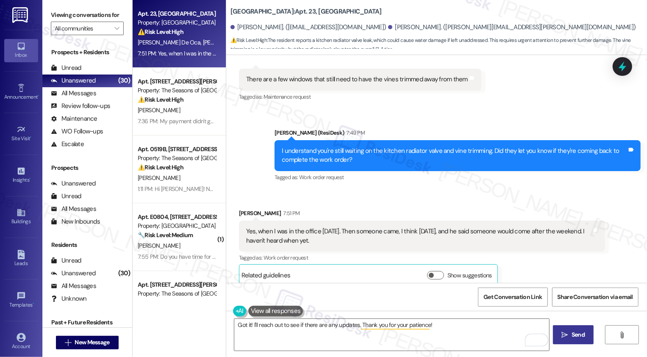
click at [559, 339] on button " Send" at bounding box center [573, 334] width 41 height 19
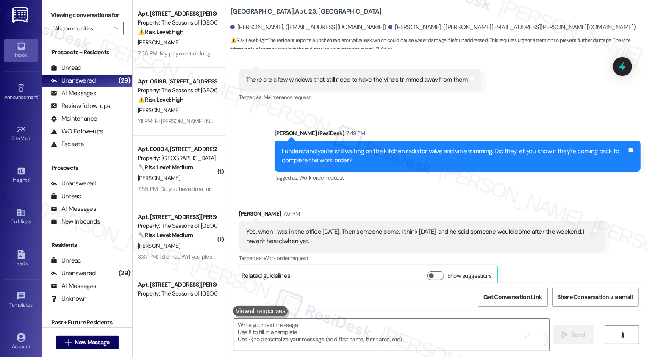
scroll to position [865, 0]
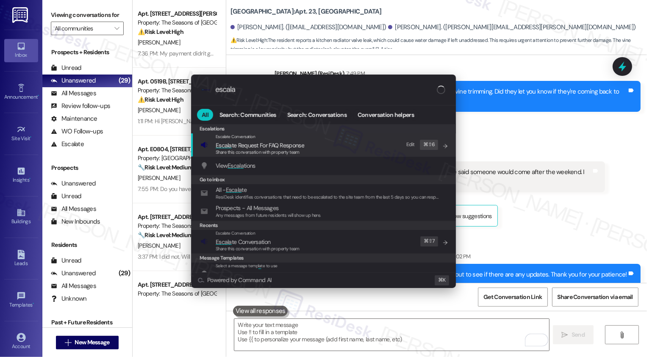
click at [565, 224] on div ".cls-1{fill:#0a055f;}.cls-2{fill:#0cc4c4;} resideskLogoBlueOrange escala All Se…" at bounding box center [323, 178] width 647 height 357
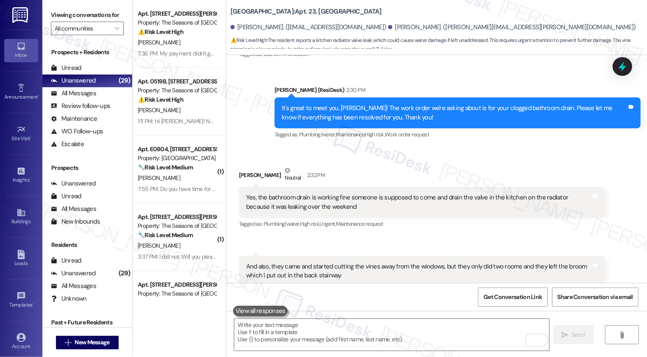
scroll to position [532, 0]
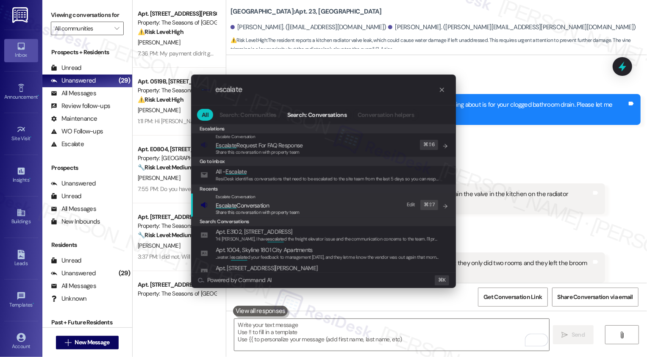
type input "escalate"
click at [275, 198] on div "Escalate Conversation" at bounding box center [258, 197] width 84 height 7
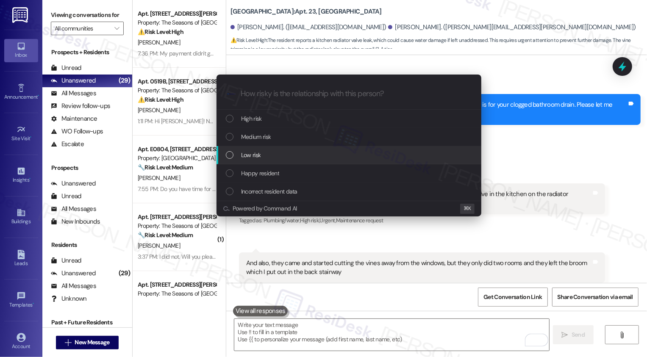
click at [255, 155] on span "Low risk" at bounding box center [250, 154] width 19 height 9
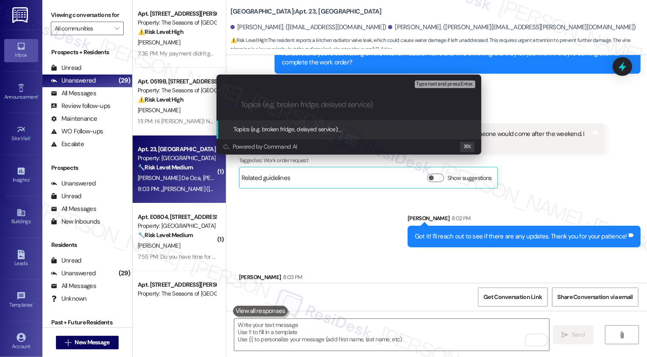
scroll to position [924, 0]
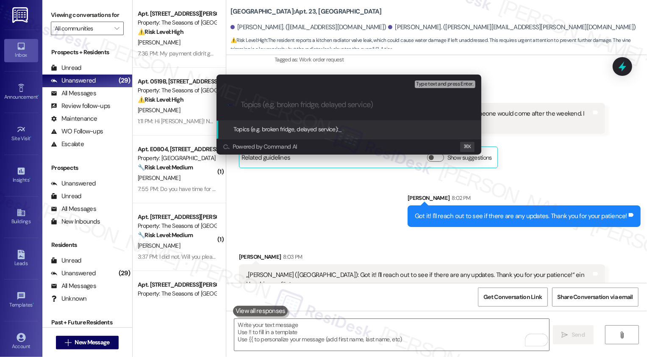
paste input "73,315"
type input "73,315"
paste input "73,315"
click at [241, 102] on input "Work Order 73315" at bounding box center [352, 104] width 223 height 9
click at [378, 111] on div ".cls-1{fill:#0a055f;}.cls-2{fill:#0cc4c4;} resideskLogoBlueOrange Request for U…" at bounding box center [348, 105] width 265 height 30
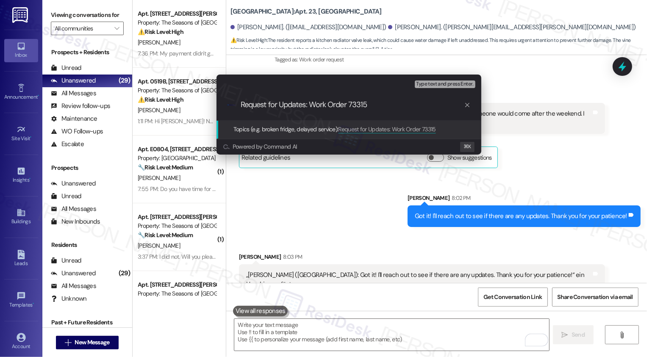
click at [379, 99] on div ".cls-1{fill:#0a055f;}.cls-2{fill:#0cc4c4;} resideskLogoBlueOrange Request for U…" at bounding box center [348, 105] width 265 height 30
click at [379, 104] on input "Request for Updates: Work Order 73315" at bounding box center [352, 104] width 223 height 9
type input "Request for Updates: Work Order 73315 (drain the kitchen valve due to leak/foll…"
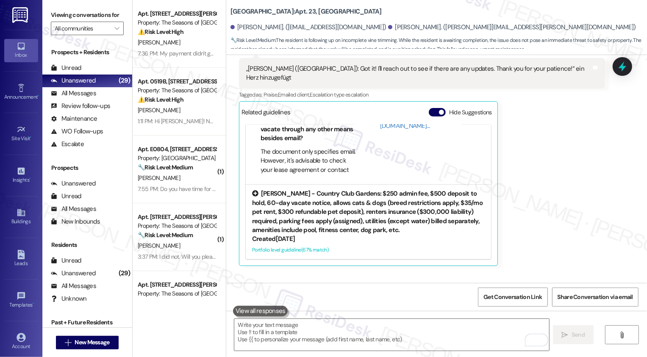
scroll to position [1194, 0]
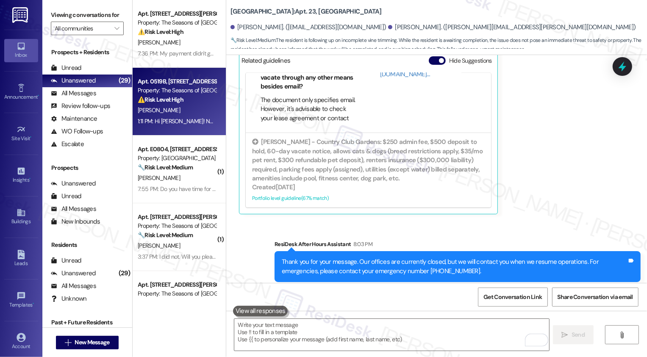
click at [191, 112] on div "[PERSON_NAME]" at bounding box center [177, 110] width 80 height 11
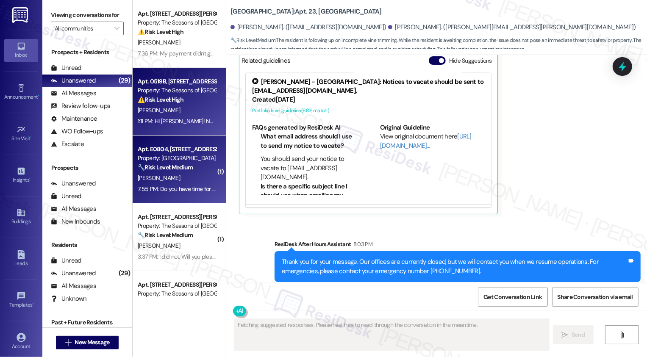
type textarea "Fetching suggested responses. Please feel free to read through the conversation…"
click at [184, 158] on div "Property: [GEOGRAPHIC_DATA]" at bounding box center [177, 158] width 78 height 9
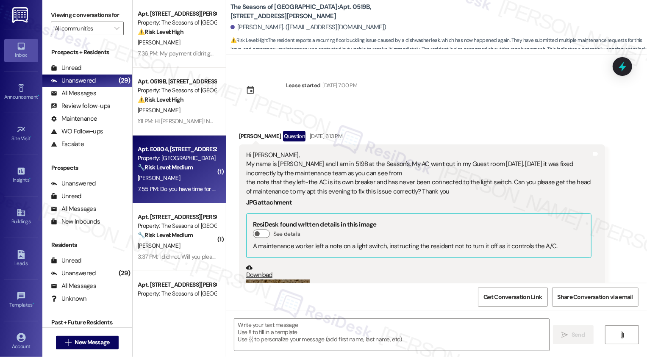
click at [184, 158] on div "Property: [GEOGRAPHIC_DATA]" at bounding box center [177, 158] width 78 height 9
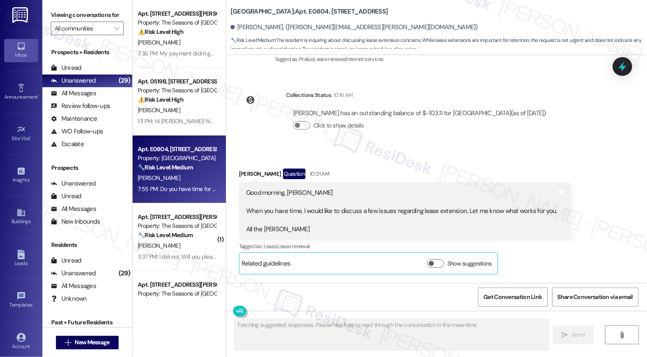
scroll to position [594, 0]
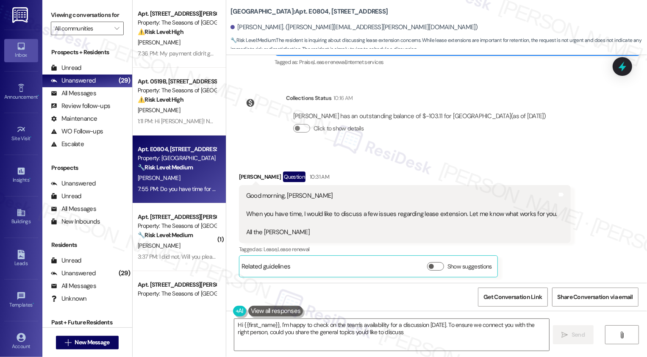
type textarea "Hi {{first_name}}, I'm happy to check on the team's availability for a discussi…"
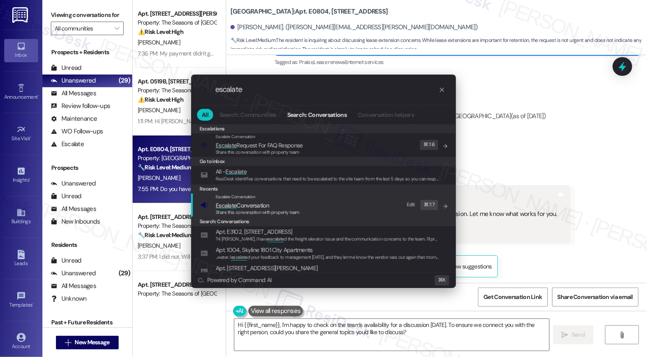
type input "escalate"
click at [255, 197] on div "Escalate Conversation" at bounding box center [258, 197] width 84 height 7
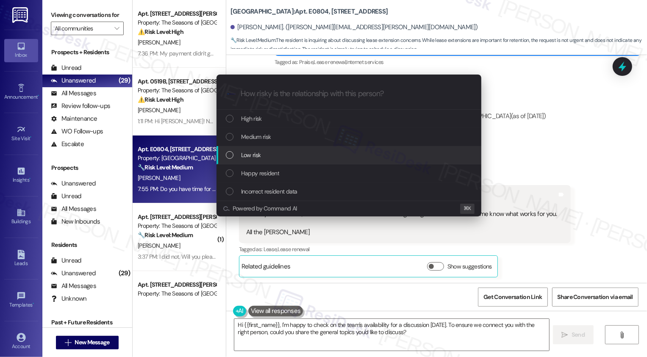
click at [263, 157] on div "Low risk" at bounding box center [350, 154] width 248 height 9
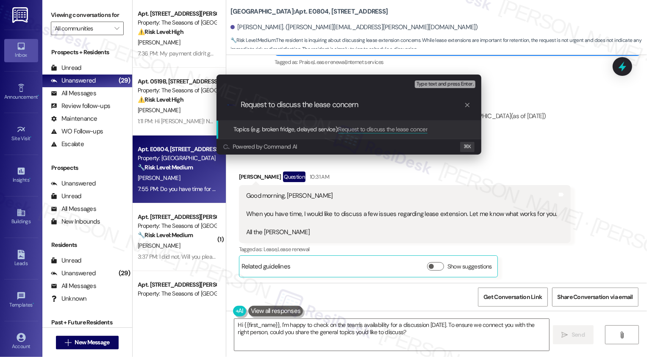
type input "Request to discuss the lease concerns"
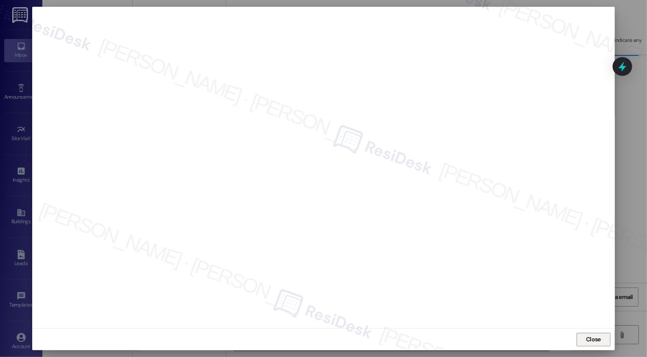
click at [598, 342] on button "Close" at bounding box center [593, 340] width 34 height 14
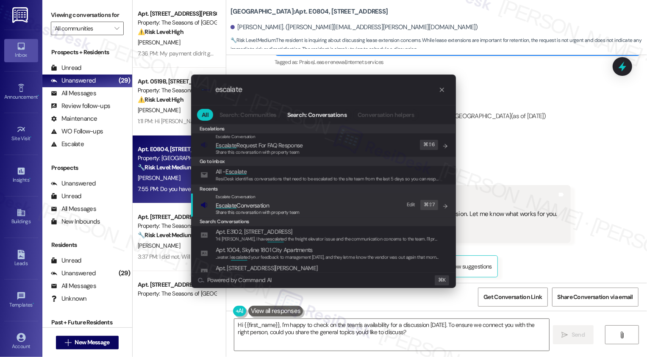
type input "escalate"
click at [339, 208] on div "Escalate Conversation Escalate Conversation Share this conversation with proper…" at bounding box center [324, 205] width 248 height 23
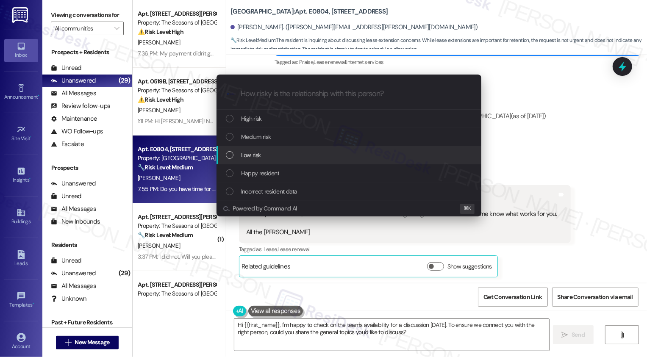
click at [295, 153] on div "Low risk" at bounding box center [350, 154] width 248 height 9
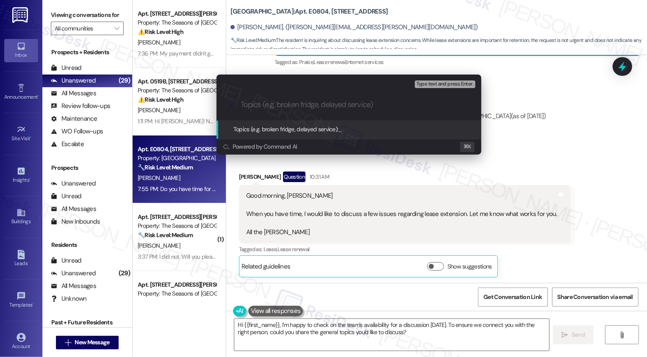
paste input "Request to discuss the lease concerns"
type input "Request to discuss the lease concerns"
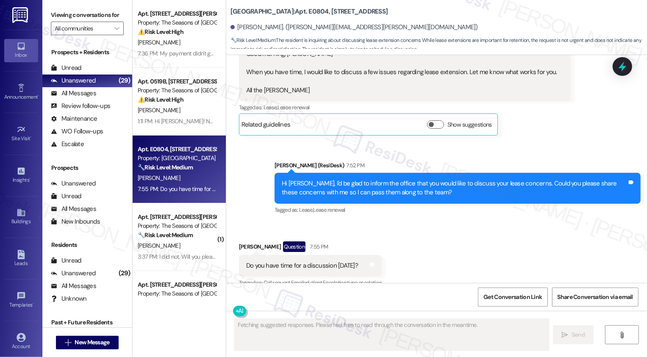
scroll to position [739, 0]
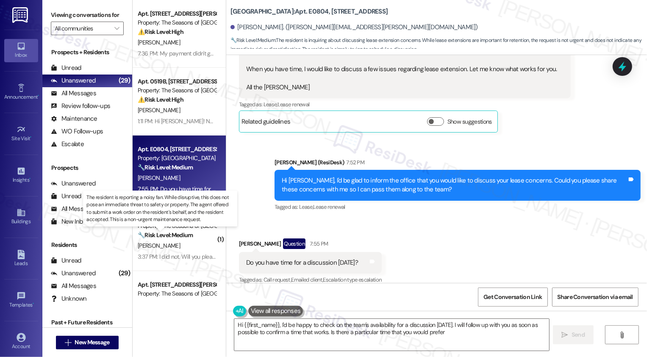
type textarea "Hi {{first_name}}, I'd be happy to check on the team's availability for a discu…"
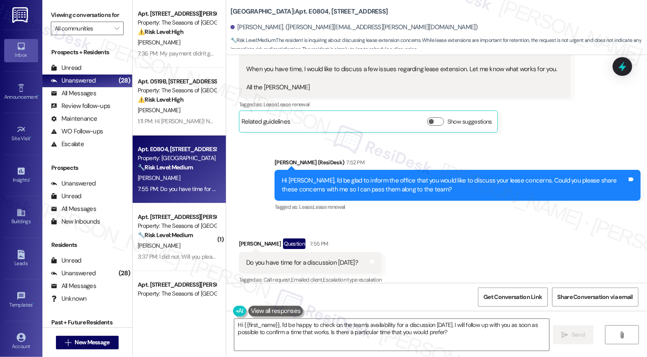
scroll to position [739, 0]
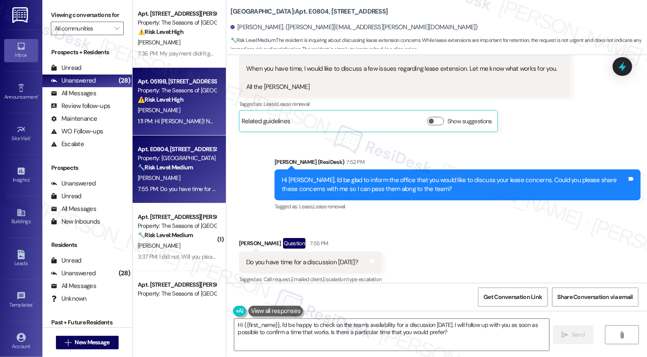
click at [172, 106] on div "[PERSON_NAME]" at bounding box center [177, 110] width 80 height 11
click at [162, 170] on strong "🔧 Risk Level: Medium" at bounding box center [165, 167] width 55 height 8
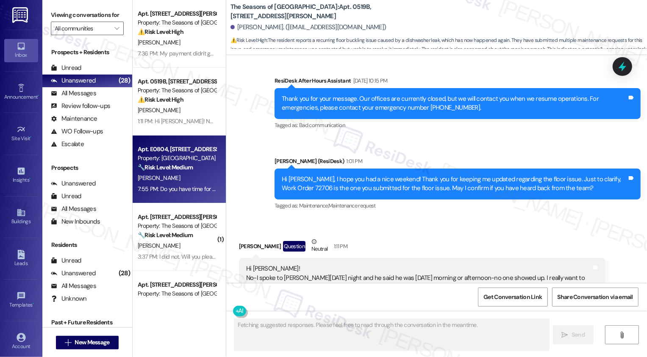
scroll to position [3714, 0]
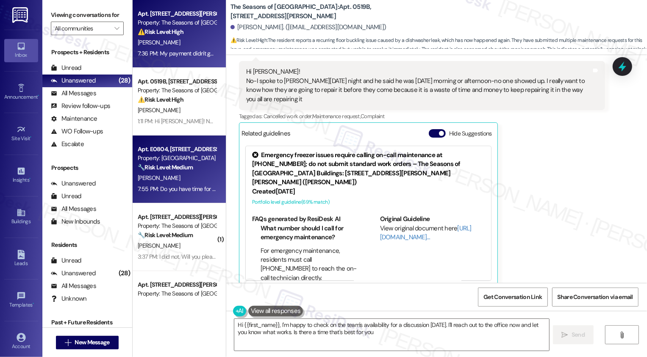
type textarea "Hi {{first_name}}, I'm happy to check on the team's availability for a discussi…"
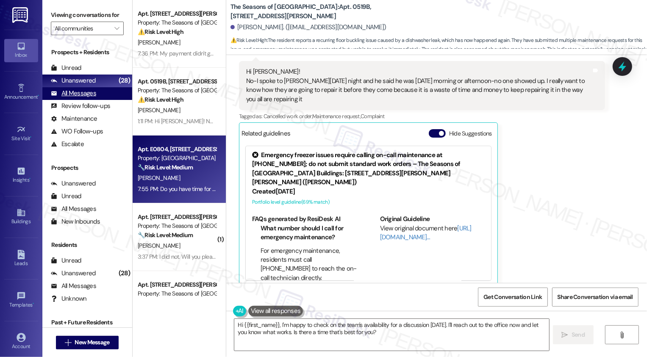
click at [99, 99] on div "All Messages (undefined)" at bounding box center [87, 93] width 90 height 13
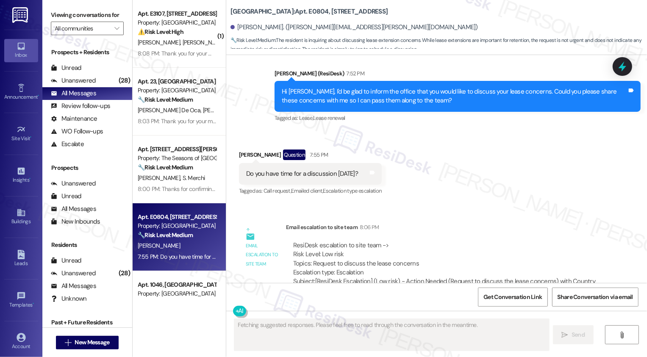
scroll to position [844, 0]
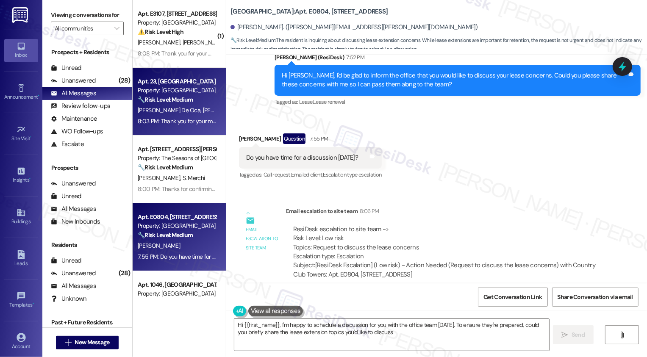
type textarea "Hi {{first_name}}, I'm happy to schedule a discussion for you with the office t…"
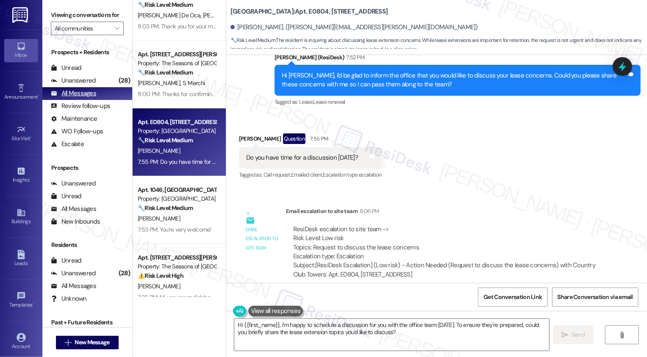
scroll to position [97, 0]
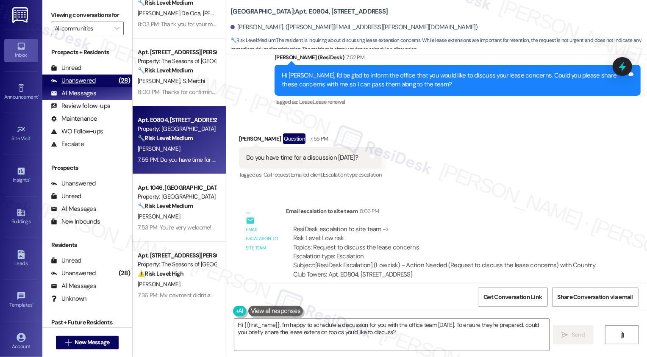
click at [101, 87] on div "Unanswered (28)" at bounding box center [87, 81] width 90 height 13
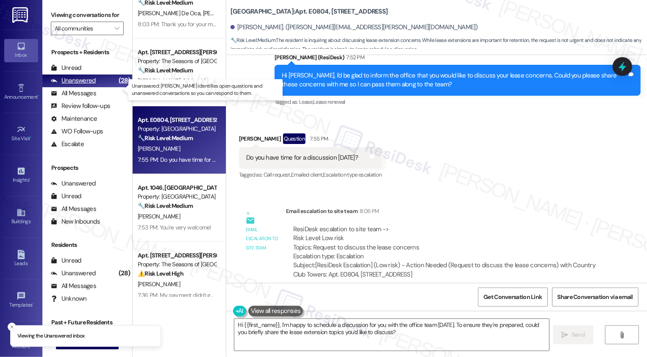
click at [101, 87] on div "Unanswered (28)" at bounding box center [87, 81] width 90 height 13
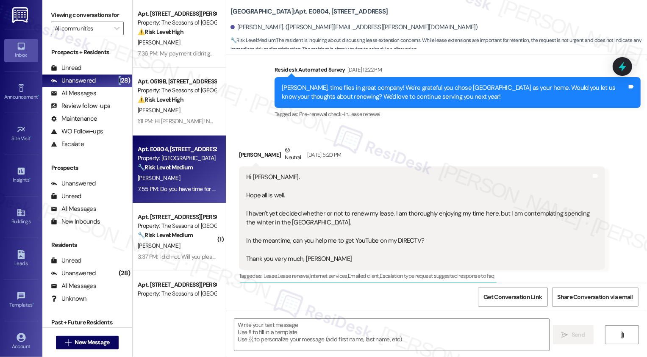
type textarea "Fetching suggested responses. Please feel free to read through the conversation…"
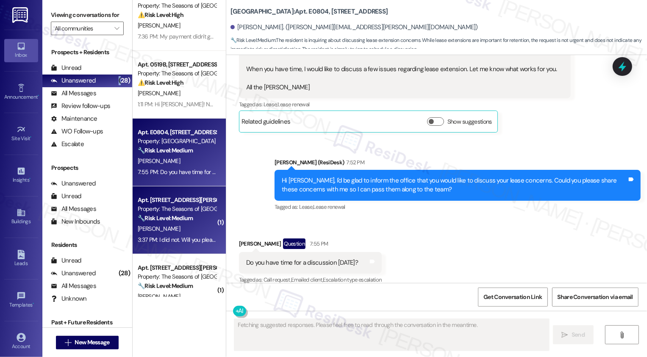
scroll to position [30, 0]
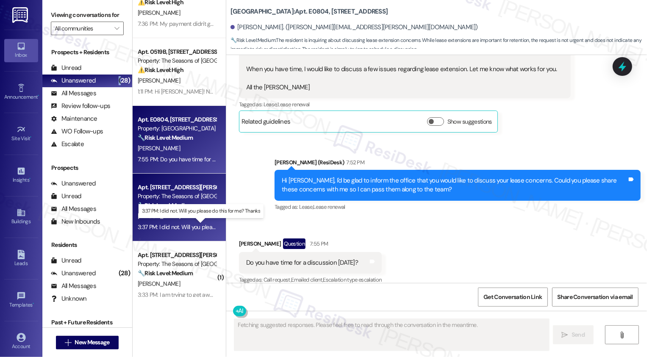
click at [186, 226] on div "3:37 PM: I did not. Will you please do this for me? Thanks 3:37 PM: I did not. …" at bounding box center [206, 227] width 137 height 8
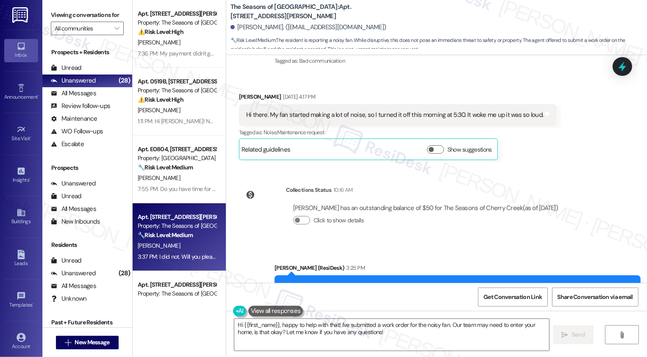
scroll to position [1236, 0]
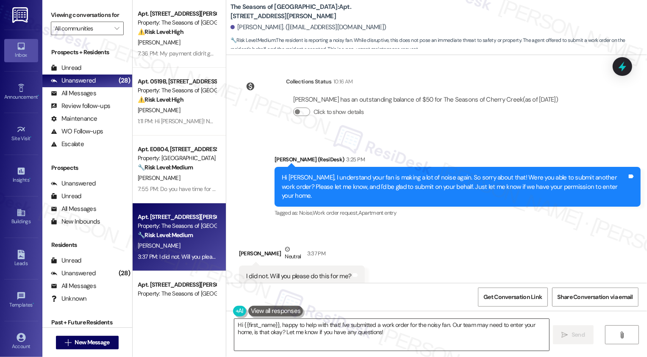
click at [291, 330] on textarea "Hi {{first_name}}, happy to help with that! I've submitted a work order for the…" at bounding box center [391, 335] width 315 height 32
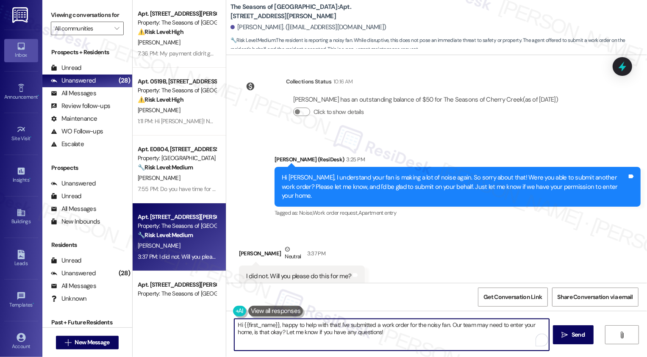
drag, startPoint x: 333, startPoint y: 325, endPoint x: 232, endPoint y: 325, distance: 101.2
click at [234, 325] on textarea "Hi {{first_name}}, happy to help with that! I've submitted a work order for the…" at bounding box center [391, 335] width 315 height 32
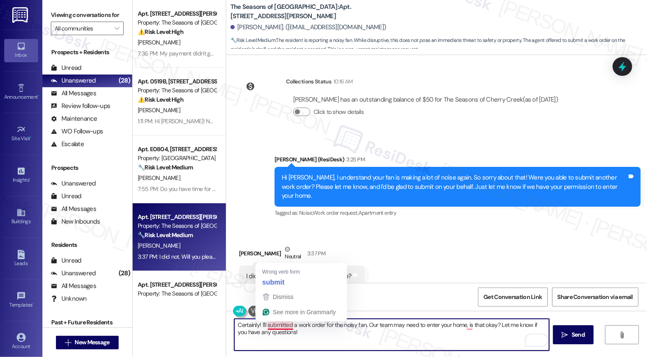
click at [289, 326] on textarea "Certainly! I'll submitted a work order for the noisy fan. Our team may need to …" at bounding box center [391, 335] width 315 height 32
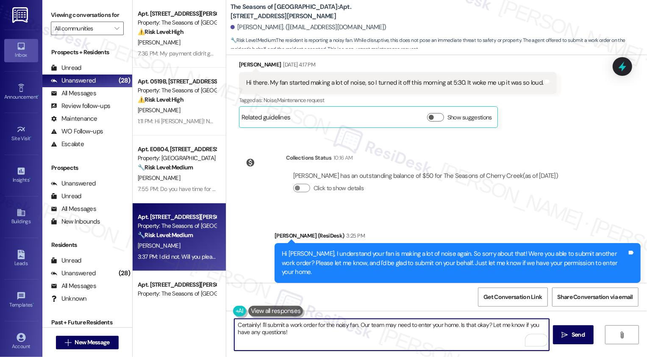
scroll to position [1131, 0]
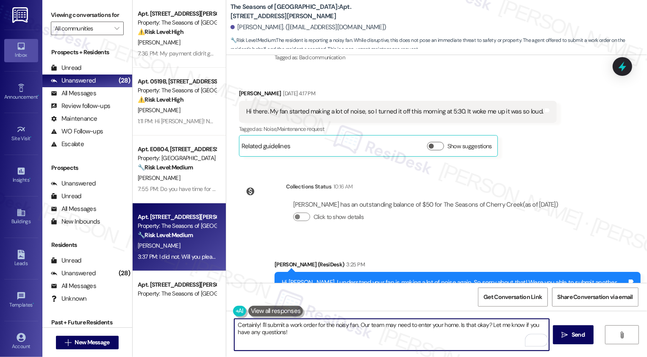
type textarea "Certainly! I'll submit a work order for the noisy fan. Our team may need to ent…"
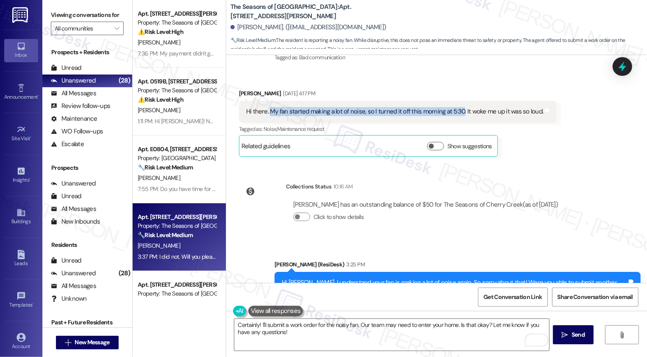
drag, startPoint x: 264, startPoint y: 111, endPoint x: 454, endPoint y: 113, distance: 190.6
click at [454, 113] on div "Hi there. My fan started making a lot of noise, so I turned it off this morning…" at bounding box center [394, 111] width 297 height 9
copy div "My fan started making a lot of noise, so I turned it off this morning at 5:30"
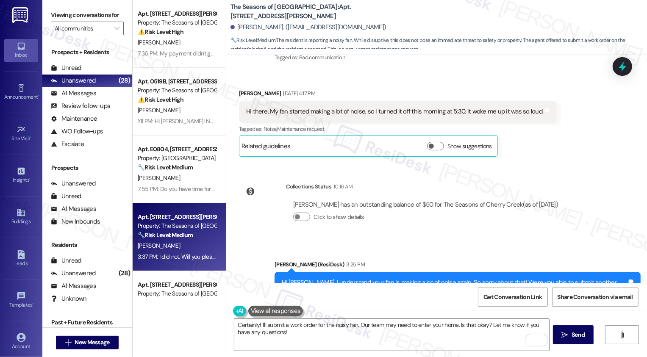
click at [547, 155] on div "Received via SMS Jetta Lester Sep 19, 2025 at 4:17 PM Hi there. My fan started …" at bounding box center [397, 123] width 331 height 80
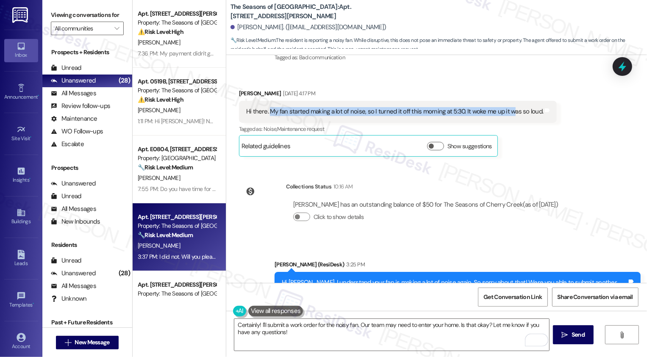
drag, startPoint x: 263, startPoint y: 111, endPoint x: 503, endPoint y: 115, distance: 239.7
click at [503, 115] on div "Hi there. My fan started making a lot of noise, so I turned it off this morning…" at bounding box center [394, 111] width 297 height 9
click at [271, 103] on div "Hi there. My fan started making a lot of noise, so I turned it off this morning…" at bounding box center [398, 112] width 318 height 22
drag, startPoint x: 262, startPoint y: 111, endPoint x: 554, endPoint y: 117, distance: 292.3
click at [555, 117] on div "Received via SMS Jetta Lester Sep 19, 2025 at 4:17 PM Hi there. My fan started …" at bounding box center [436, 116] width 421 height 93
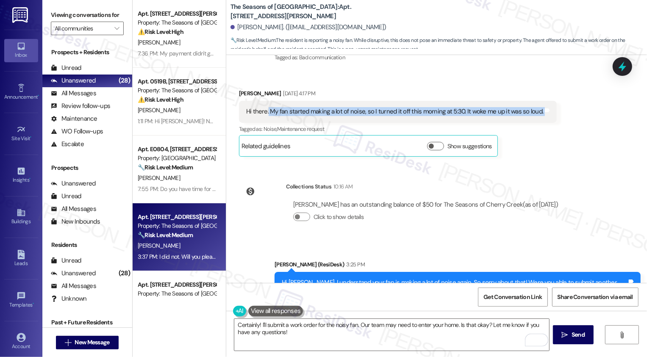
copy div "My fan started making a lot of noise, so I turned it off this morning at 5:30. …"
click at [559, 143] on div "Received via SMS Jetta Lester Sep 19, 2025 at 4:17 PM Hi there. My fan started …" at bounding box center [436, 116] width 421 height 93
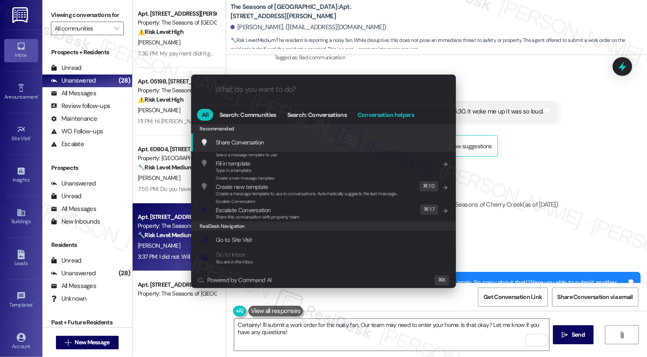
click at [390, 119] on button "Conversation helpers" at bounding box center [386, 115] width 66 height 12
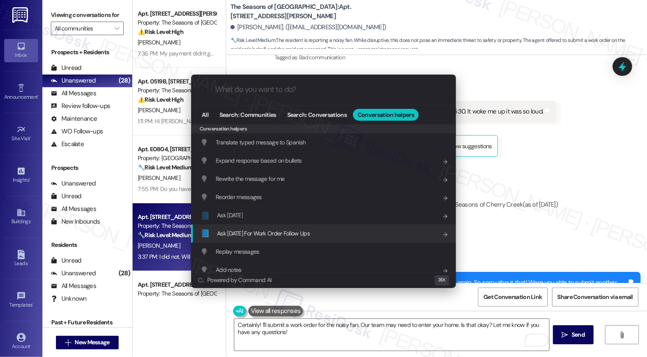
click at [313, 229] on div "📘 Ask Friday For Work Order Follow Ups Add shortcut" at bounding box center [324, 233] width 248 height 9
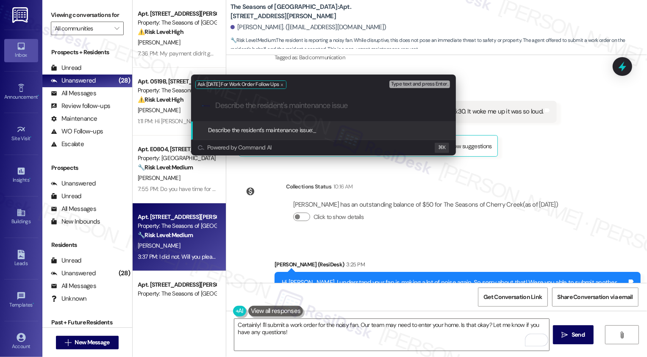
paste input "My fan started making a lot of noise, so I turned it off this morning at 5:30. …"
type input "My fan started making a lot of noise, so I turned it off this morning at 5:30. …"
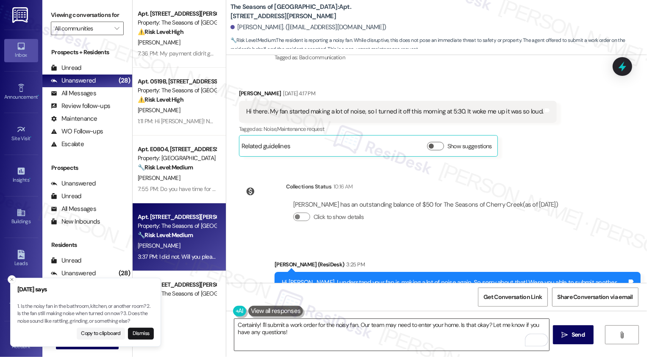
click at [295, 331] on textarea "Certainly! I'll submit a work order for the noisy fan. Our team may need to ent…" at bounding box center [391, 335] width 315 height 32
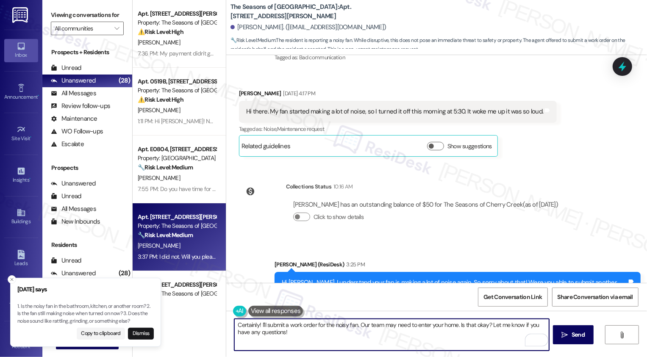
click at [295, 331] on textarea "Certainly! I'll submit a work order for the noisy fan. Our team may need to ent…" at bounding box center [391, 335] width 315 height 32
click at [564, 335] on icon "" at bounding box center [565, 335] width 6 height 7
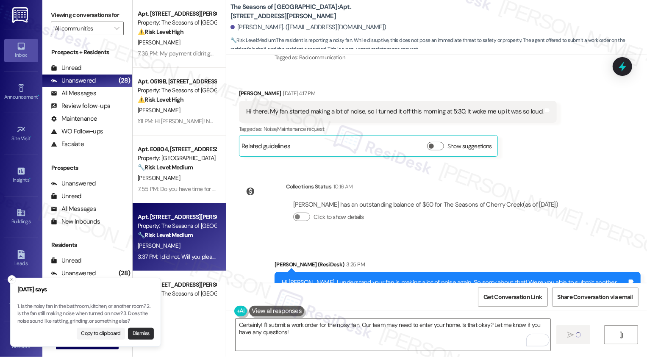
click at [141, 333] on button "Dismiss" at bounding box center [141, 334] width 26 height 12
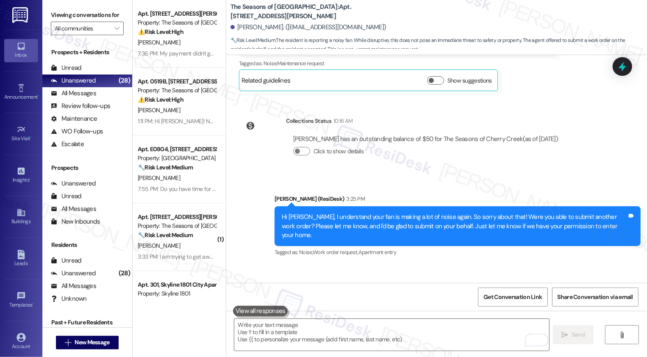
scroll to position [1148, 0]
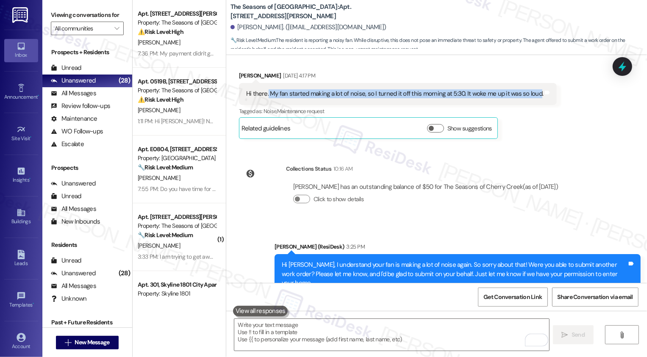
drag, startPoint x: 262, startPoint y: 92, endPoint x: 531, endPoint y: 91, distance: 268.5
click at [531, 91] on div "Hi there. My fan started making a lot of noise, so I turned it off this morning…" at bounding box center [394, 93] width 297 height 9
copy div "My fan started making a lot of noise, so I turned it off this morning at 5:30. …"
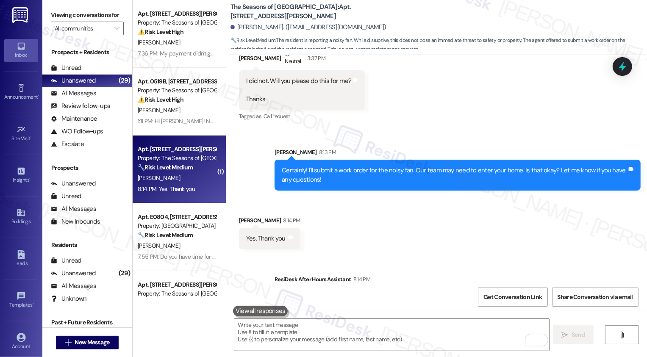
scroll to position [1463, 0]
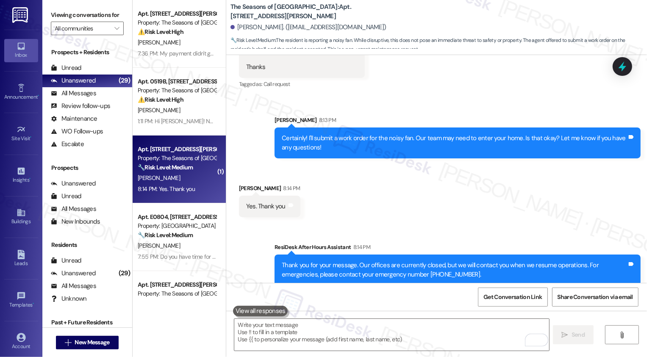
click at [331, 172] on div "Received via SMS [PERSON_NAME] 8:14 PM Yes. Thank you Tags and notes" at bounding box center [436, 194] width 421 height 59
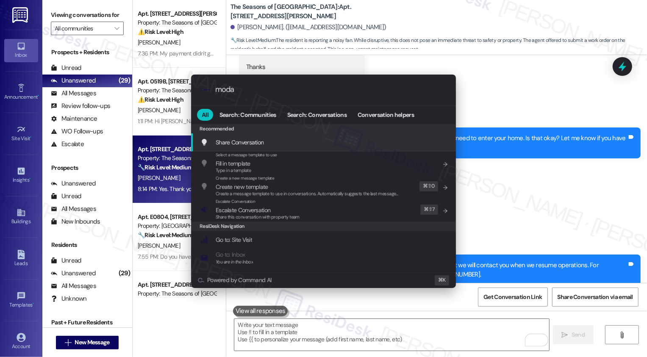
type input "modal"
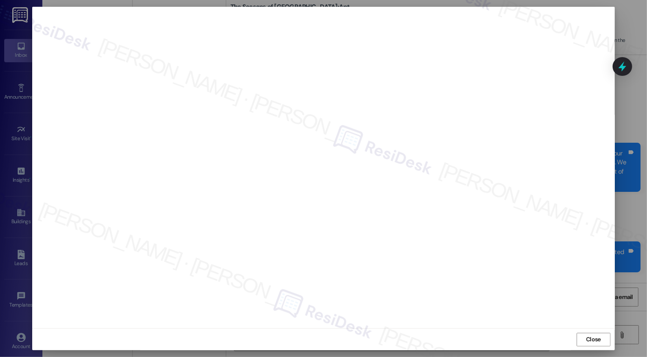
scroll to position [1463, 0]
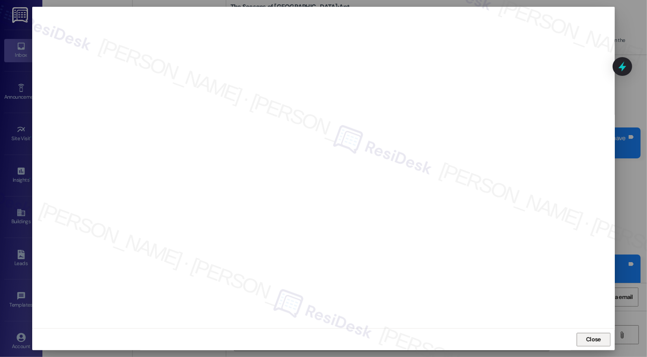
click at [587, 337] on span "Close" at bounding box center [593, 339] width 15 height 9
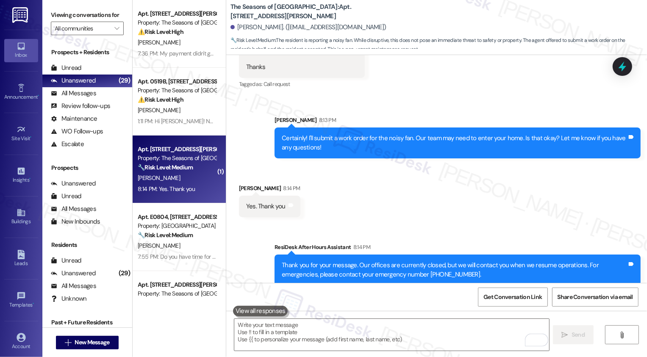
click at [477, 205] on div "Received via SMS [PERSON_NAME] 8:14 PM Yes. Thank you Tags and notes" at bounding box center [436, 194] width 421 height 59
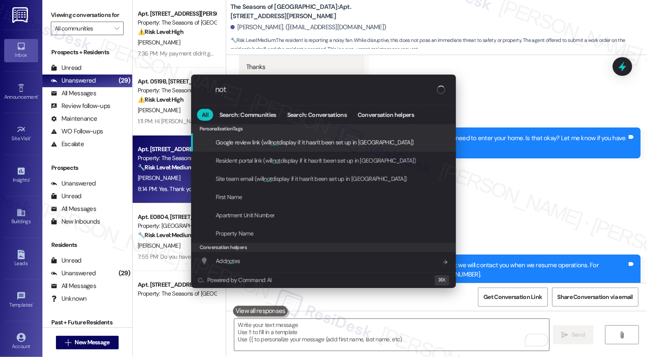
type input "note"
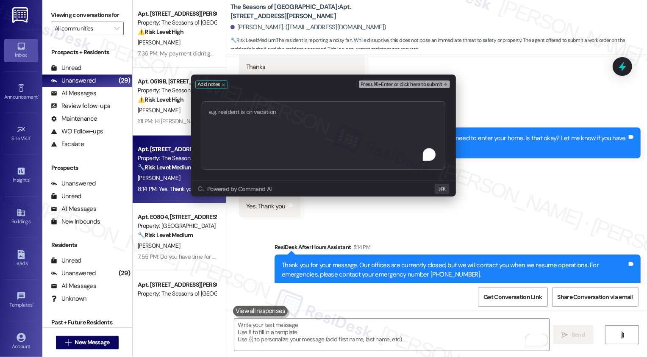
type textarea "Work order 73381"
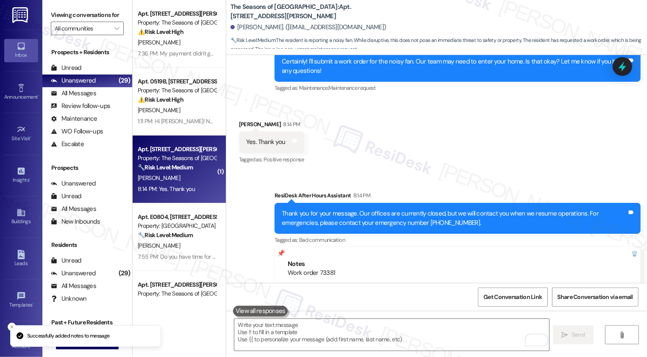
scroll to position [1572, 0]
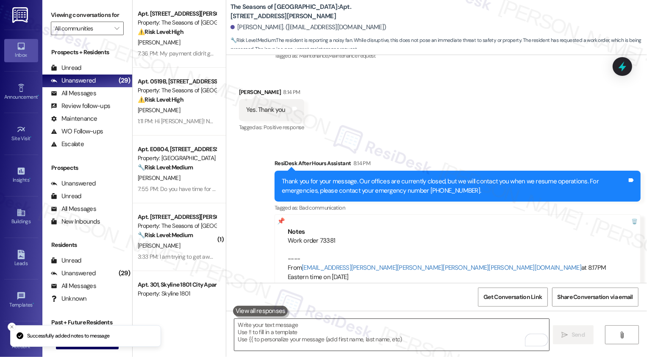
click at [279, 324] on textarea "To enrich screen reader interactions, please activate Accessibility in Grammarl…" at bounding box center [391, 335] width 315 height 32
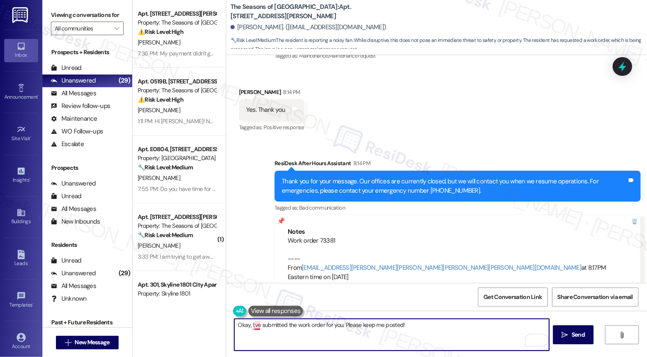
click at [250, 327] on textarea "Okay, I;ve submitted the work order for you. Please keep me posted!" at bounding box center [391, 335] width 315 height 32
click at [251, 325] on textarea "Okay, I; 've submitted the work order for you. Please keep me posted!" at bounding box center [391, 335] width 315 height 32
click at [340, 322] on textarea "Okay, I've submitted the work order for you. Please keep me posted!" at bounding box center [391, 335] width 315 height 32
click at [440, 326] on textarea "Okay, I've submitted the work order for you. Apologies again for the inconvenie…" at bounding box center [391, 335] width 315 height 32
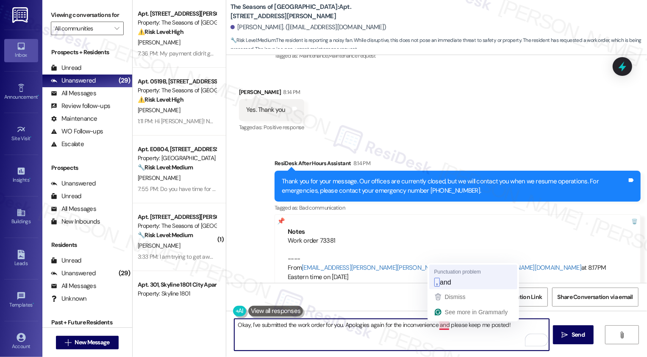
type textarea "Okay, I've submitted the work order for you. Apologies again for the inconvenie…"
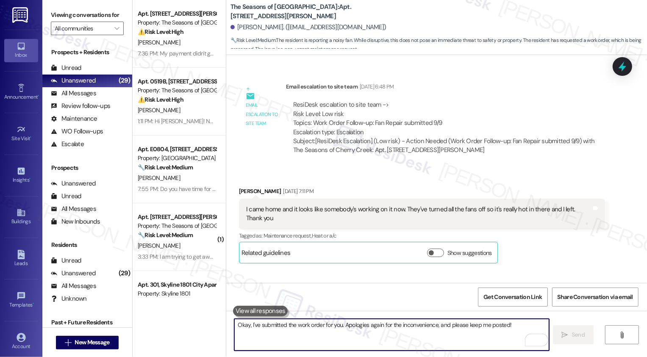
scroll to position [706, 0]
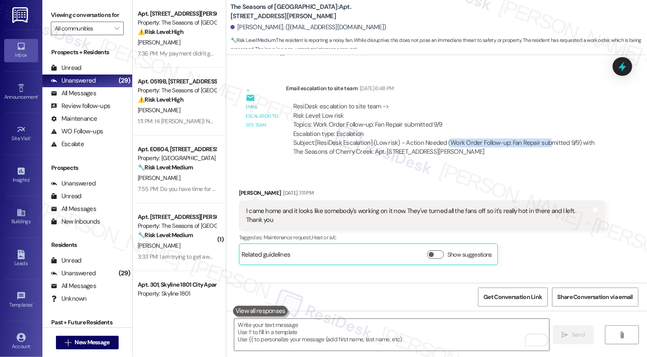
drag, startPoint x: 441, startPoint y: 142, endPoint x: 540, endPoint y: 141, distance: 99.1
click at [540, 141] on div "Subject: [ResiDesk Escalation] (Low risk) - Action Needed (Work Order Follow-up…" at bounding box center [445, 147] width 304 height 18
click at [540, 167] on div "Email escalation to site team Email escalation to site team [DATE] 6:48 PM Resi…" at bounding box center [421, 122] width 379 height 91
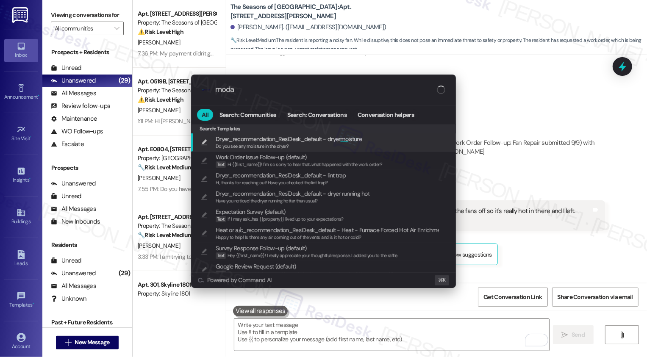
type input "modal"
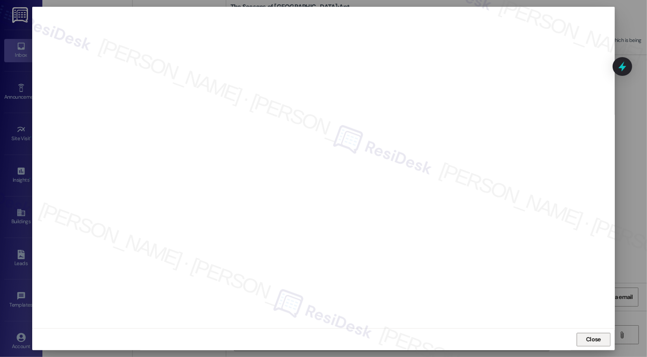
click at [590, 340] on span "Close" at bounding box center [593, 339] width 15 height 9
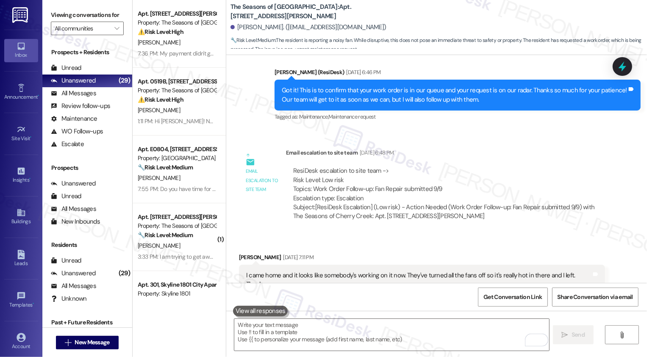
scroll to position [641, 0]
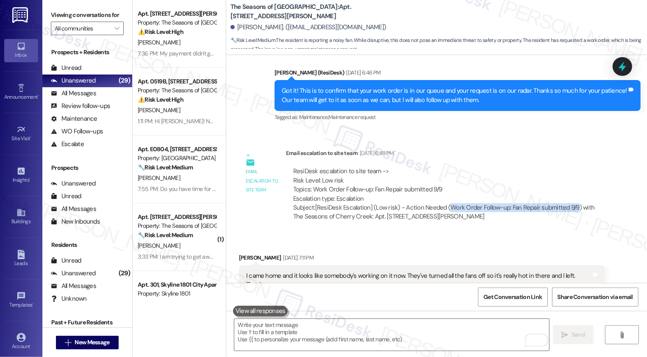
drag, startPoint x: 441, startPoint y: 207, endPoint x: 567, endPoint y: 207, distance: 126.2
click at [567, 207] on div "Subject: [ResiDesk Escalation] (Low risk) - Action Needed (Work Order Follow-up…" at bounding box center [445, 212] width 304 height 18
copy div "Work Order Follow-up: Fan Repair submitted 9/9"
click at [392, 327] on textarea "To enrich screen reader interactions, please activate Accessibility in Grammarl…" at bounding box center [391, 335] width 315 height 32
paste textarea "Work Order Follow-up: Fan Repair submitted 9/9"
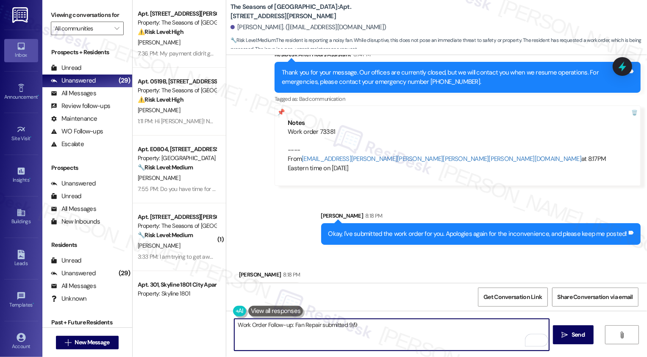
scroll to position [1690, 0]
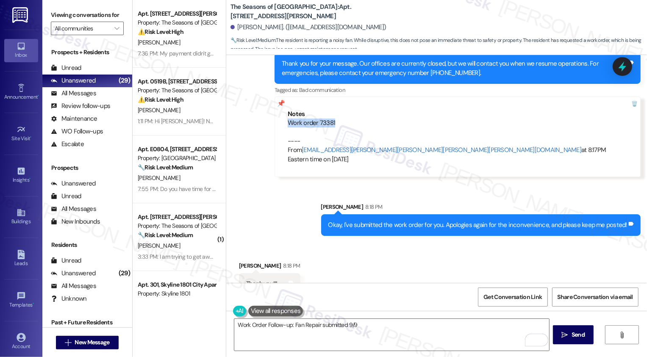
drag, startPoint x: 285, startPoint y: 113, endPoint x: 351, endPoint y: 111, distance: 66.5
click at [351, 119] on div "Work order 73381 ---- From [EMAIL_ADDRESS][PERSON_NAME][PERSON_NAME][PERSON_NAM…" at bounding box center [458, 141] width 340 height 45
copy div "Work order 73381"
click at [388, 337] on textarea "Work Order Follow-up: Fan Repair submitted 9/9" at bounding box center [391, 335] width 315 height 32
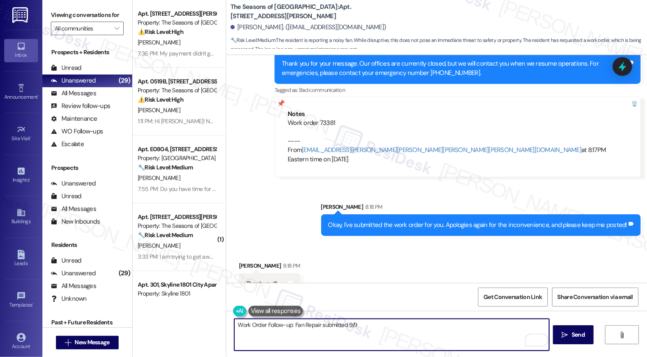
paste textarea "Work order 73381"
click at [351, 325] on textarea "Work Order Follow-up: Fan Repair submitted 9/9Work order 73381" at bounding box center [391, 335] width 315 height 32
type textarea "Work Order Follow-up: Fan Repair submitted 9/9 Work order 73381"
type textarea "You're always welcome, [PERSON_NAME]!"
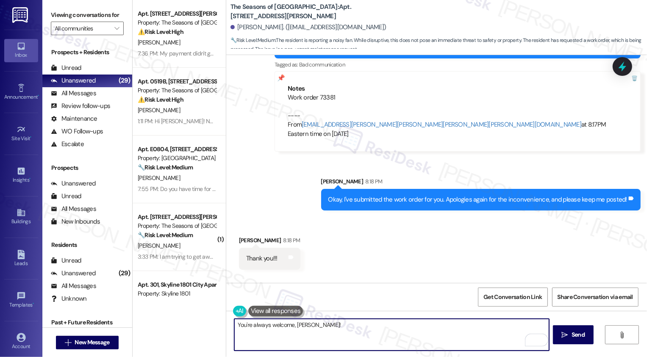
scroll to position [1749, 0]
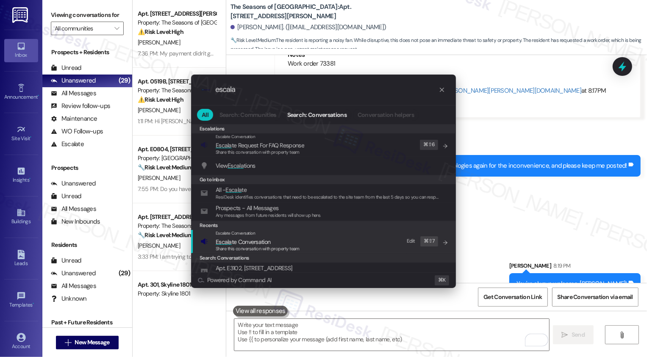
type input "escala"
click at [251, 240] on span "Escala te Conversation" at bounding box center [243, 242] width 55 height 8
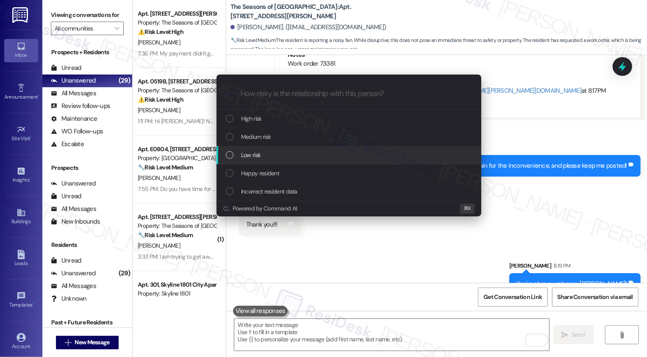
click at [248, 153] on span "Low risk" at bounding box center [250, 154] width 19 height 9
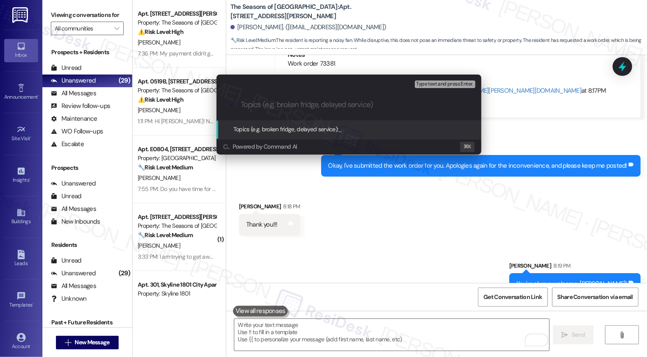
paste input "Work Order Follow-up: Fan Repair submitted 9/9 Work order 73381"
drag, startPoint x: 279, startPoint y: 105, endPoint x: 313, endPoint y: 108, distance: 33.1
click at [313, 108] on input "Work Order Follow-up: Fan Repair submitted 9/9 Work order 73381" at bounding box center [352, 104] width 223 height 9
click at [304, 106] on input "Work Order Follow-up: Fan Repair submitted 9/9 Work order 73381" at bounding box center [352, 104] width 223 height 9
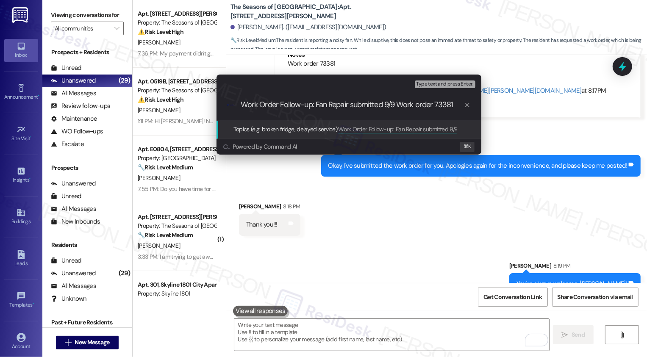
click at [307, 108] on input "Work Order Follow-up: Fan Repair submitted 9/9 Work order 73381" at bounding box center [352, 104] width 223 height 9
click at [375, 106] on input "Work Order Feedback: Fan Repair submitted 9/9 Work order 73381" at bounding box center [352, 104] width 223 height 9
click at [397, 104] on input "Work Order Feedback: Fan Repair submitted 9/9 Work order 73381" at bounding box center [352, 104] width 223 height 9
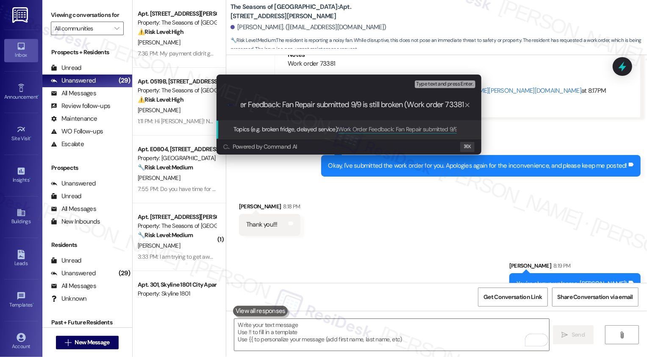
drag, startPoint x: 443, startPoint y: 104, endPoint x: 481, endPoint y: 107, distance: 39.0
click at [482, 106] on div "Escalate Conversation Low risk Topics (e.g. broken fridge, delayed service) Any…" at bounding box center [348, 115] width 269 height 80
type input "Work Order Feedback: Fan Repair submitted 9/9 is still broken (Work order 73381…"
click at [368, 104] on input "Work Order Feedback: Fan Repair submitted 9/9 is still broken (Work order 73381…" at bounding box center [352, 104] width 223 height 9
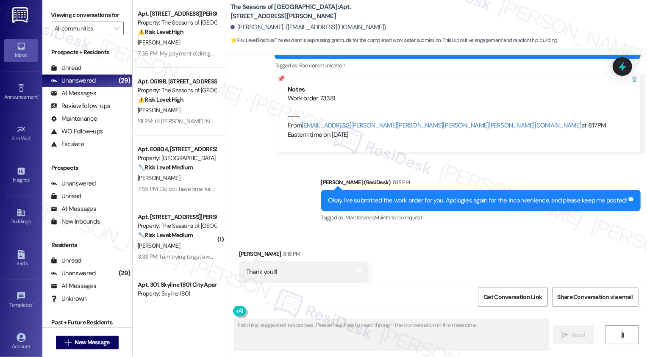
scroll to position [1786, 0]
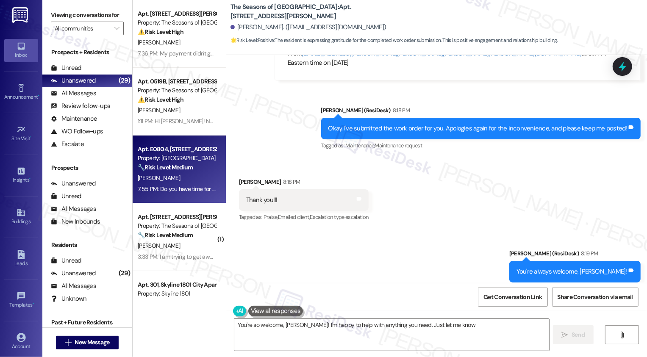
type textarea "You're so welcome, [PERSON_NAME]! I'm happy to help with anything you need. Jus…"
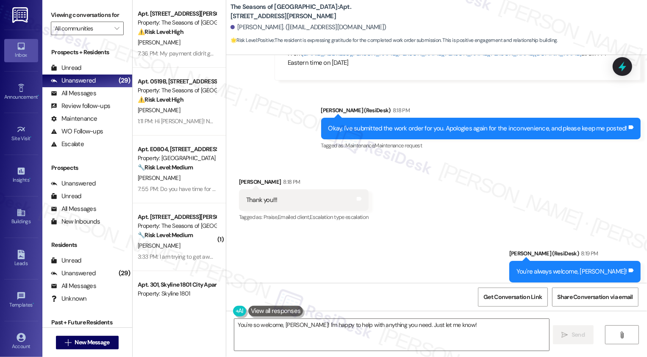
scroll to position [65, 0]
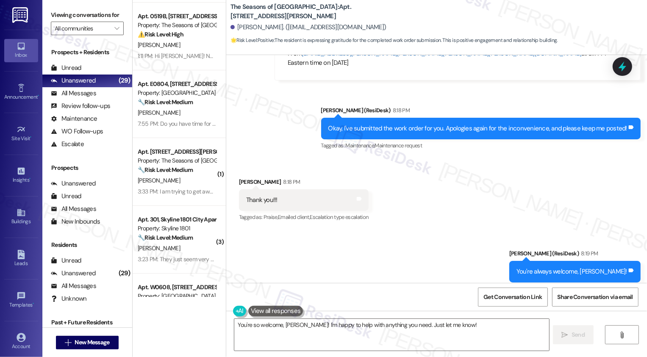
click at [195, 177] on div "[PERSON_NAME]" at bounding box center [177, 180] width 80 height 11
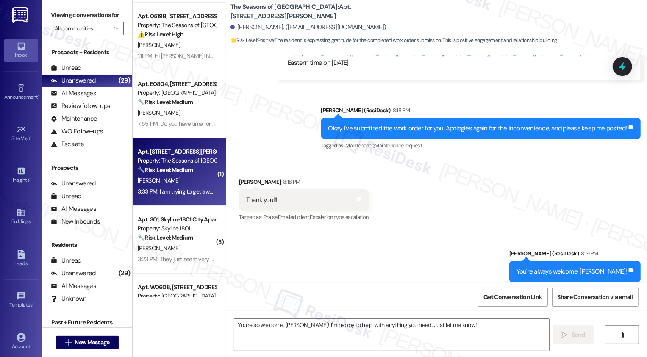
type textarea "Fetching suggested responses. Please feel free to read through the conversation…"
click at [195, 177] on div "[PERSON_NAME]" at bounding box center [177, 180] width 80 height 11
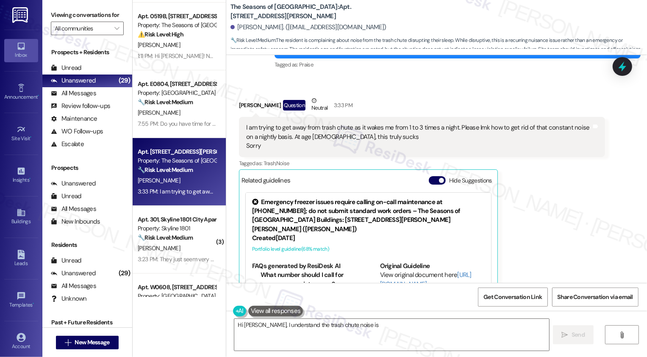
scroll to position [729, 0]
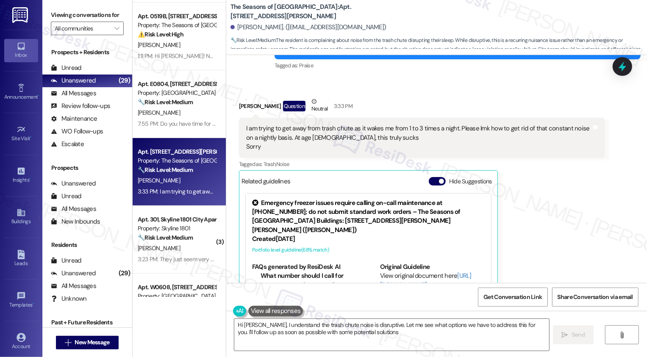
type textarea "Hi [PERSON_NAME], I understand the trash chute noise is disruptive. Let me see …"
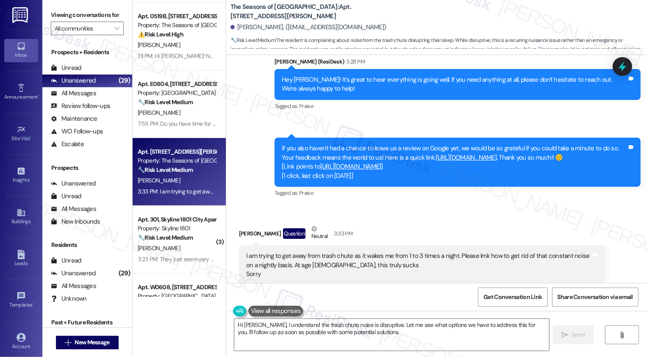
scroll to position [594, 0]
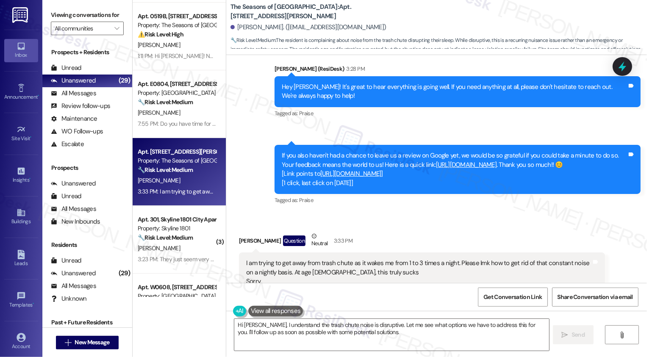
click at [345, 173] on link "[URL][DOMAIN_NAME]" at bounding box center [350, 173] width 61 height 8
click at [93, 346] on span "New Message" at bounding box center [92, 342] width 35 height 9
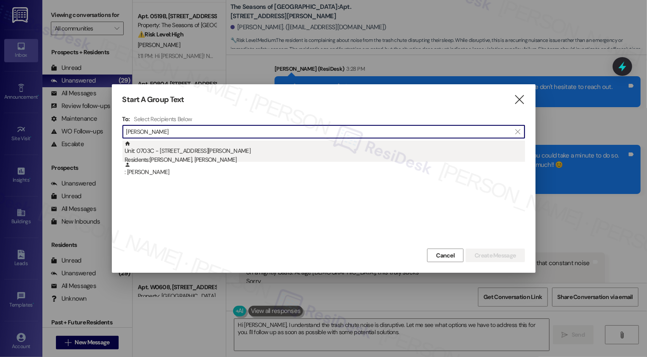
type input "[PERSON_NAME]"
click at [173, 153] on div "Unit: 0703C - [STREET_ADDRESS][PERSON_NAME] Residents: [PERSON_NAME], [PERSON_N…" at bounding box center [325, 153] width 400 height 24
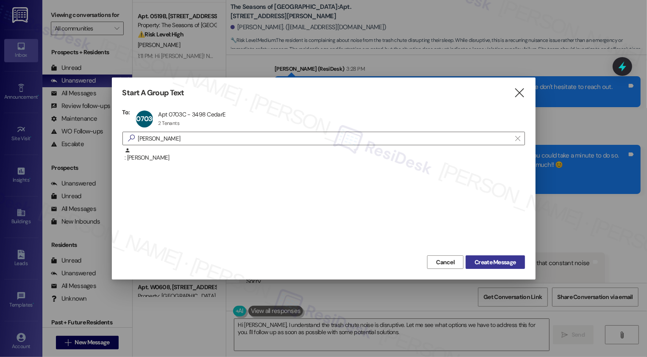
click at [490, 261] on span "Create Message" at bounding box center [494, 262] width 41 height 9
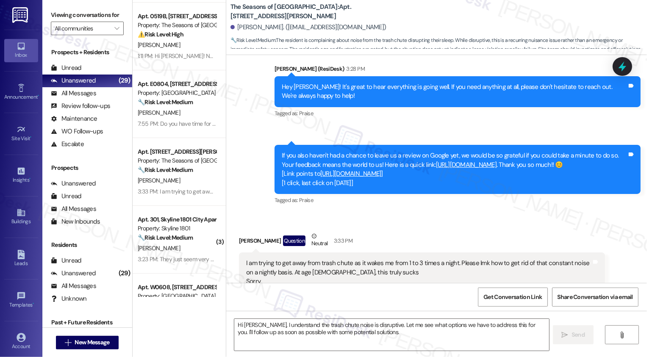
type textarea "Fetching suggested responses. Please feel free to read through the conversation…"
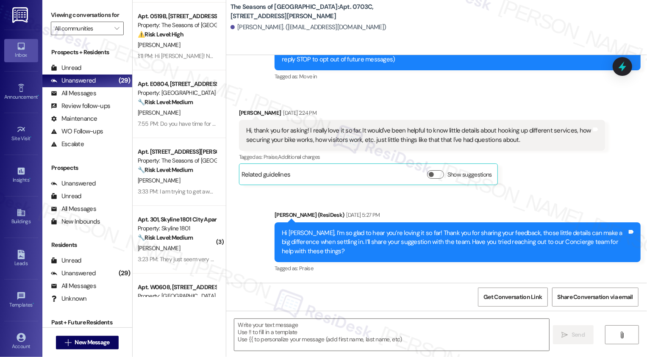
type textarea "Fetching suggested responses. Please feel free to read through the conversation…"
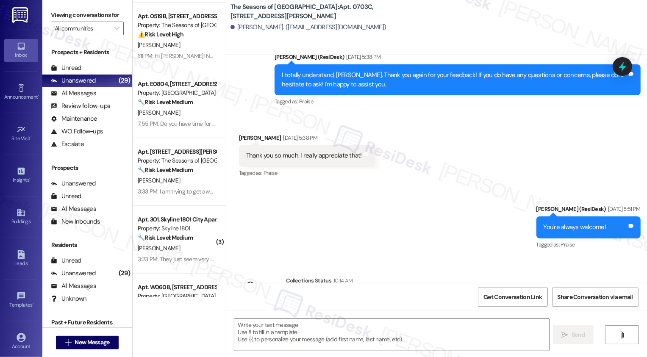
scroll to position [523, 0]
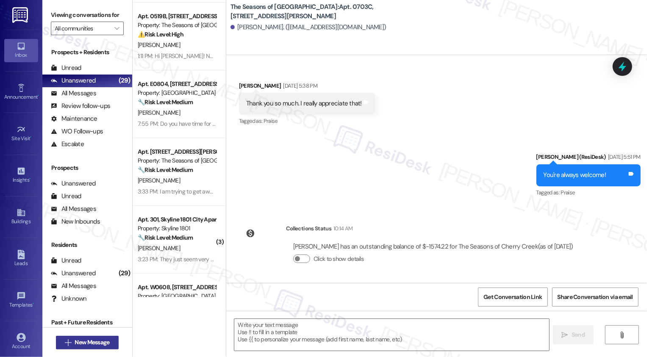
click at [84, 342] on span "New Message" at bounding box center [92, 342] width 35 height 9
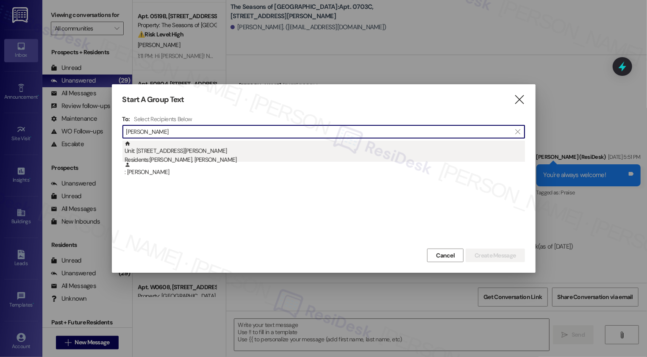
type input "[PERSON_NAME]"
click at [192, 153] on div "Unit: 0904A - [STREET_ADDRESS][PERSON_NAME] Residents: [PERSON_NAME], [PERSON_N…" at bounding box center [325, 153] width 400 height 24
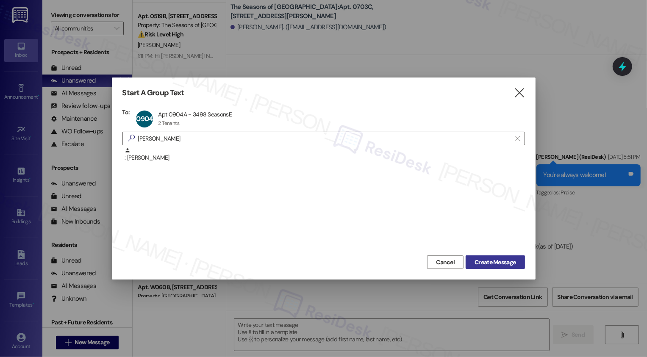
click at [488, 262] on span "Create Message" at bounding box center [494, 262] width 41 height 9
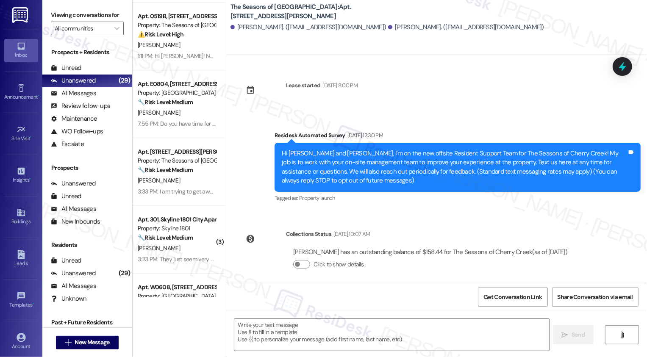
type textarea "Fetching suggested responses. Please feel free to read through the conversation…"
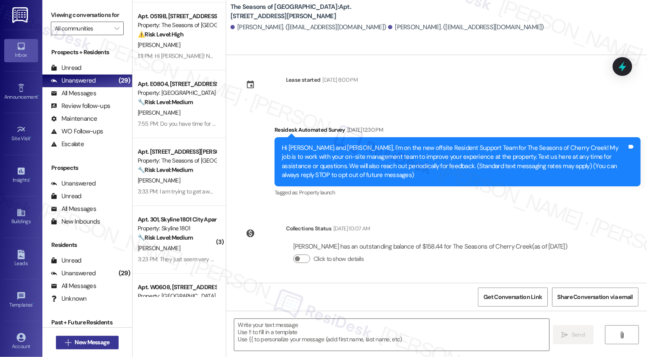
click at [88, 346] on span "New Message" at bounding box center [92, 342] width 35 height 9
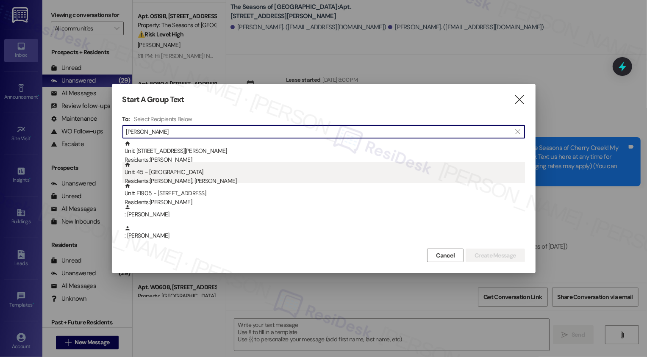
type input "[PERSON_NAME]"
click at [162, 165] on div "Unit: 45 - Country Club Gardens Residents: [PERSON_NAME], [PERSON_NAME]" at bounding box center [325, 174] width 400 height 24
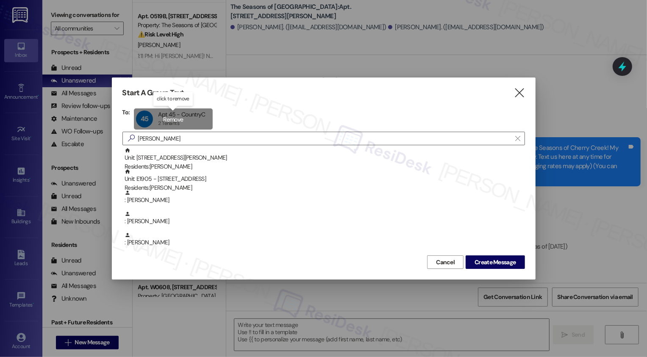
click at [170, 118] on div "45 Apt 45 - CountryC Apt 45 - CountryC 2 Tenants 2 Tenants click to remove" at bounding box center [173, 118] width 78 height 21
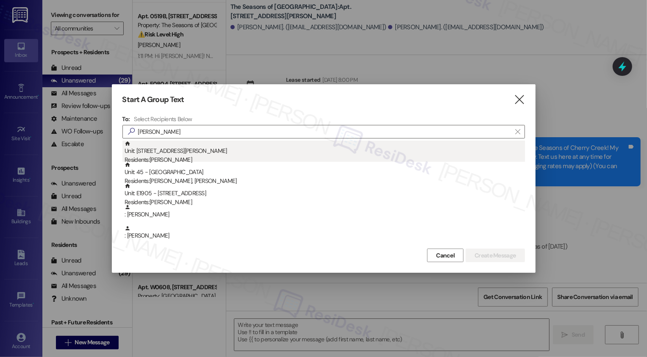
click at [180, 155] on div "Unit: 0416A - [STREET_ADDRESS][PERSON_NAME] Residents: [PERSON_NAME]" at bounding box center [325, 153] width 400 height 24
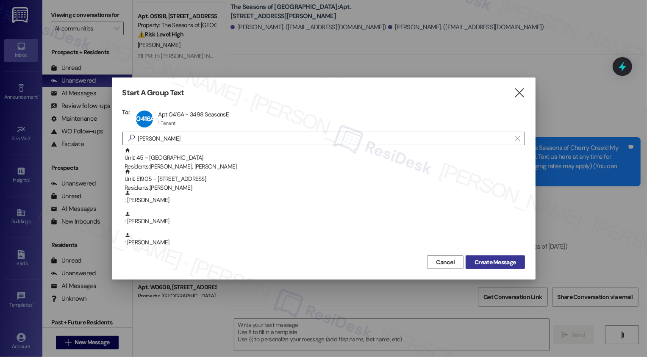
click at [490, 263] on span "Create Message" at bounding box center [494, 262] width 41 height 9
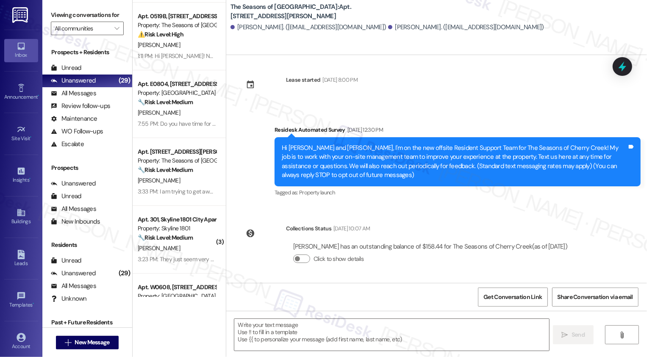
type textarea "Fetching suggested responses. Please feel free to read through the conversation…"
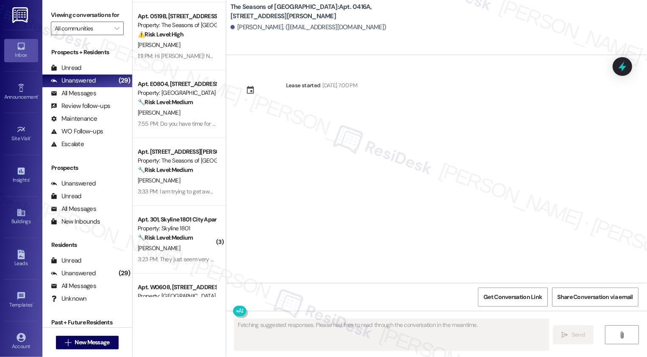
scroll to position [0, 0]
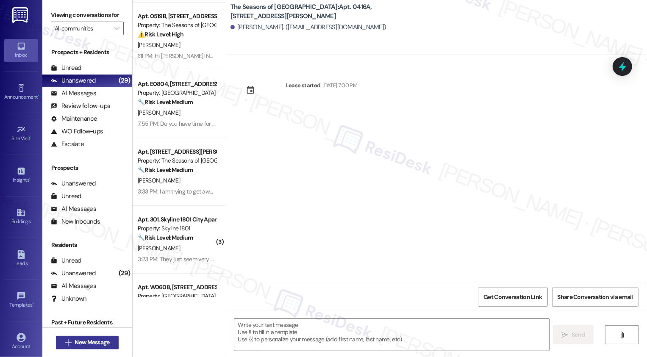
click at [83, 340] on span "New Message" at bounding box center [92, 342] width 35 height 9
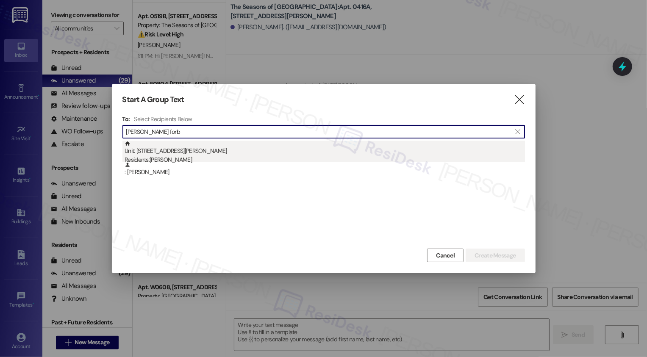
type input "[PERSON_NAME] forb"
click at [195, 148] on div "Unit: 0906A - [STREET_ADDRESS][PERSON_NAME] Residents: [PERSON_NAME]" at bounding box center [325, 153] width 400 height 24
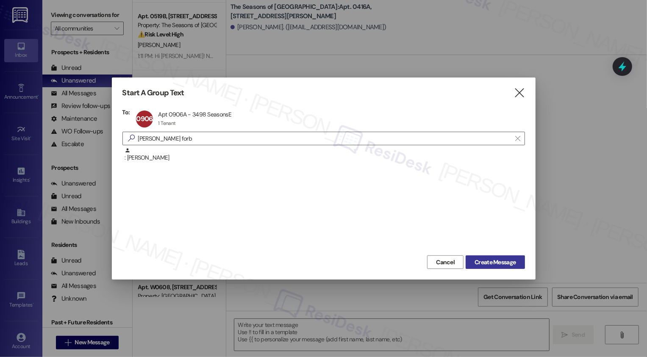
click at [512, 263] on span "Create Message" at bounding box center [494, 262] width 41 height 9
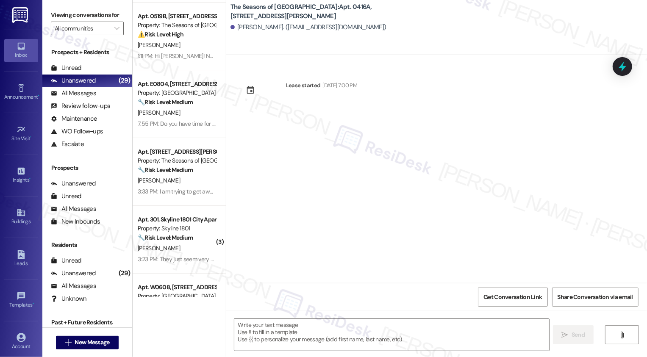
type textarea "Fetching suggested responses. Please feel free to read through the conversation…"
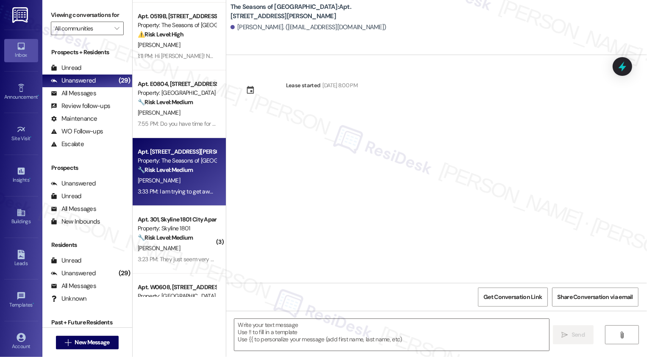
click at [164, 192] on div "3:33 PM: I am trying to get away from trash chute as it wakes me from 1 to 3 ti…" at bounding box center [393, 192] width 510 height 8
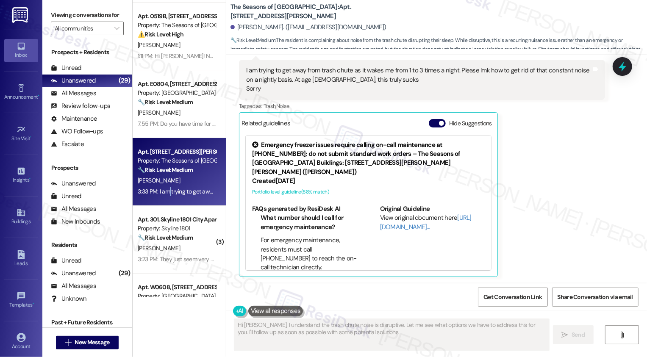
scroll to position [758, 0]
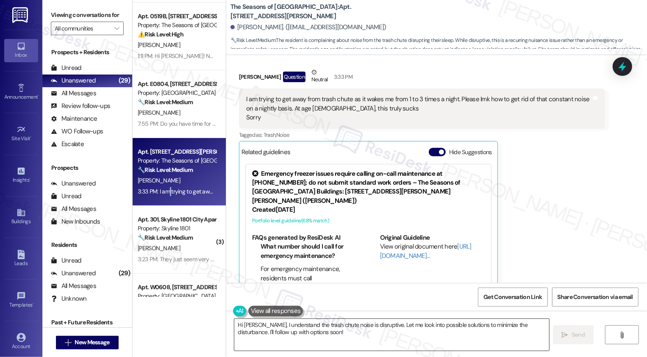
click at [346, 335] on textarea "Hi [PERSON_NAME], I understand the trash chute noise is disruptive. Let me look…" at bounding box center [391, 335] width 315 height 32
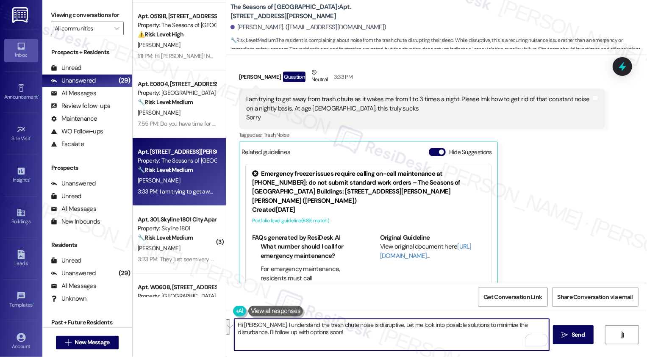
drag, startPoint x: 370, startPoint y: 324, endPoint x: 380, endPoint y: 341, distance: 19.6
click at [380, 341] on textarea "Hi [PERSON_NAME], I understand the trash chute noise is disruptive. Let me look…" at bounding box center [391, 335] width 315 height 32
type textarea "Hi [PERSON_NAME], I understand the trash chute noise is disruptive. Thank you f…"
click at [562, 335] on icon "" at bounding box center [565, 335] width 6 height 7
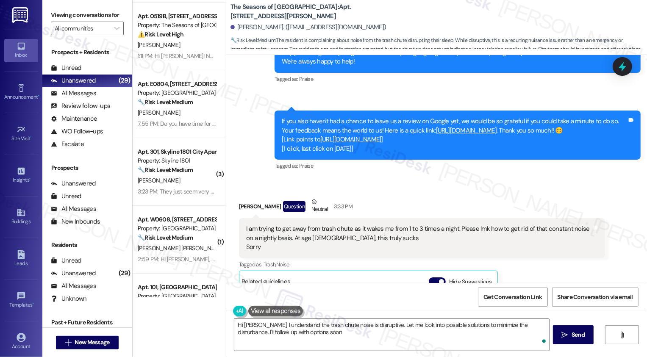
type textarea "Hi [PERSON_NAME], I understand the trash chute noise is disruptive. Let me look…"
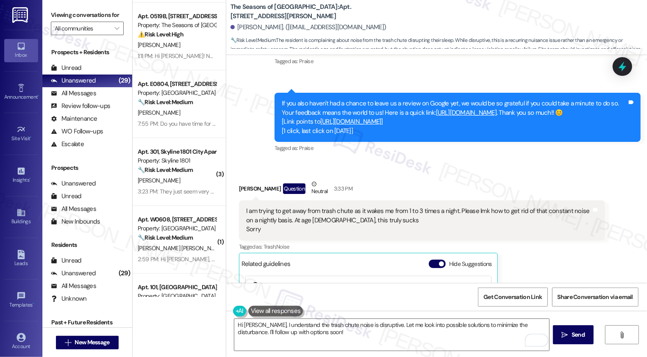
scroll to position [855, 0]
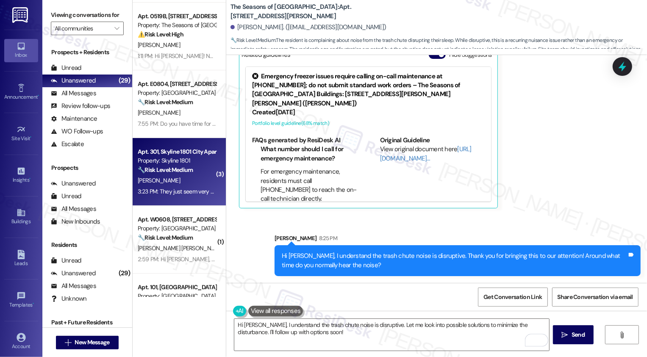
click at [183, 194] on div "3:23 PM: They just seem very busy, is all. Maybe could do with some extra help …" at bounding box center [236, 192] width 197 height 8
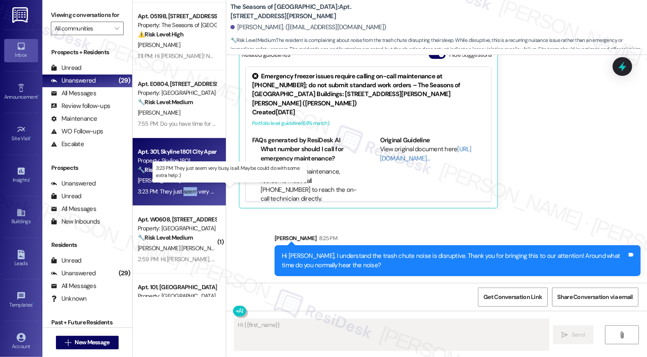
scroll to position [435, 0]
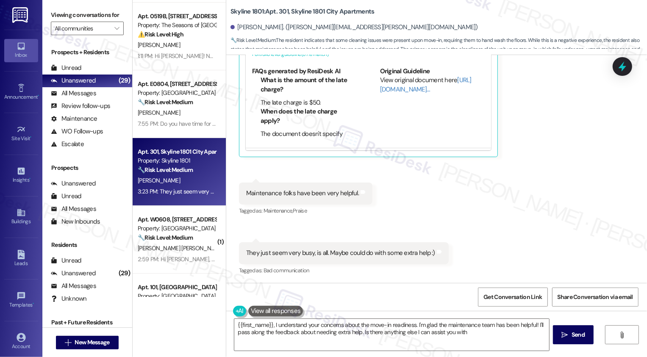
type textarea "{{first_name}}, I understand your concerns about the move-in readiness. I'm gla…"
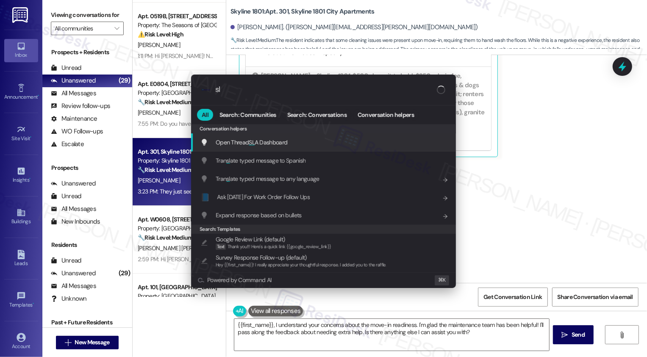
type input "sla"
